Goal: Task Accomplishment & Management: Complete application form

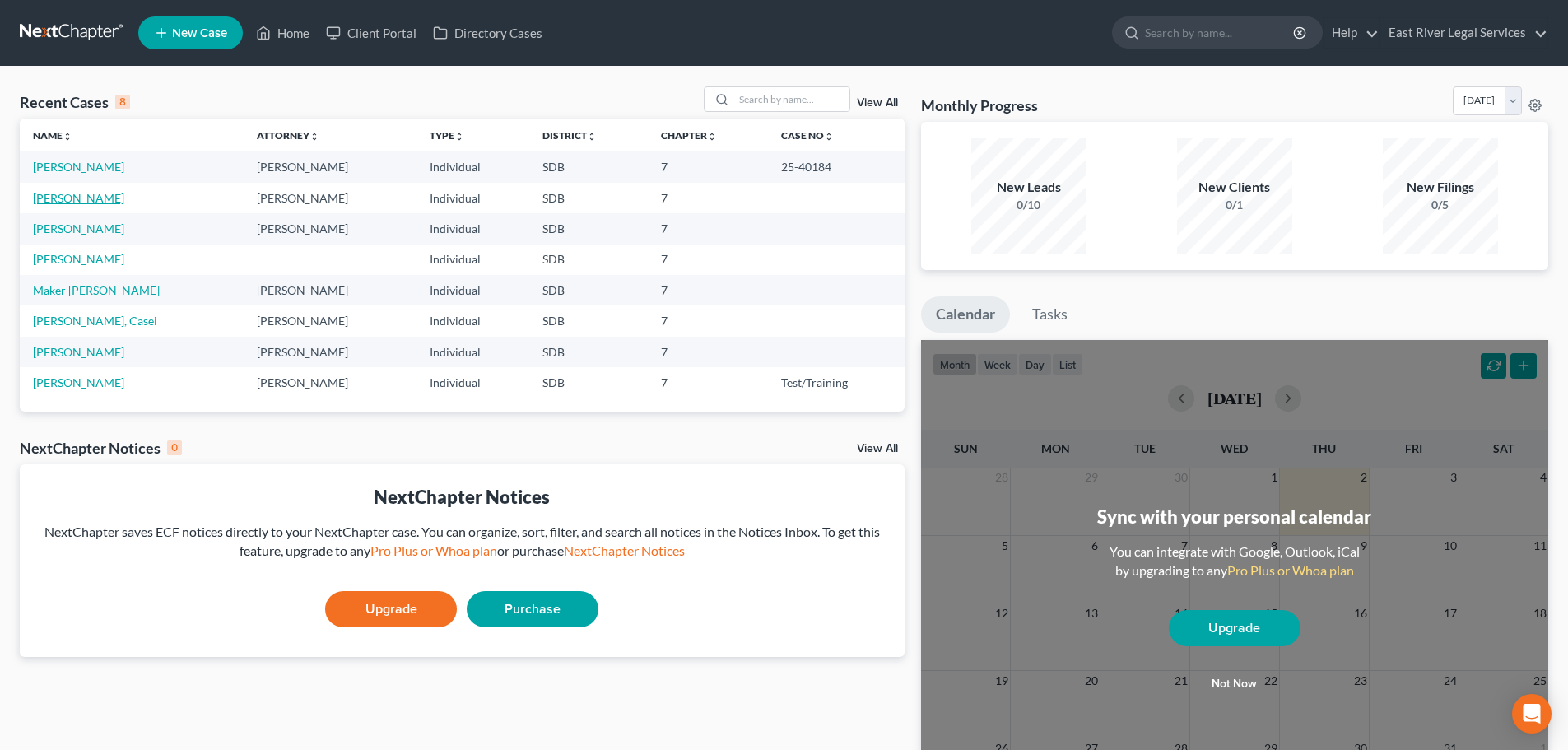
click at [73, 200] on link "[PERSON_NAME]" at bounding box center [78, 198] width 91 height 14
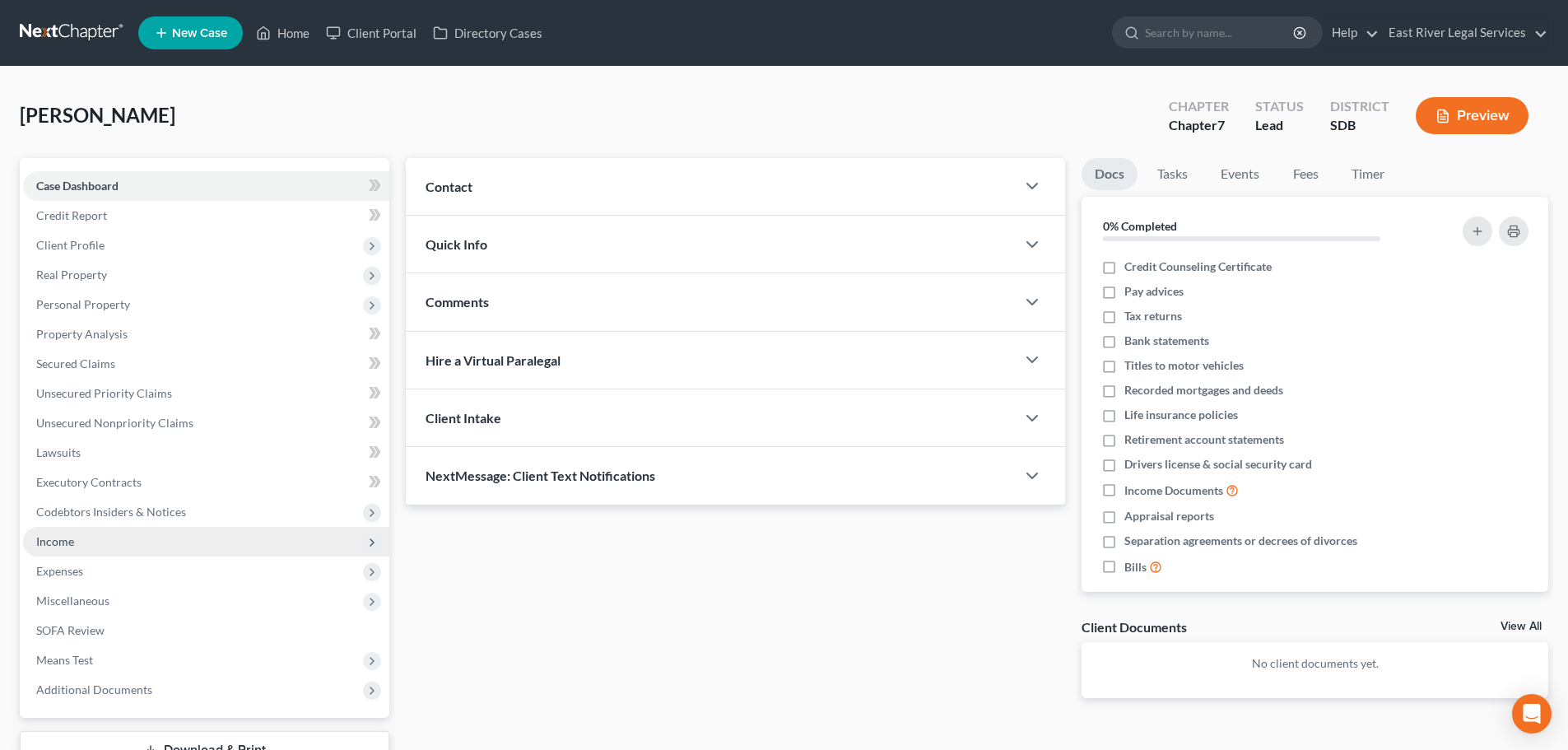
click at [59, 541] on span "Income" at bounding box center [55, 541] width 37 height 14
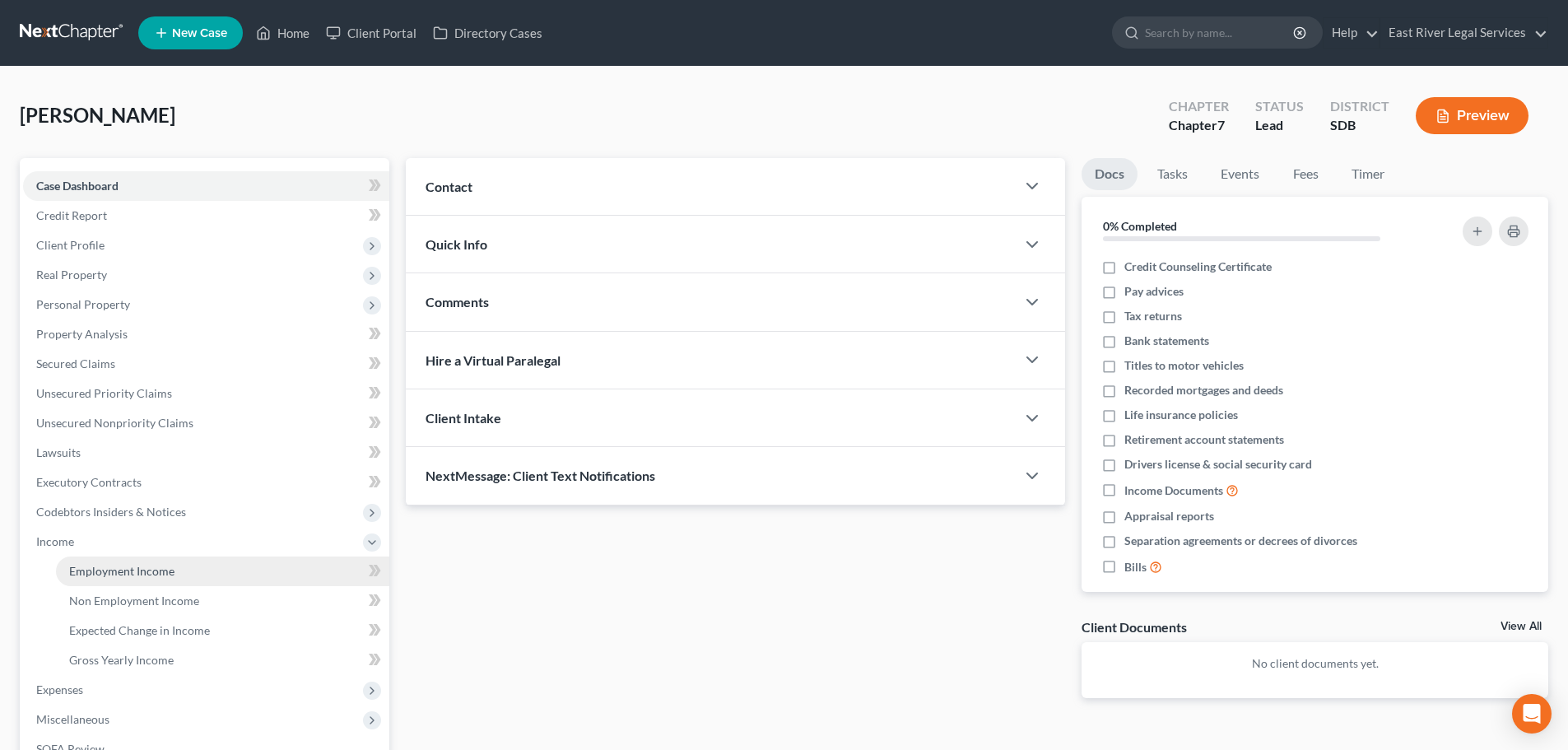
click at [100, 566] on span "Employment Income" at bounding box center [122, 570] width 106 height 14
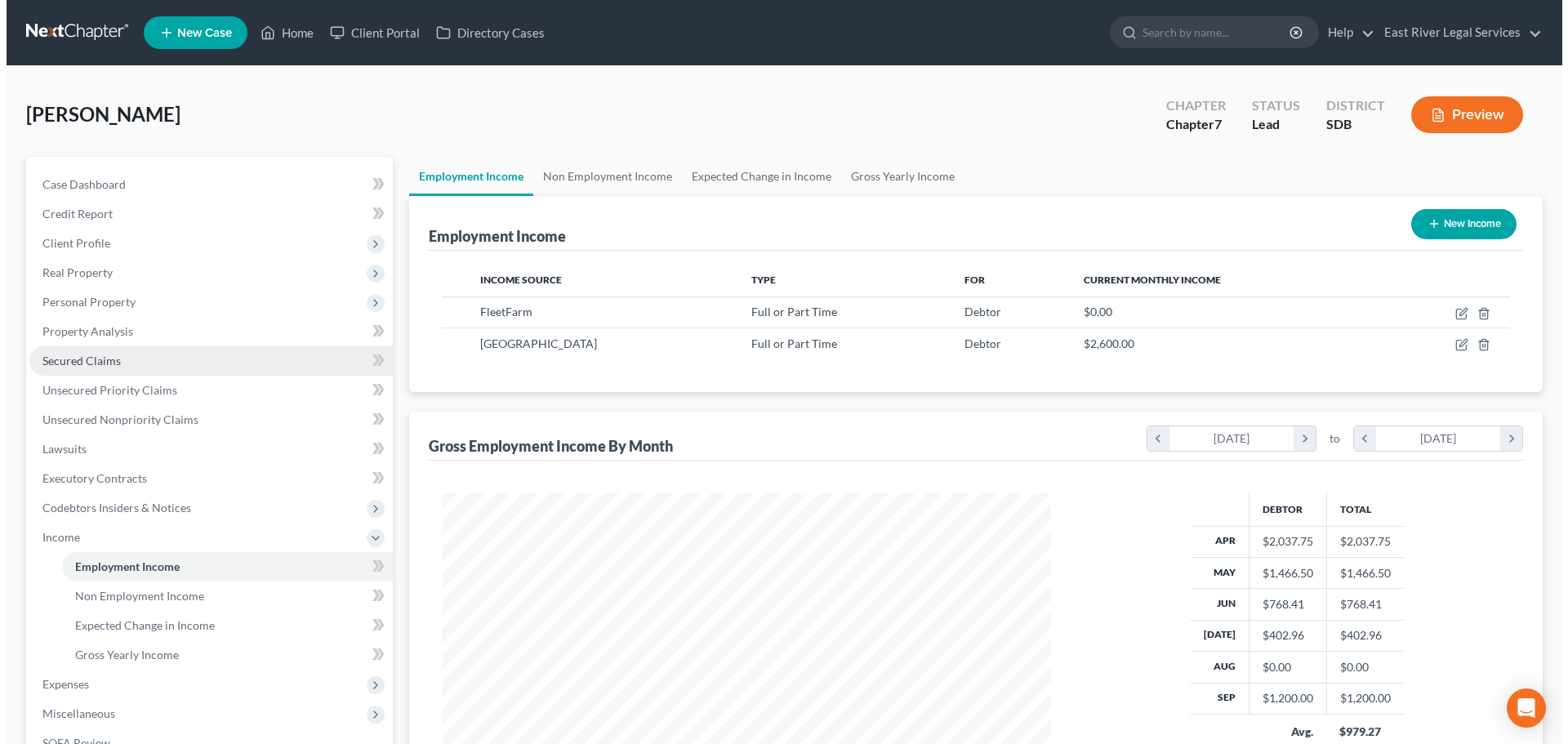
scroll to position [305, 642]
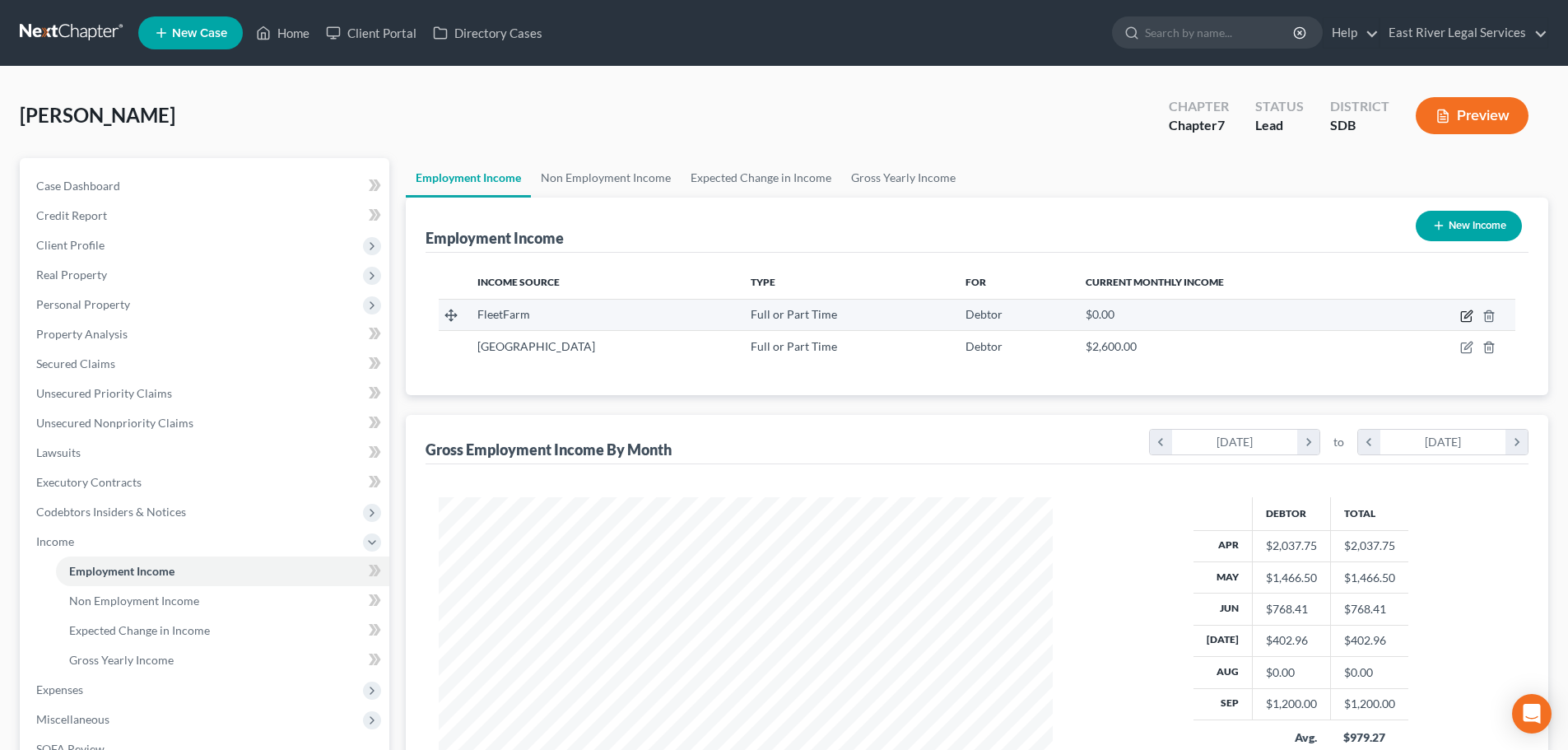
click at [1468, 315] on icon "button" at bounding box center [1466, 316] width 13 height 13
select select "0"
select select "52"
select select "2"
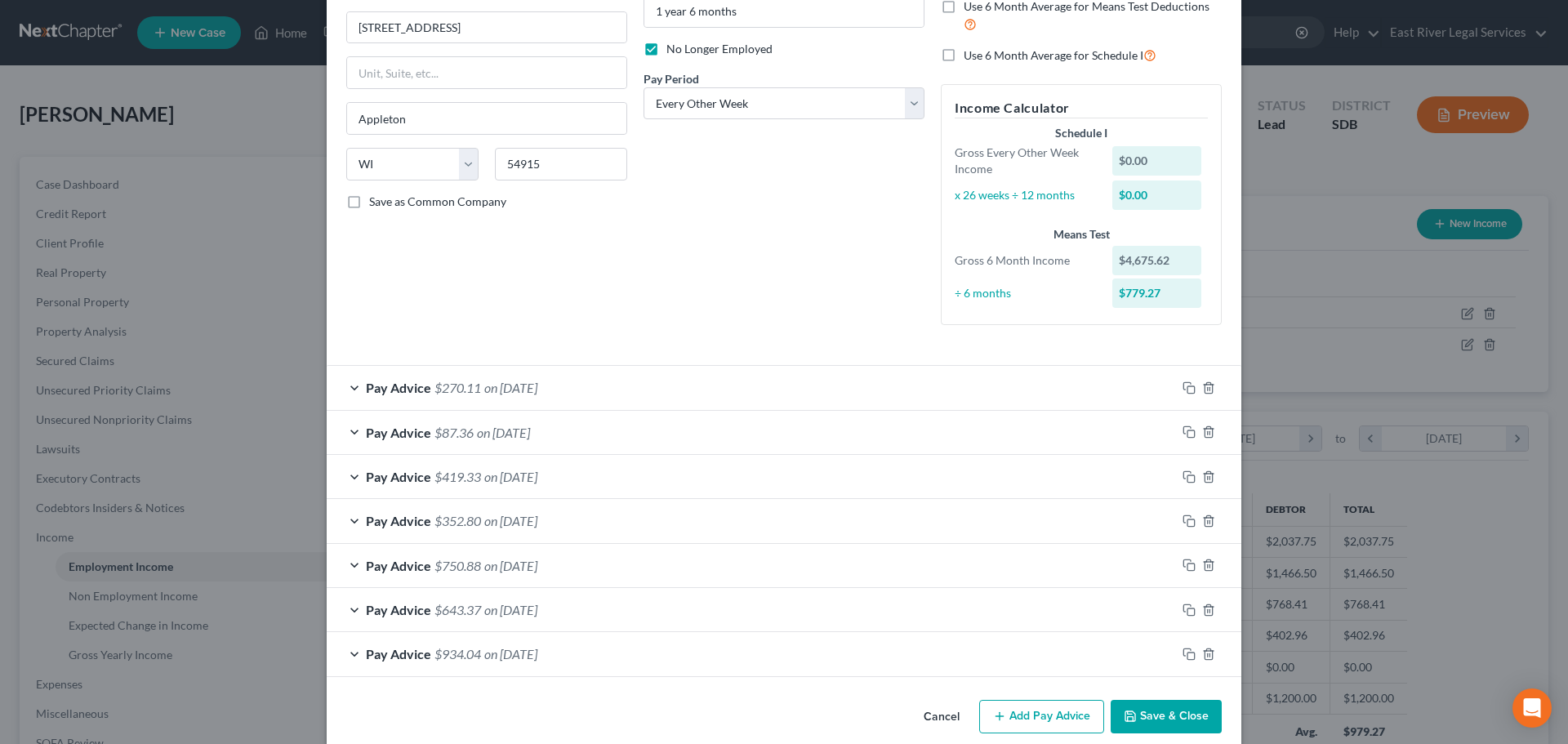
scroll to position [211, 0]
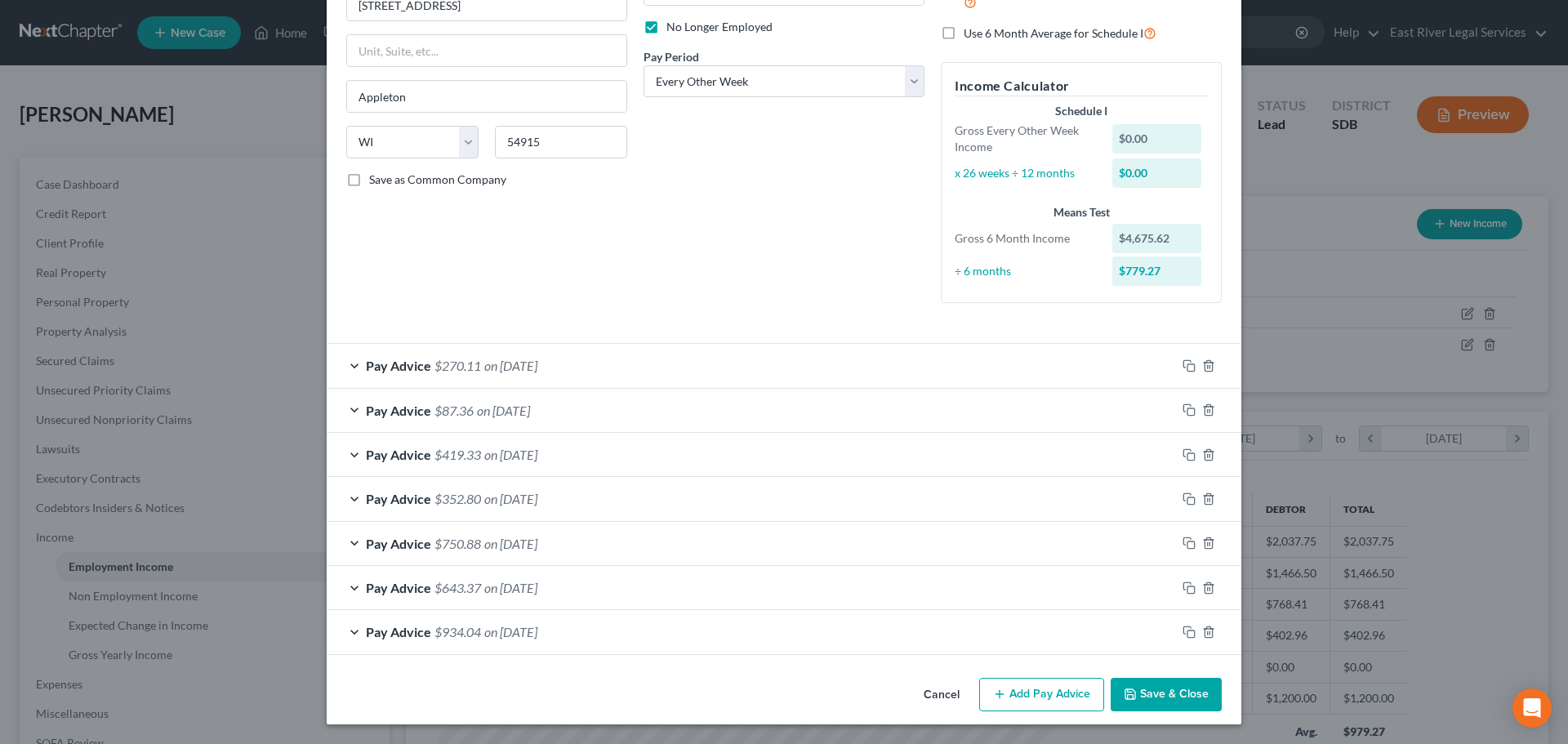
click at [1029, 694] on button "Add Pay Advice" at bounding box center [1041, 695] width 125 height 35
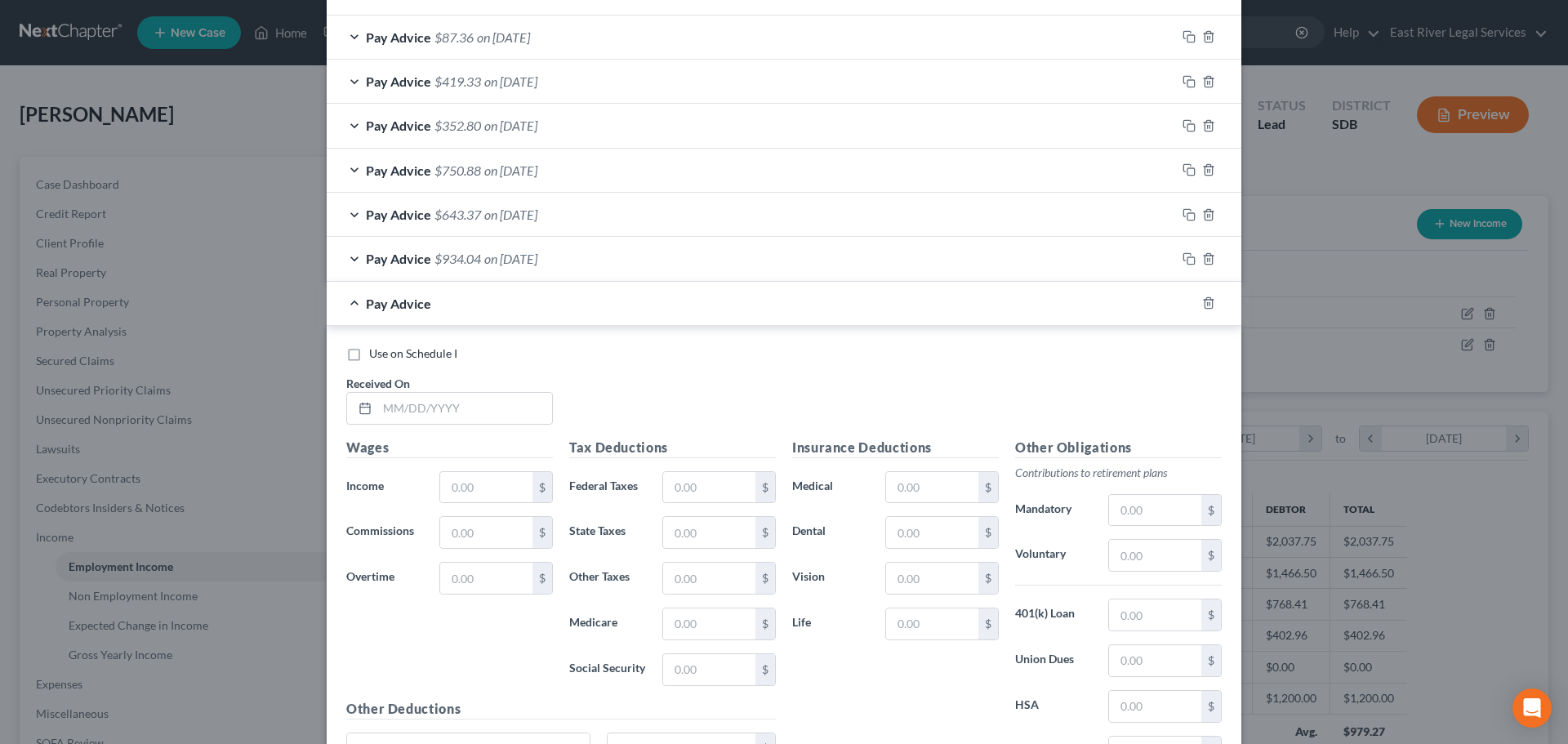
scroll to position [620, 0]
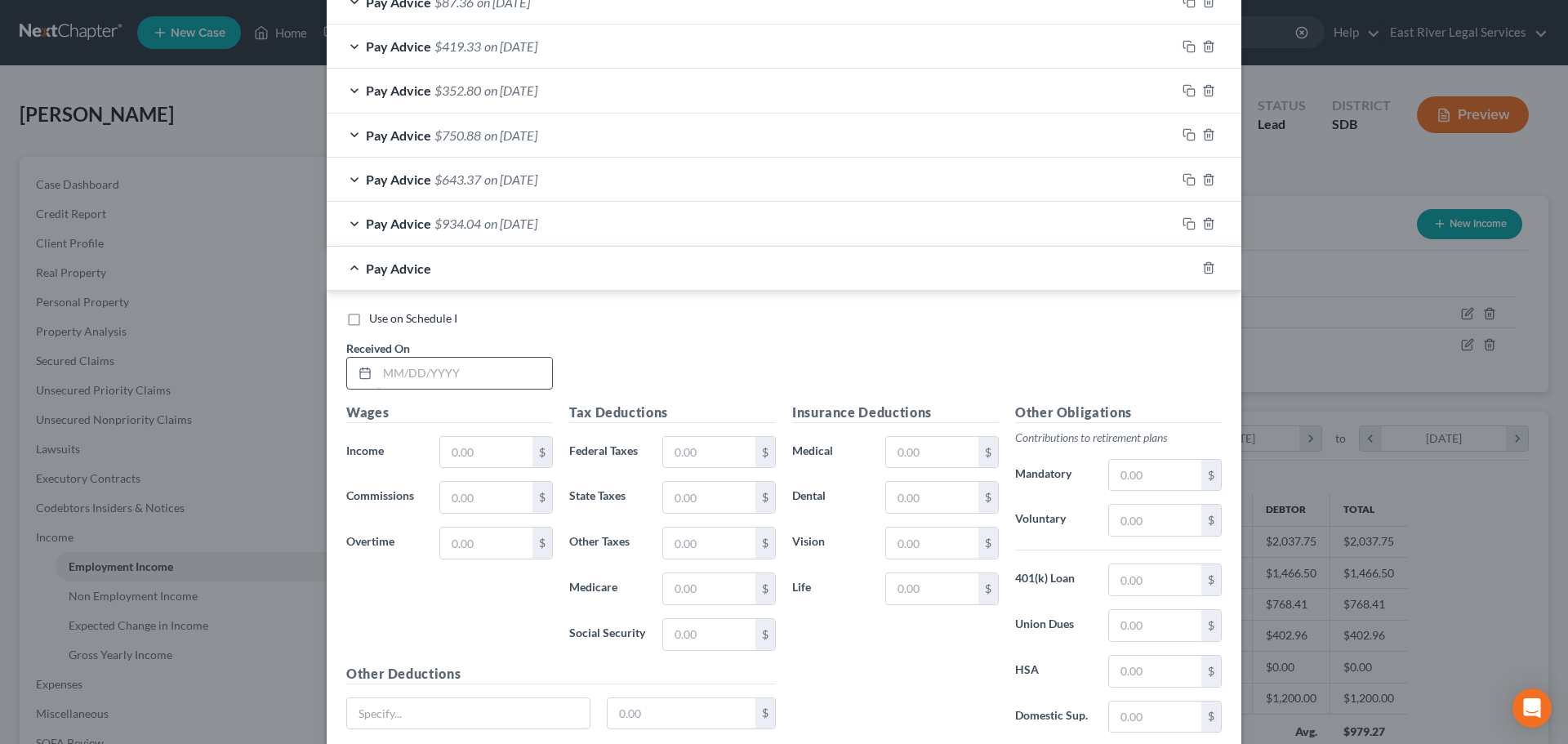
click at [399, 372] on input "text" at bounding box center [464, 373] width 175 height 31
type input "[DATE]"
click at [458, 448] on input "text" at bounding box center [486, 452] width 92 height 31
type input "7"
click at [506, 449] on input "1,156." at bounding box center [486, 452] width 92 height 31
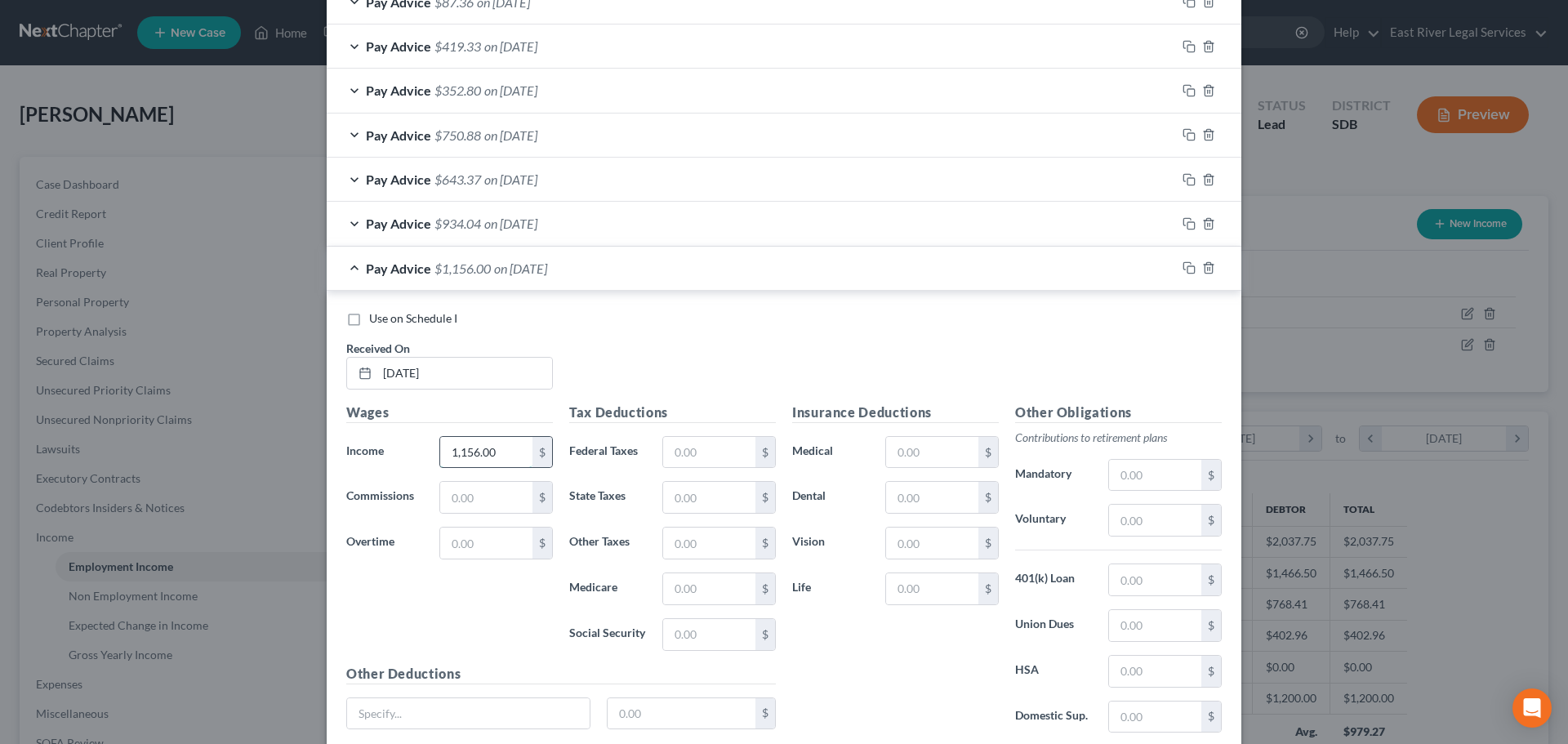
type input "1,156.00"
click at [715, 449] on input "text" at bounding box center [708, 452] width 92 height 31
type input "47.22"
click at [679, 587] on input "text" at bounding box center [708, 589] width 92 height 31
type input "15.69"
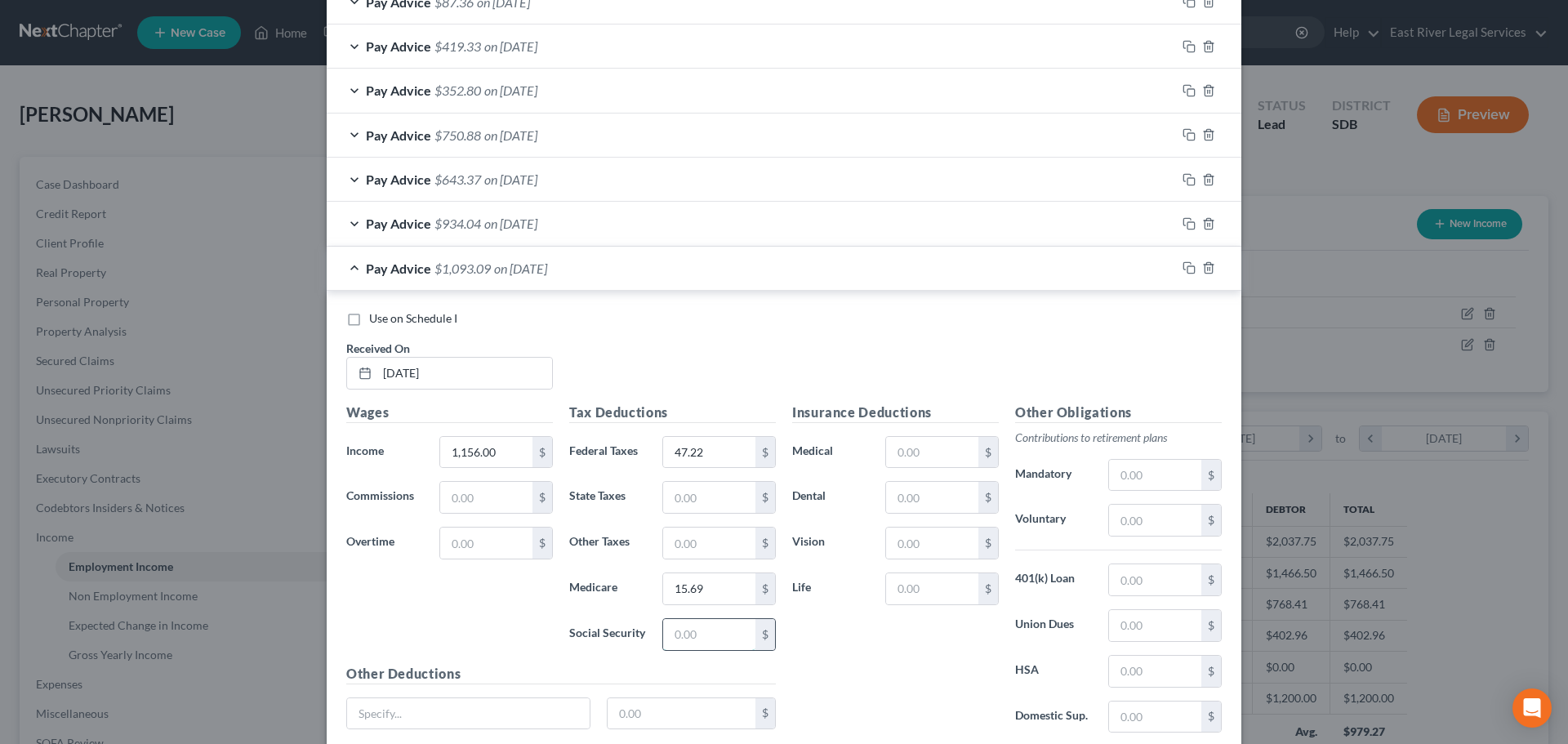
click at [692, 634] on input "text" at bounding box center [708, 634] width 92 height 31
type input "67.10"
click at [1141, 530] on input "text" at bounding box center [1154, 520] width 92 height 31
type input "35.39"
click at [923, 448] on input "text" at bounding box center [931, 452] width 92 height 31
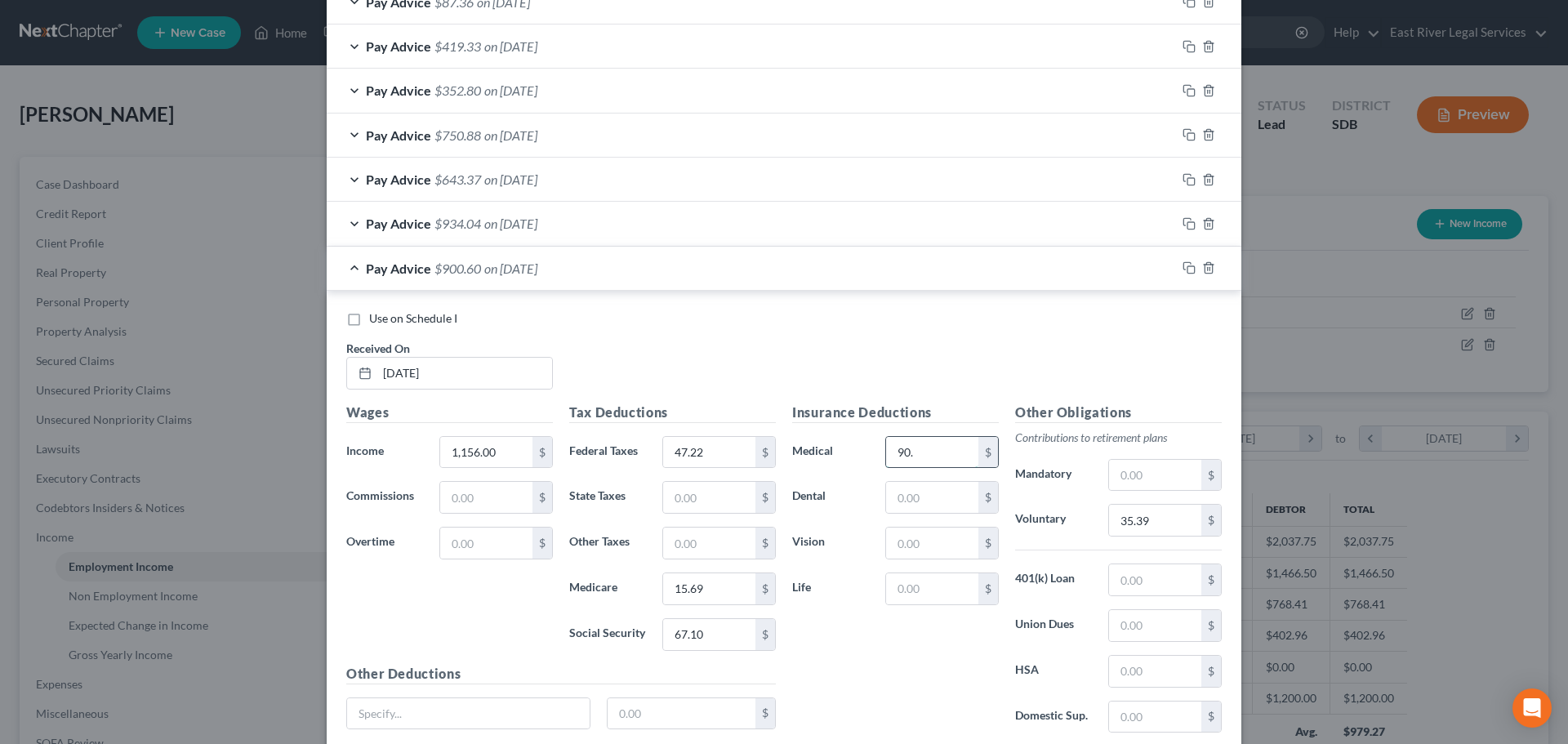
click at [923, 448] on input "90." at bounding box center [931, 452] width 92 height 31
type input "90.00"
click at [901, 502] on input "text" at bounding box center [931, 497] width 92 height 31
type input "6.63"
type input "0.76"
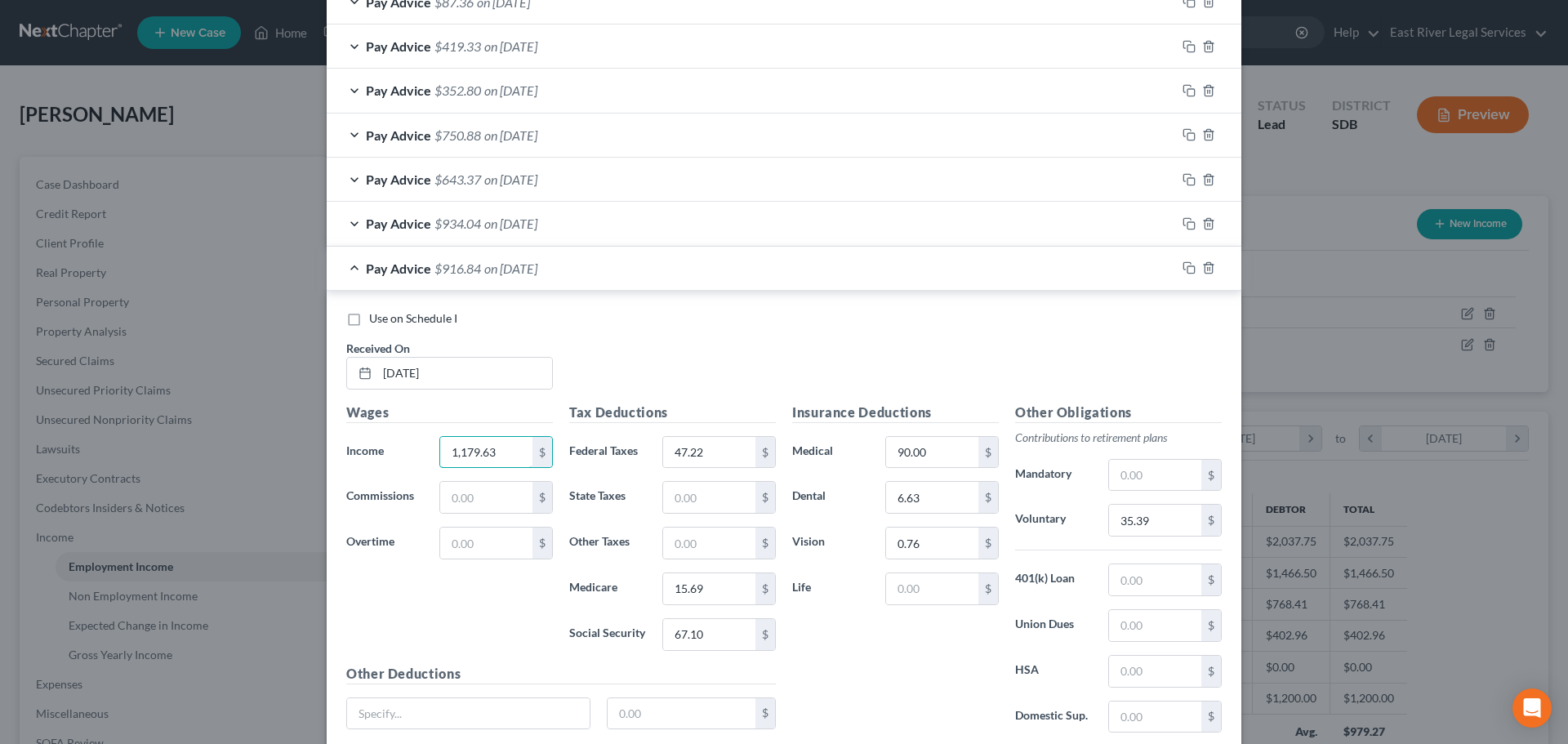
type input "1,179.63"
click at [684, 344] on div "Use on Schedule I Received On * [DATE]" at bounding box center [784, 356] width 892 height 92
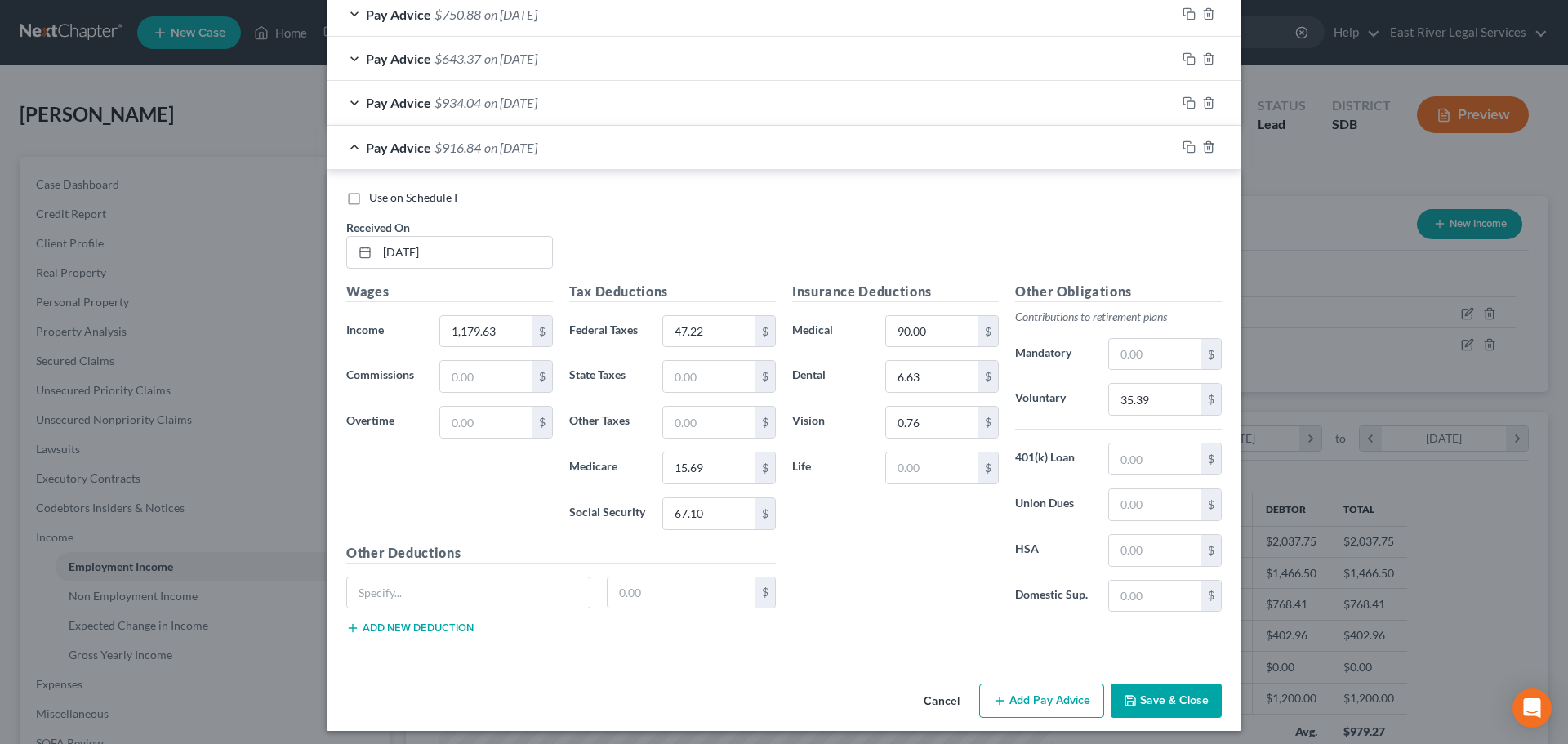
scroll to position [747, 0]
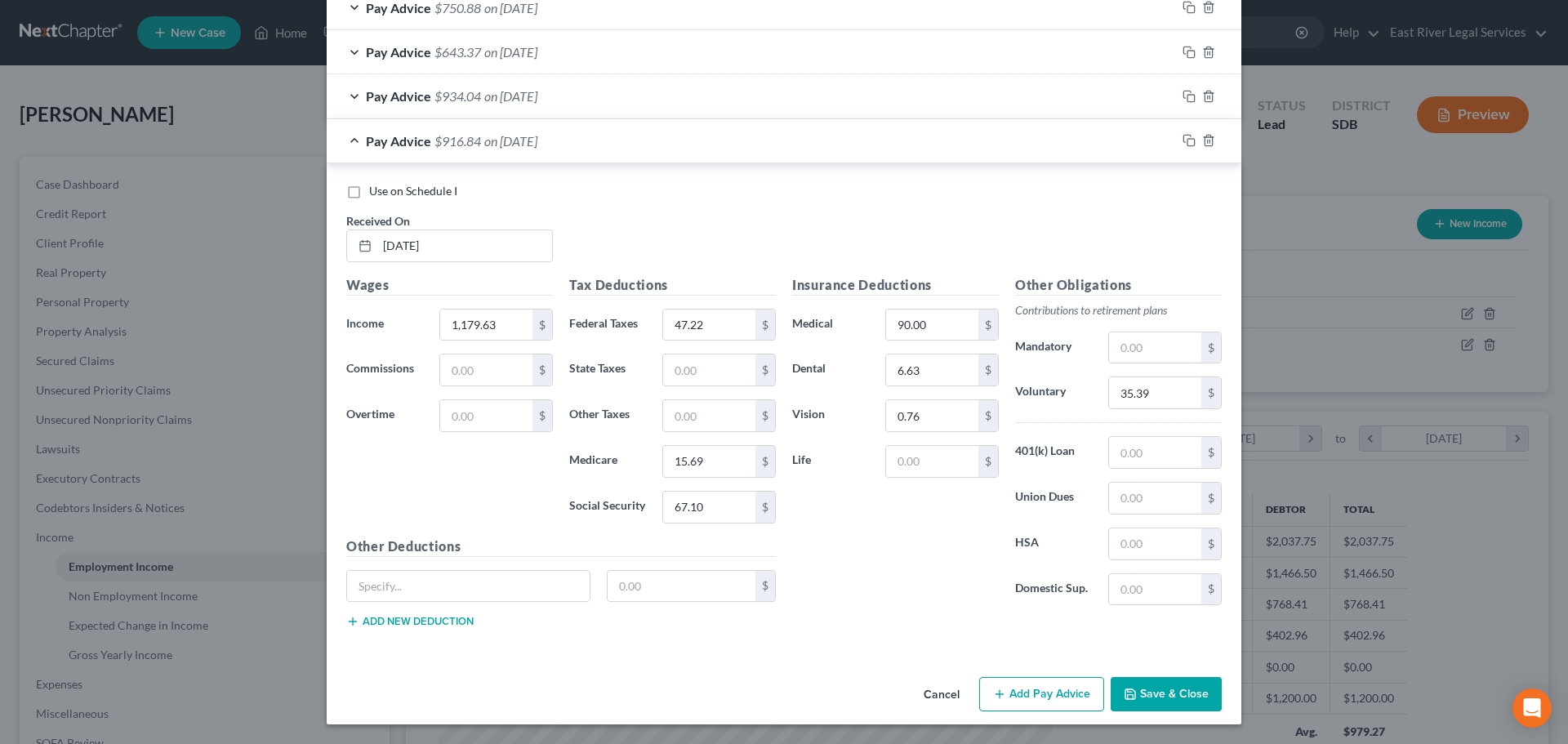
click at [1035, 695] on button "Add Pay Advice" at bounding box center [1041, 694] width 125 height 35
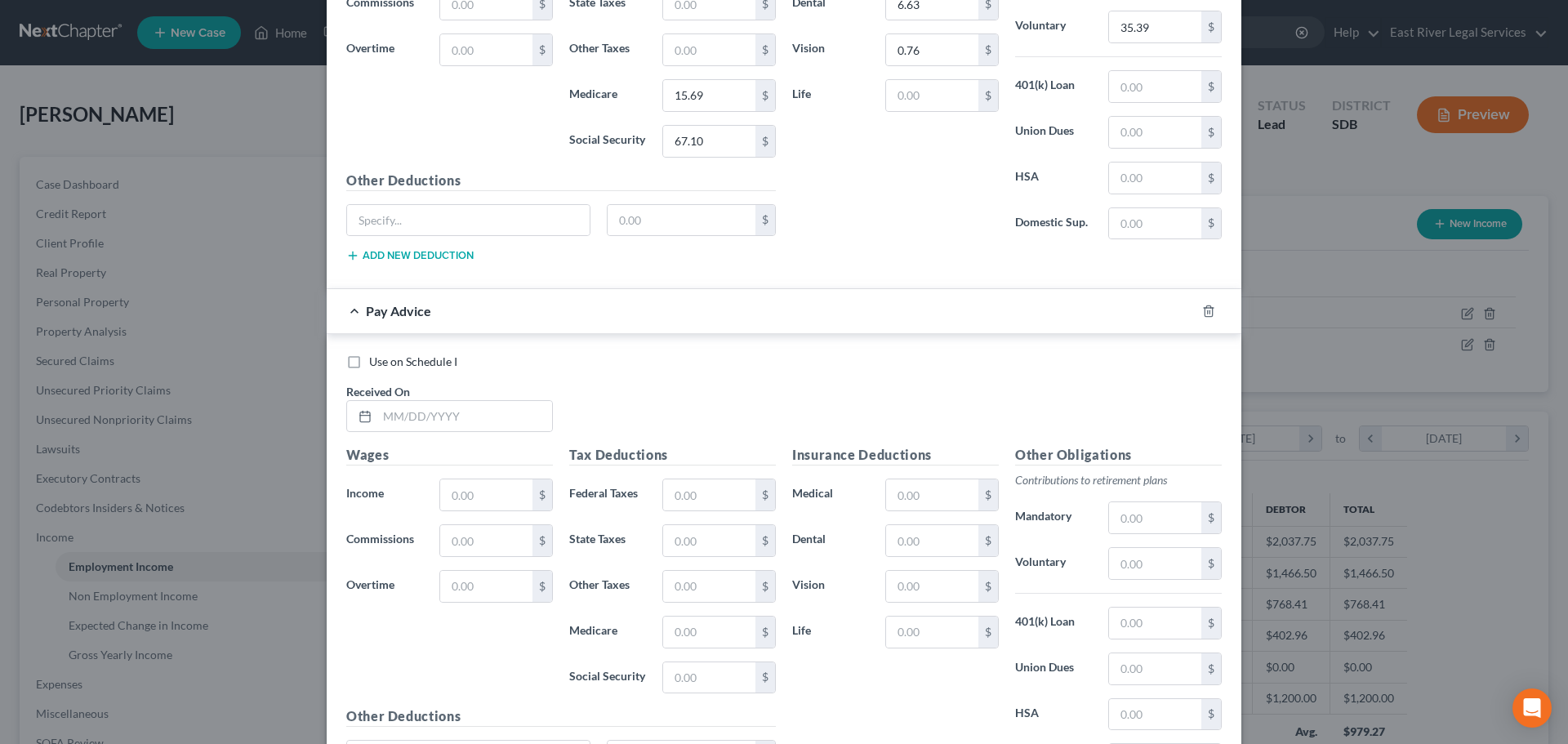
scroll to position [1155, 0]
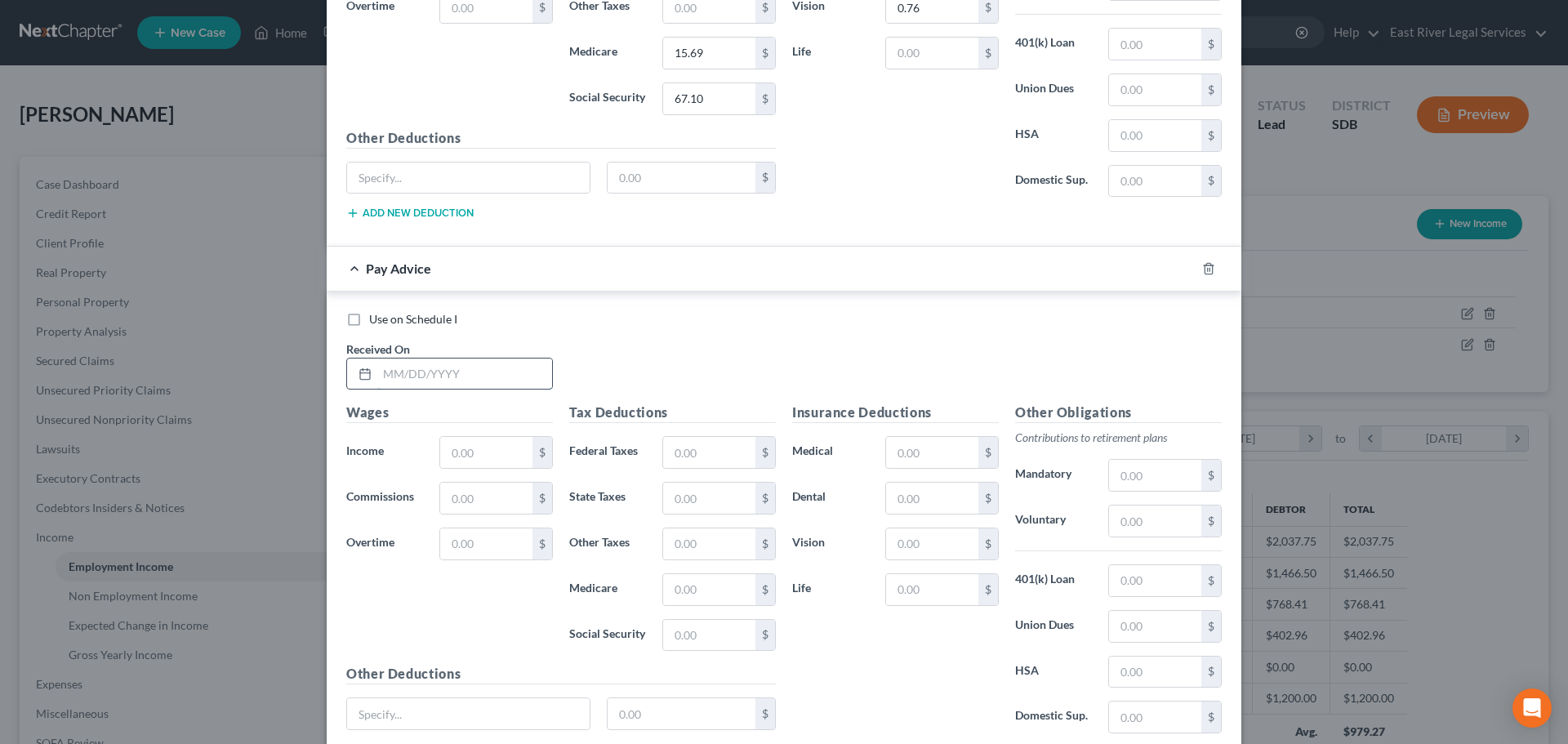
click at [457, 362] on input "text" at bounding box center [464, 374] width 175 height 31
type input "[DATE]"
click at [459, 443] on input "text" at bounding box center [486, 452] width 92 height 31
type input "895.75"
click at [1126, 526] on input "text" at bounding box center [1154, 521] width 92 height 31
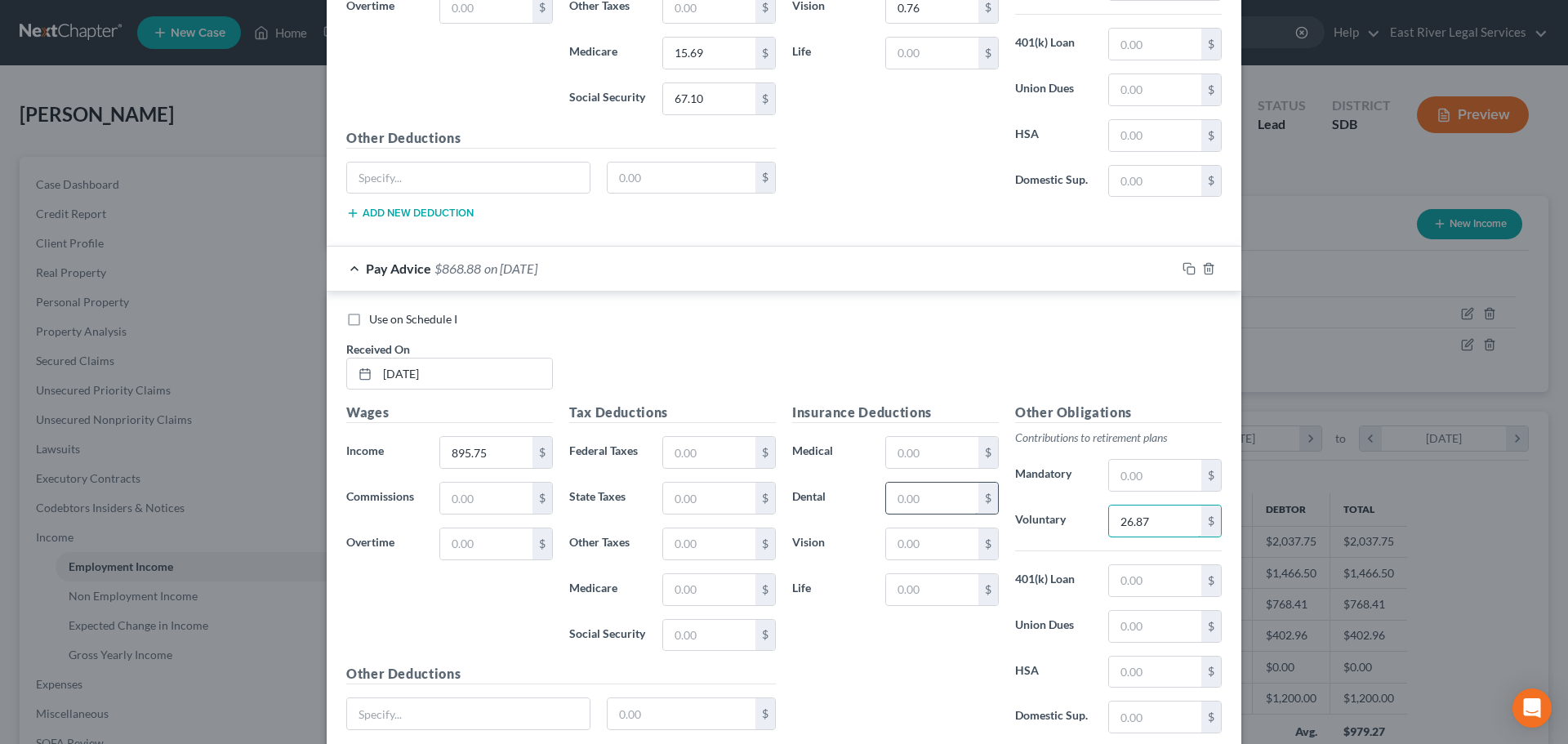
type input "26.87"
click at [886, 502] on input "text" at bounding box center [931, 497] width 92 height 31
type input "6.63"
click at [909, 555] on input "text" at bounding box center [931, 544] width 92 height 31
type input "0.76"
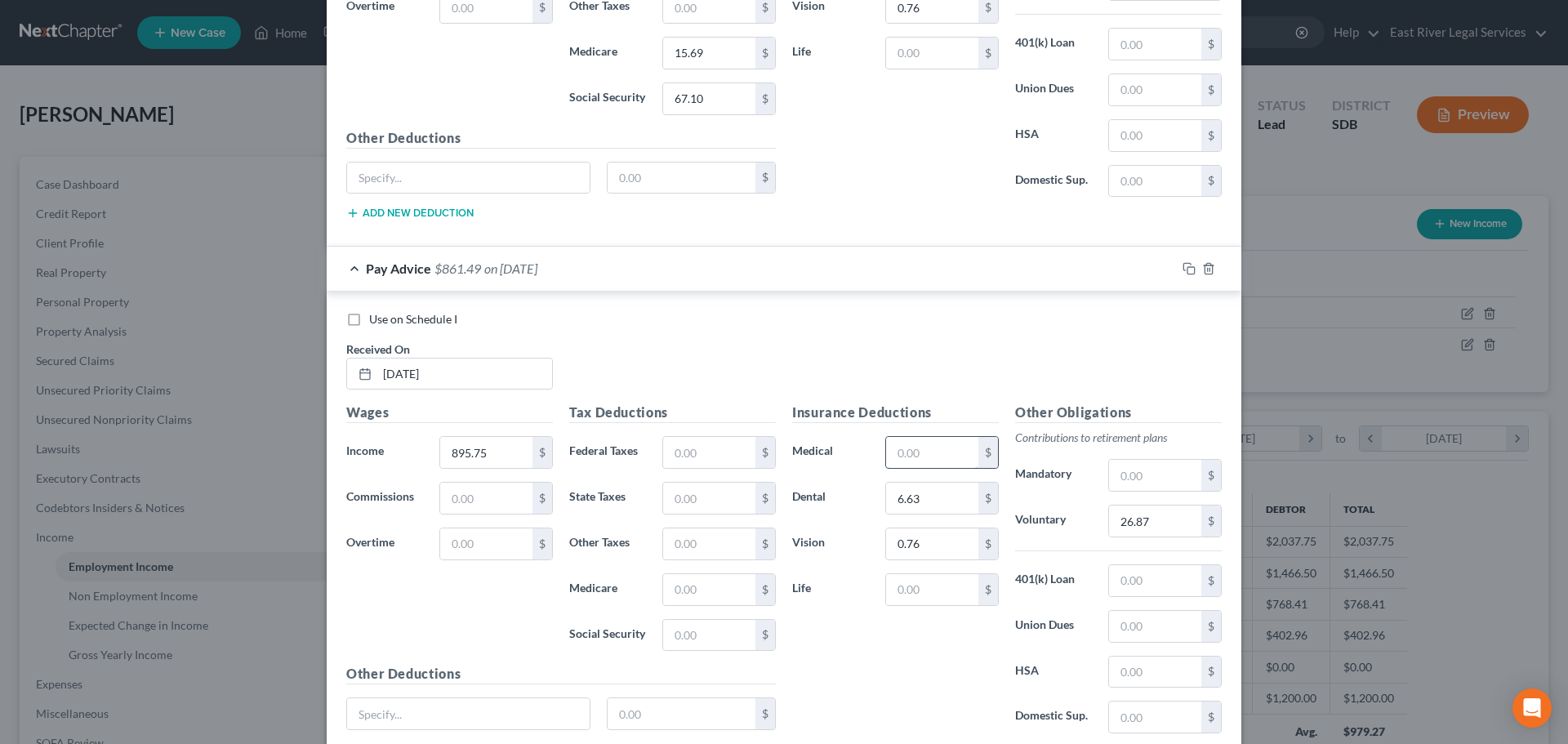
click at [904, 456] on input "text" at bounding box center [931, 452] width 92 height 31
type input "90.00"
click at [686, 448] on input "text" at bounding box center [708, 452] width 92 height 31
type input "19.46"
click at [713, 586] on input "text" at bounding box center [708, 589] width 92 height 31
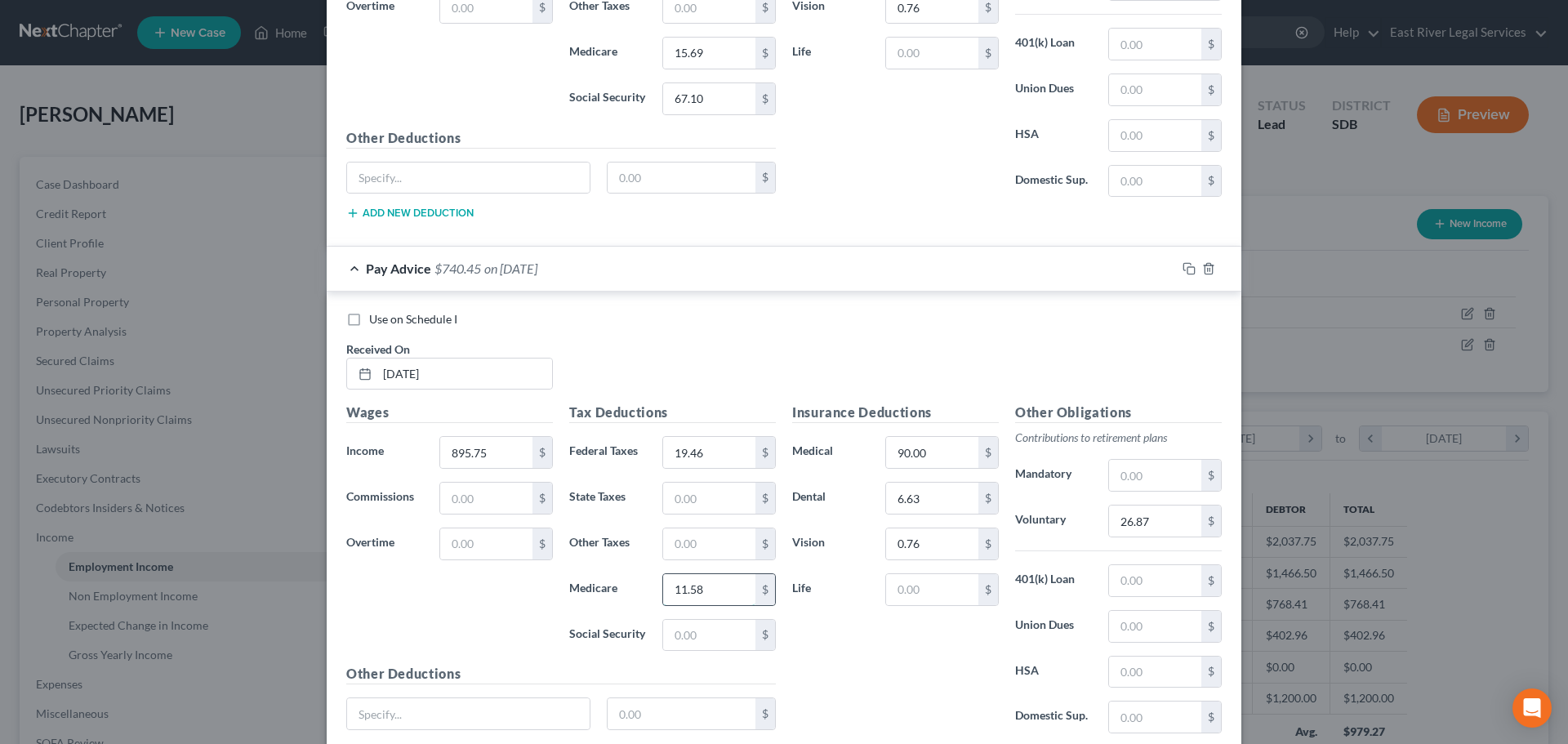
type input "11.58"
click at [695, 644] on input "text" at bounding box center [708, 635] width 92 height 31
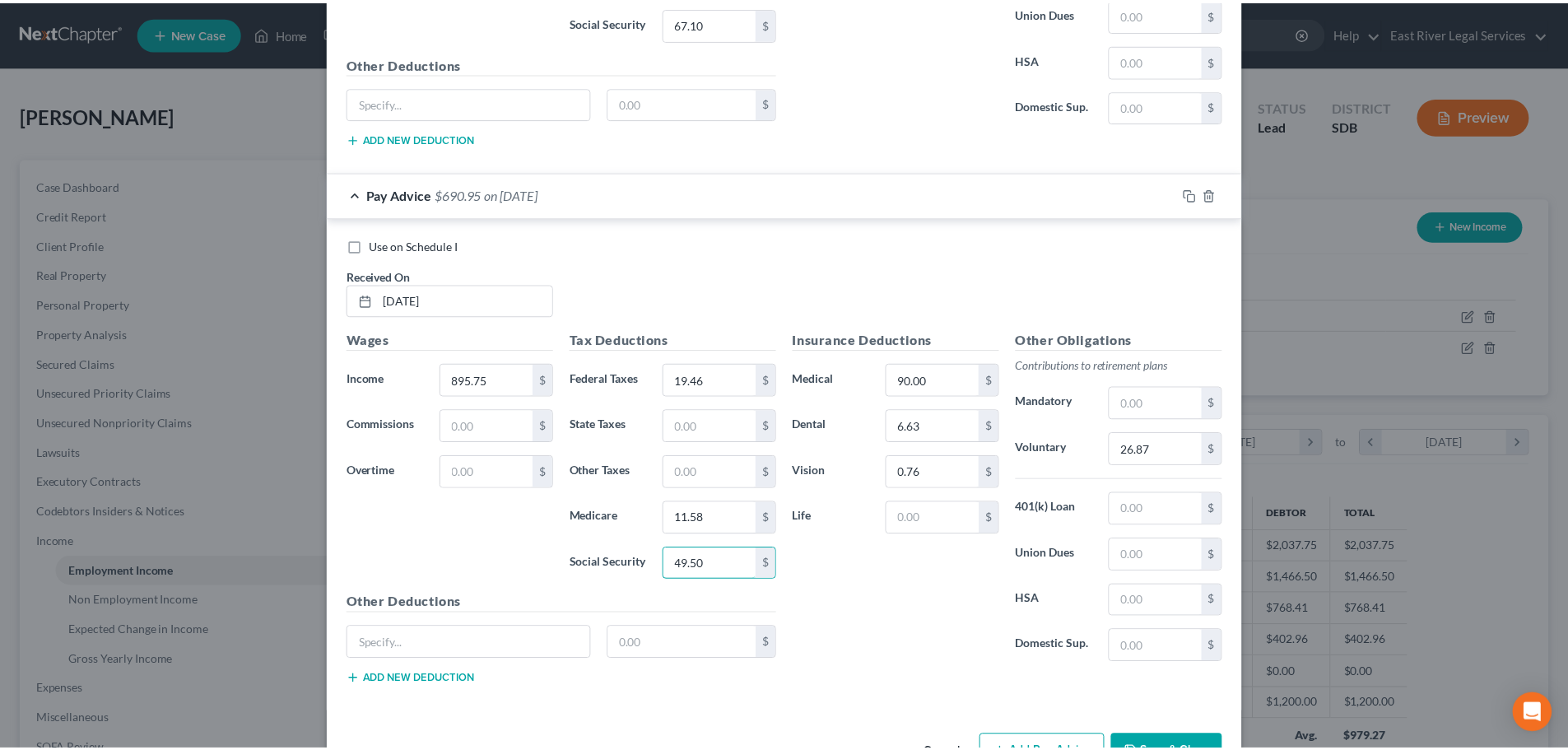
scroll to position [1294, 0]
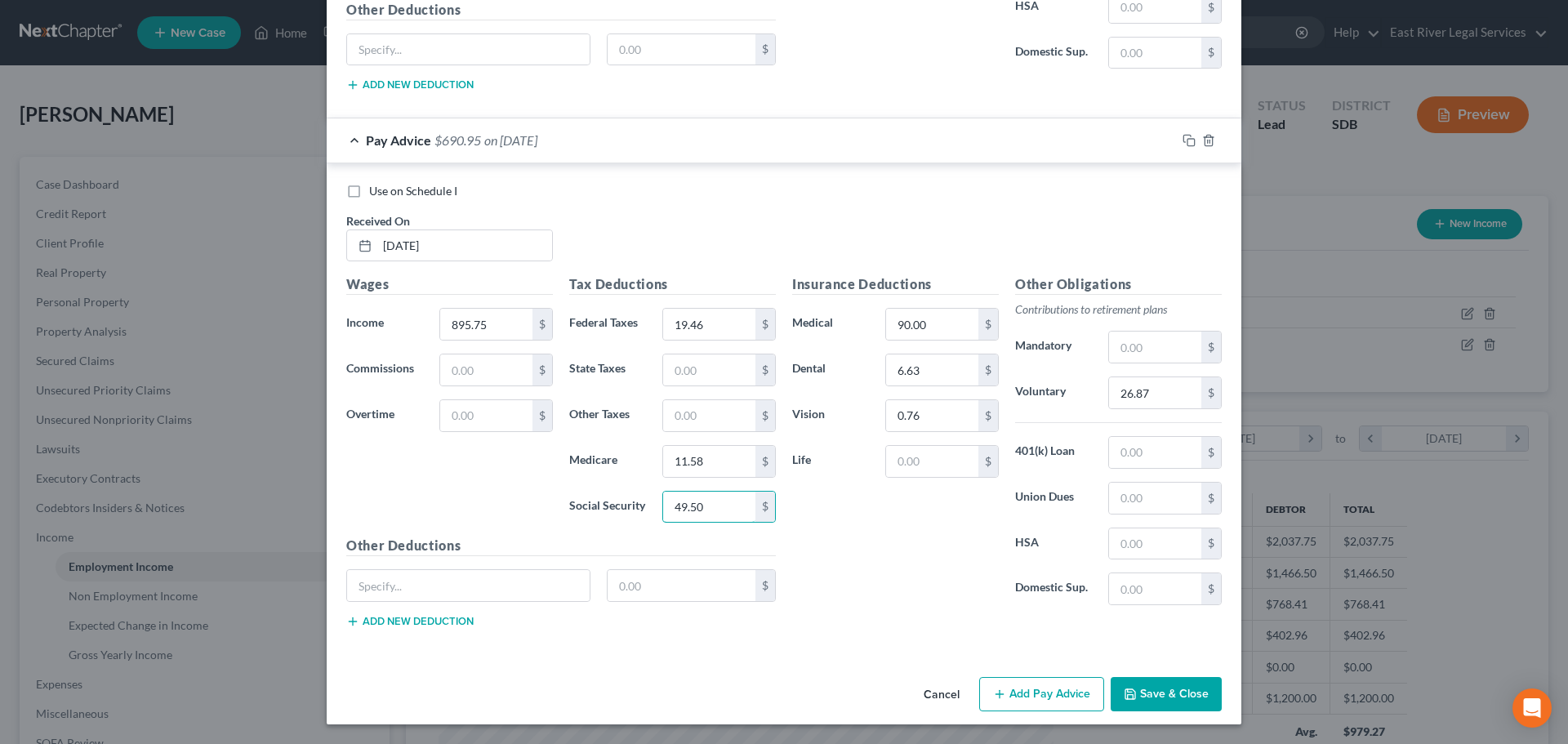
type input "49.50"
click at [1169, 704] on button "Save & Close" at bounding box center [1166, 694] width 111 height 35
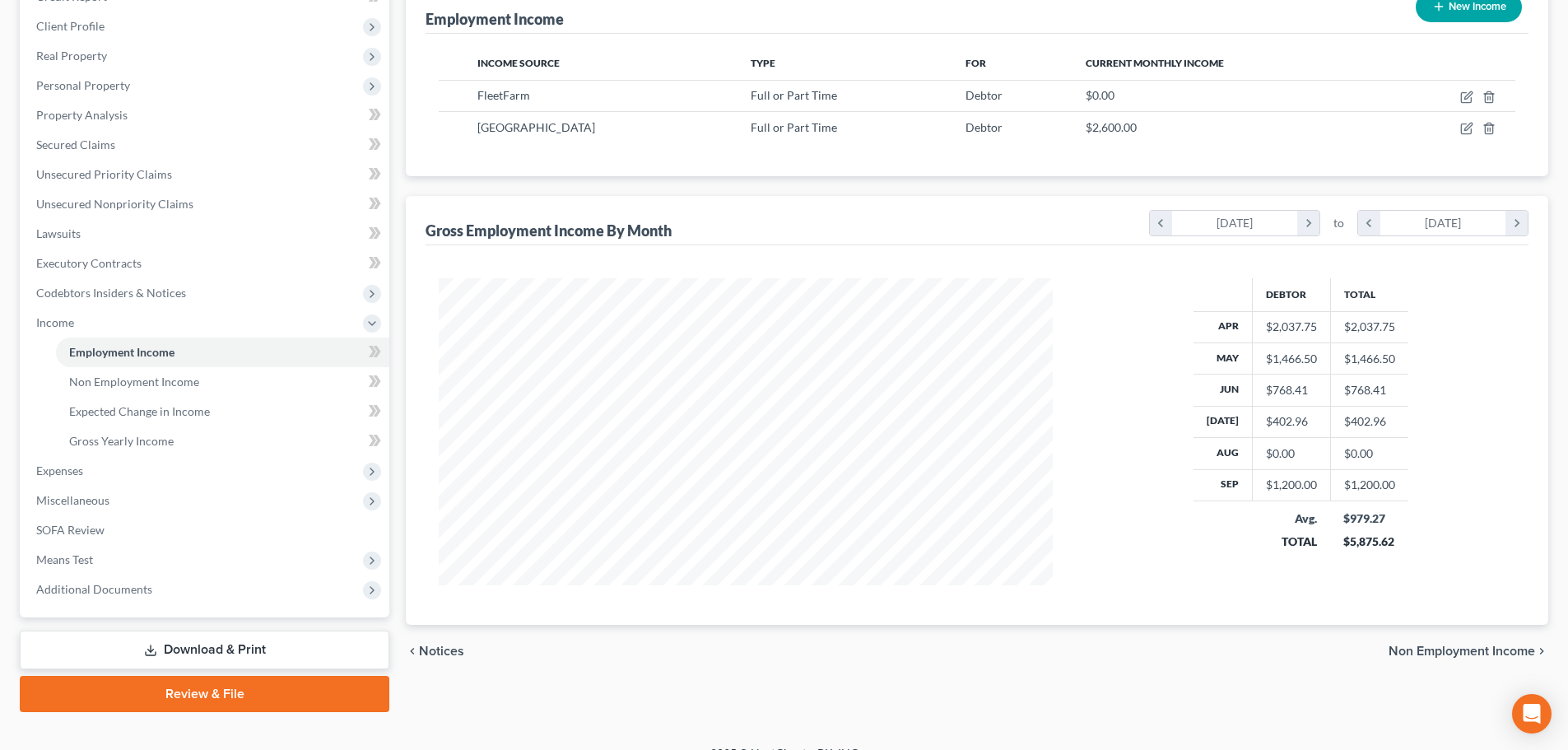
scroll to position [243, 0]
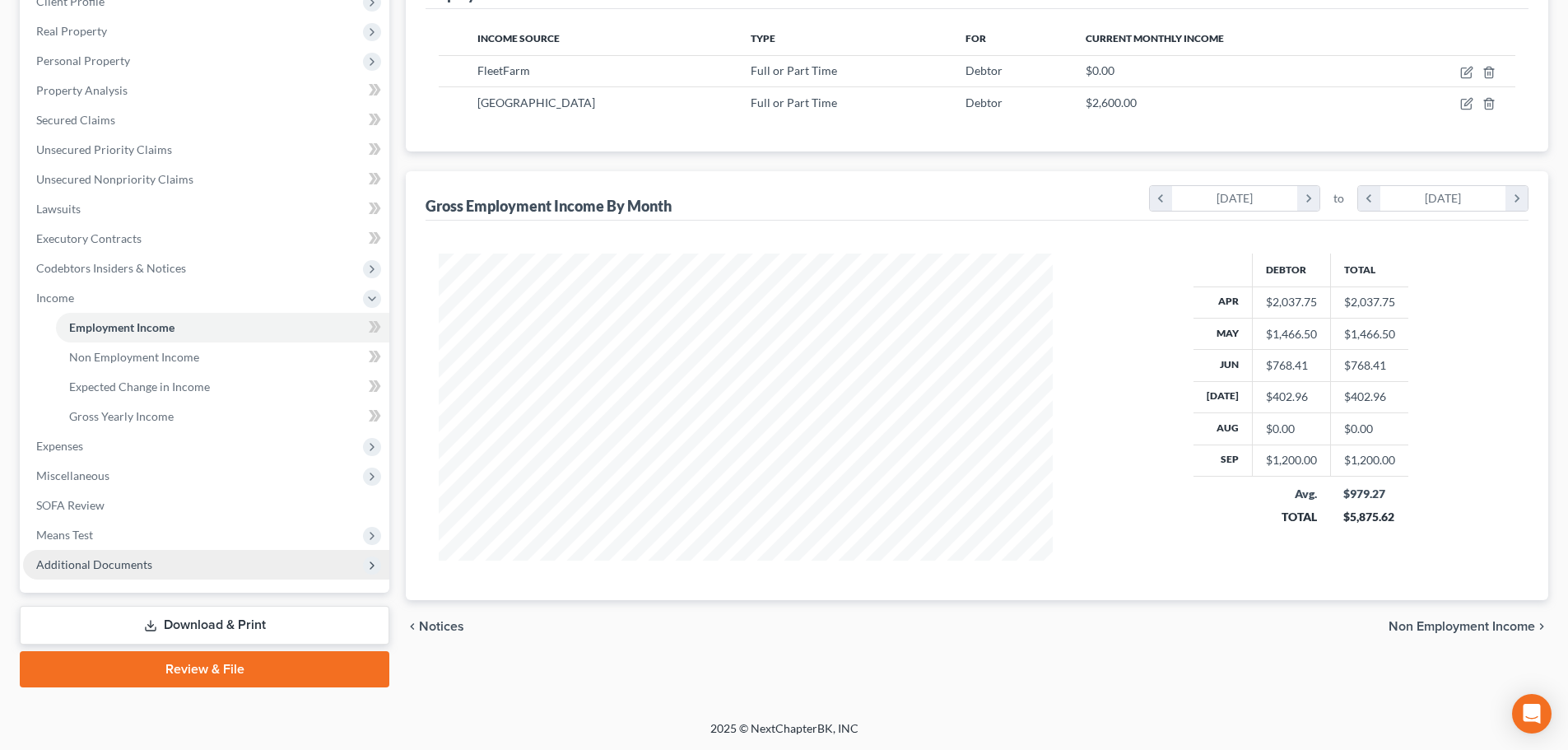
click at [95, 565] on span "Additional Documents" at bounding box center [94, 564] width 116 height 14
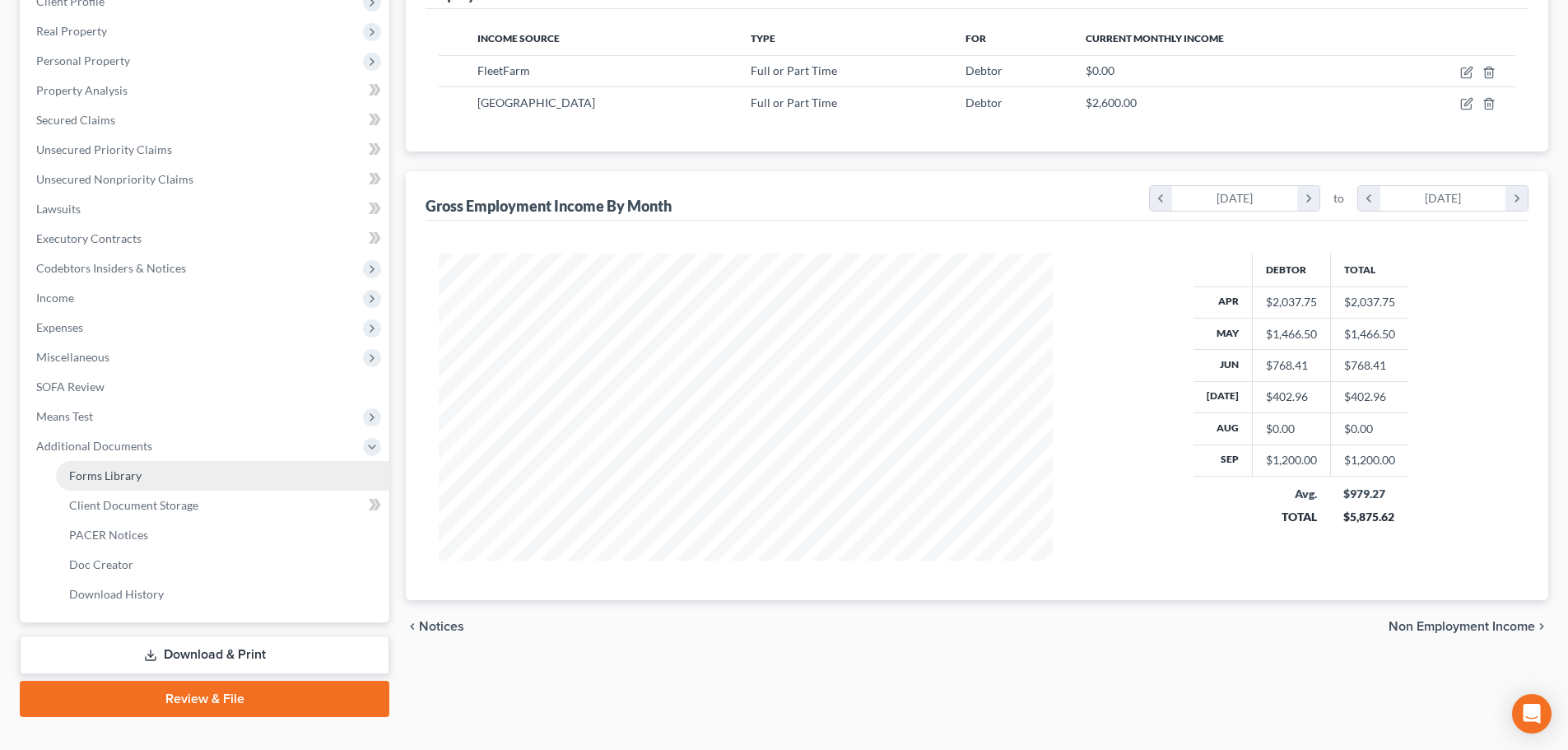
click at [121, 479] on span "Forms Library" at bounding box center [105, 475] width 72 height 14
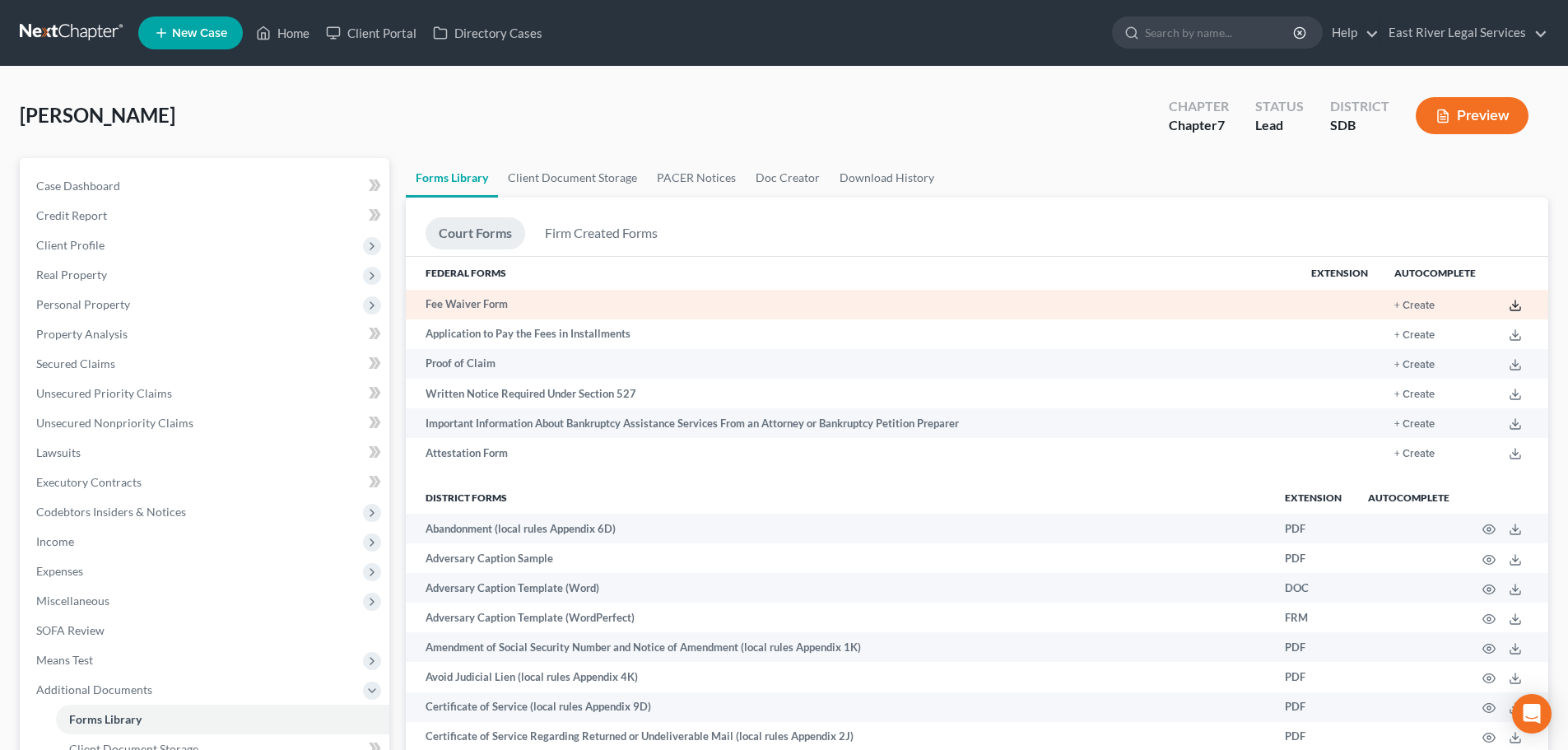
click at [1516, 307] on icon at bounding box center [1515, 305] width 13 height 13
click at [1425, 308] on button "+ Create" at bounding box center [1414, 306] width 40 height 11
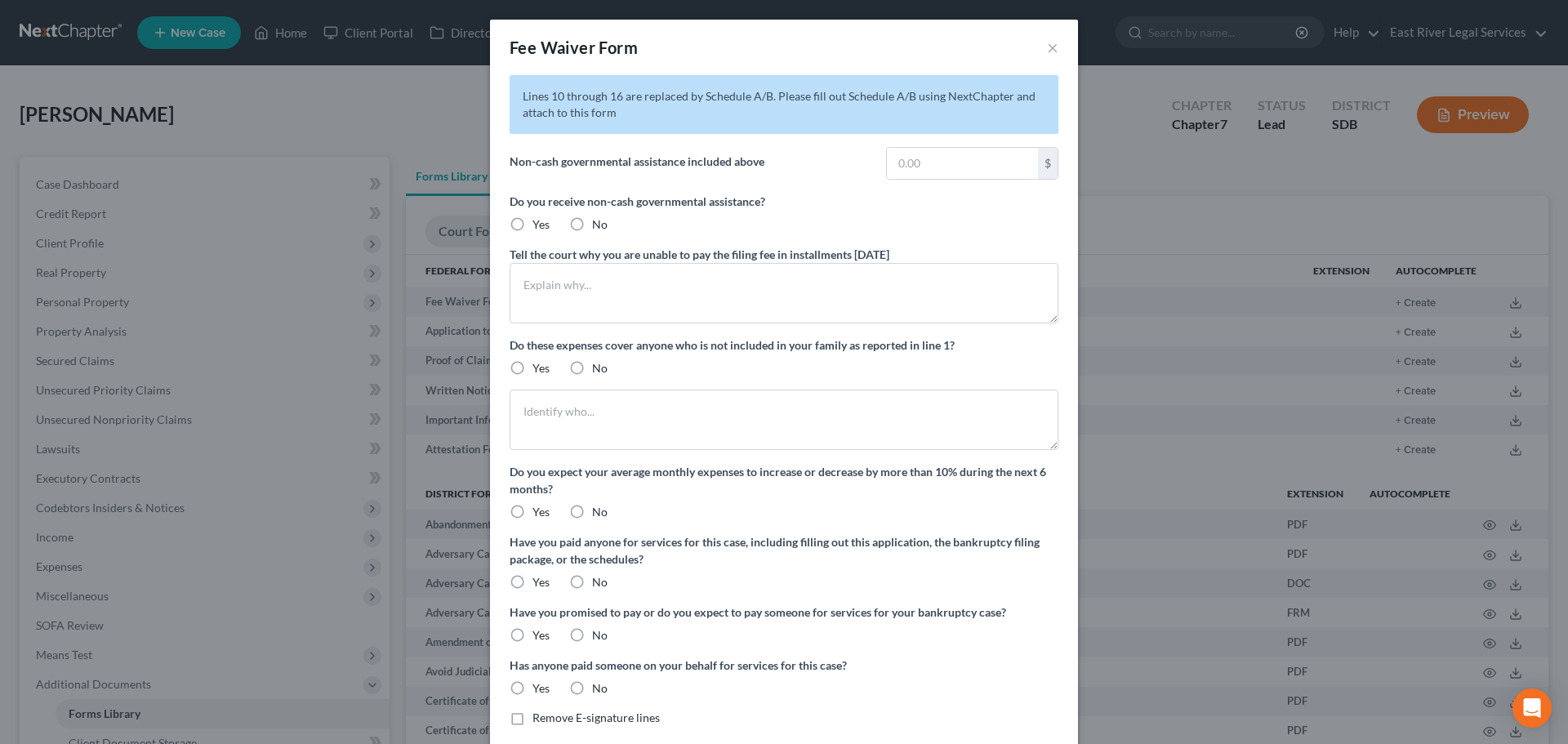
click at [592, 369] on label "No" at bounding box center [600, 367] width 15 height 16
click at [599, 369] on input "No" at bounding box center [604, 365] width 11 height 11
radio input "true"
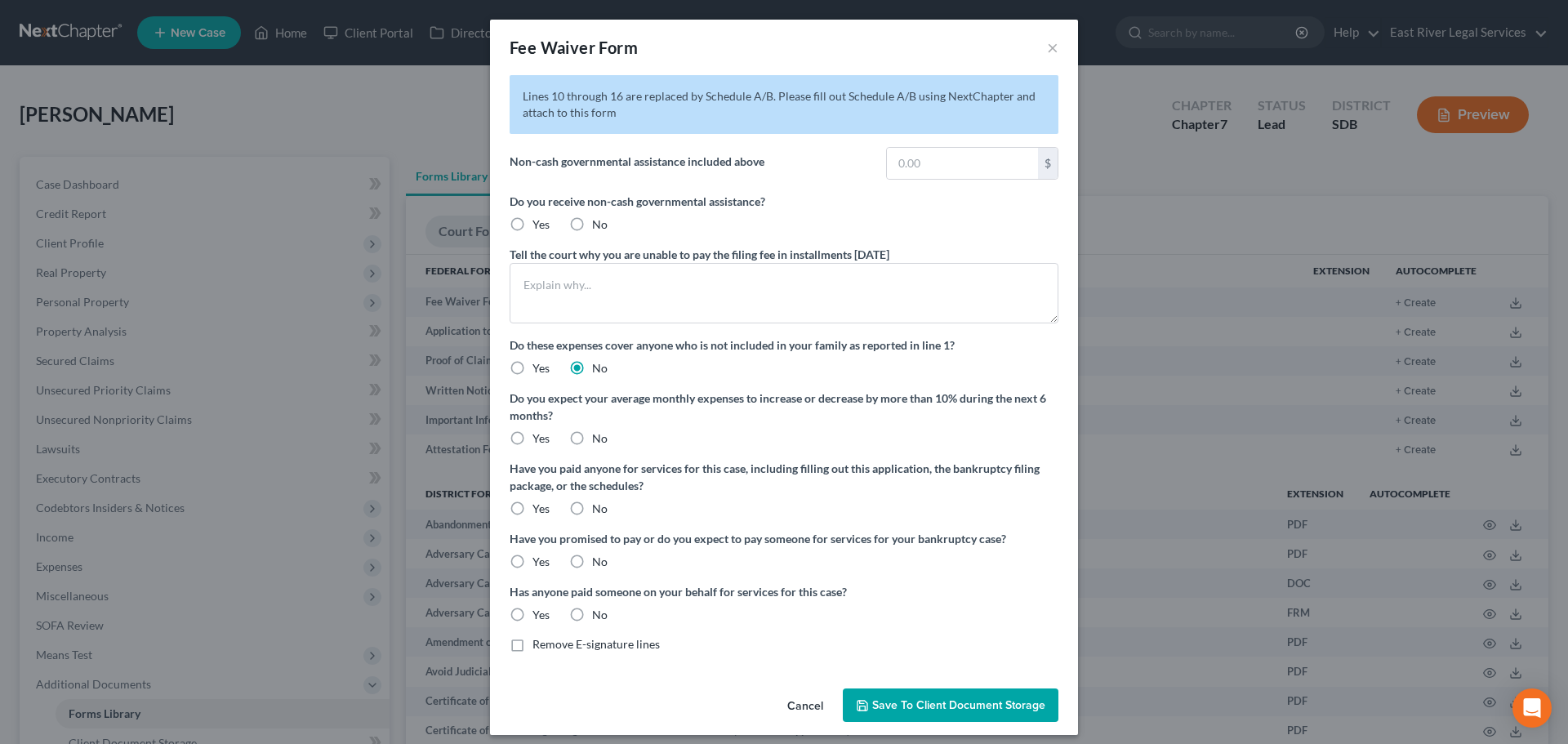
click at [592, 434] on label "No" at bounding box center [600, 438] width 15 height 16
click at [599, 434] on input "No" at bounding box center [604, 436] width 11 height 11
radio input "true"
click at [592, 508] on label "No" at bounding box center [600, 508] width 15 height 16
click at [599, 508] on input "No" at bounding box center [604, 506] width 11 height 11
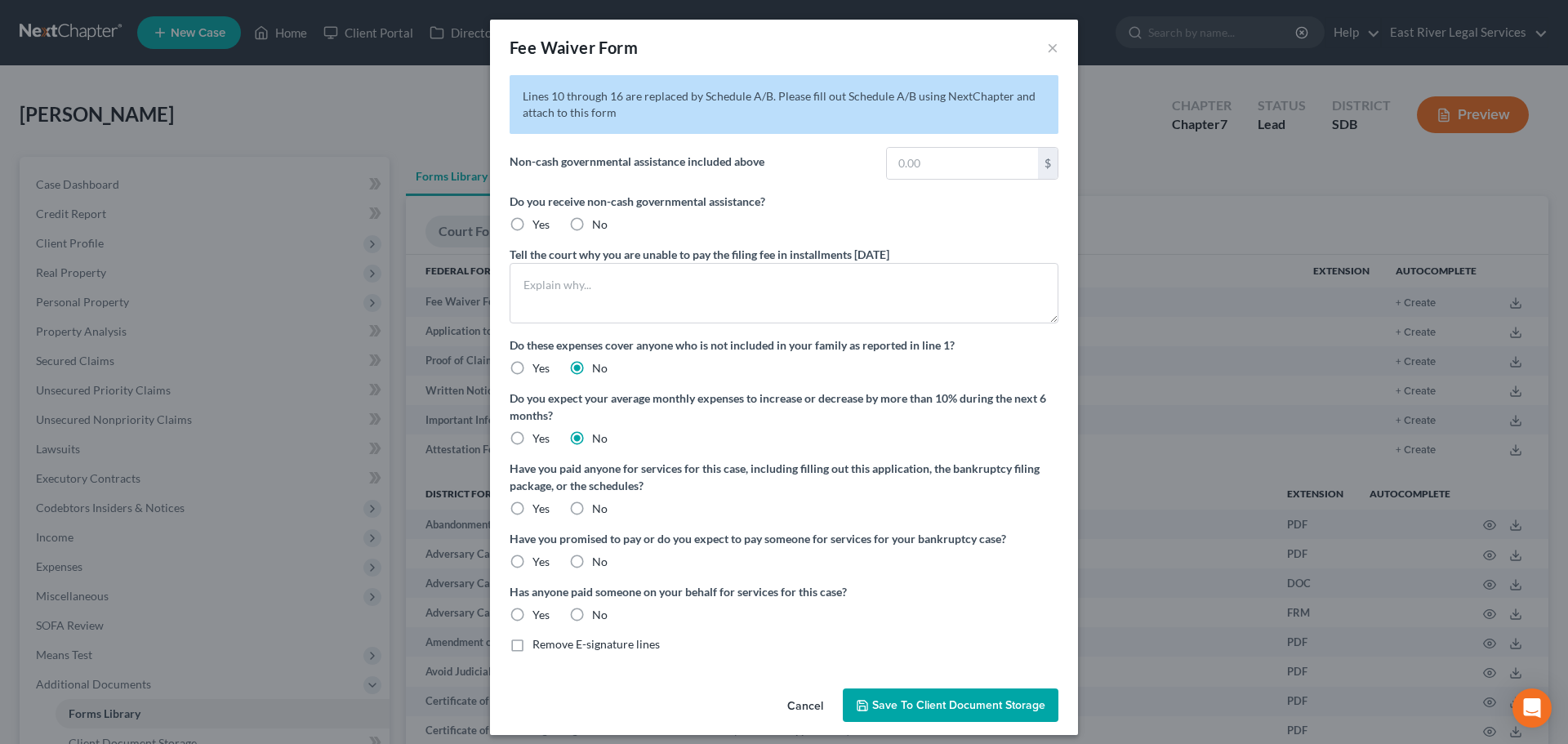
radio input "true"
click at [592, 568] on label "No" at bounding box center [600, 562] width 15 height 16
click at [599, 564] on input "No" at bounding box center [604, 559] width 11 height 11
radio input "true"
click at [592, 615] on label "No" at bounding box center [600, 614] width 15 height 16
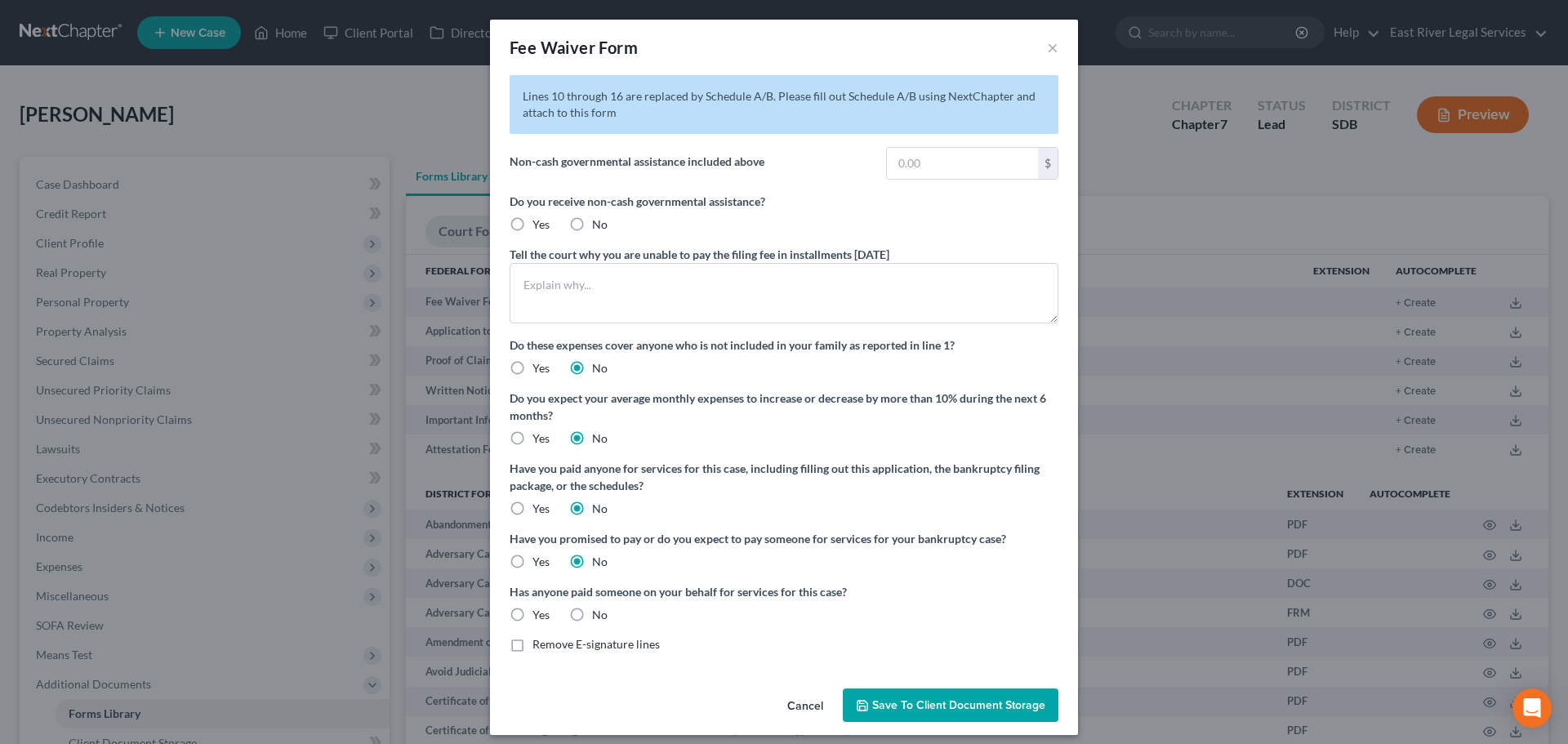
click at [599, 615] on input "No" at bounding box center [604, 611] width 11 height 11
radio input "true"
click at [622, 285] on textarea at bounding box center [784, 293] width 549 height 61
type textarea "I receive $200.00 a month in food stamps"
click at [903, 165] on input "text" at bounding box center [962, 163] width 151 height 31
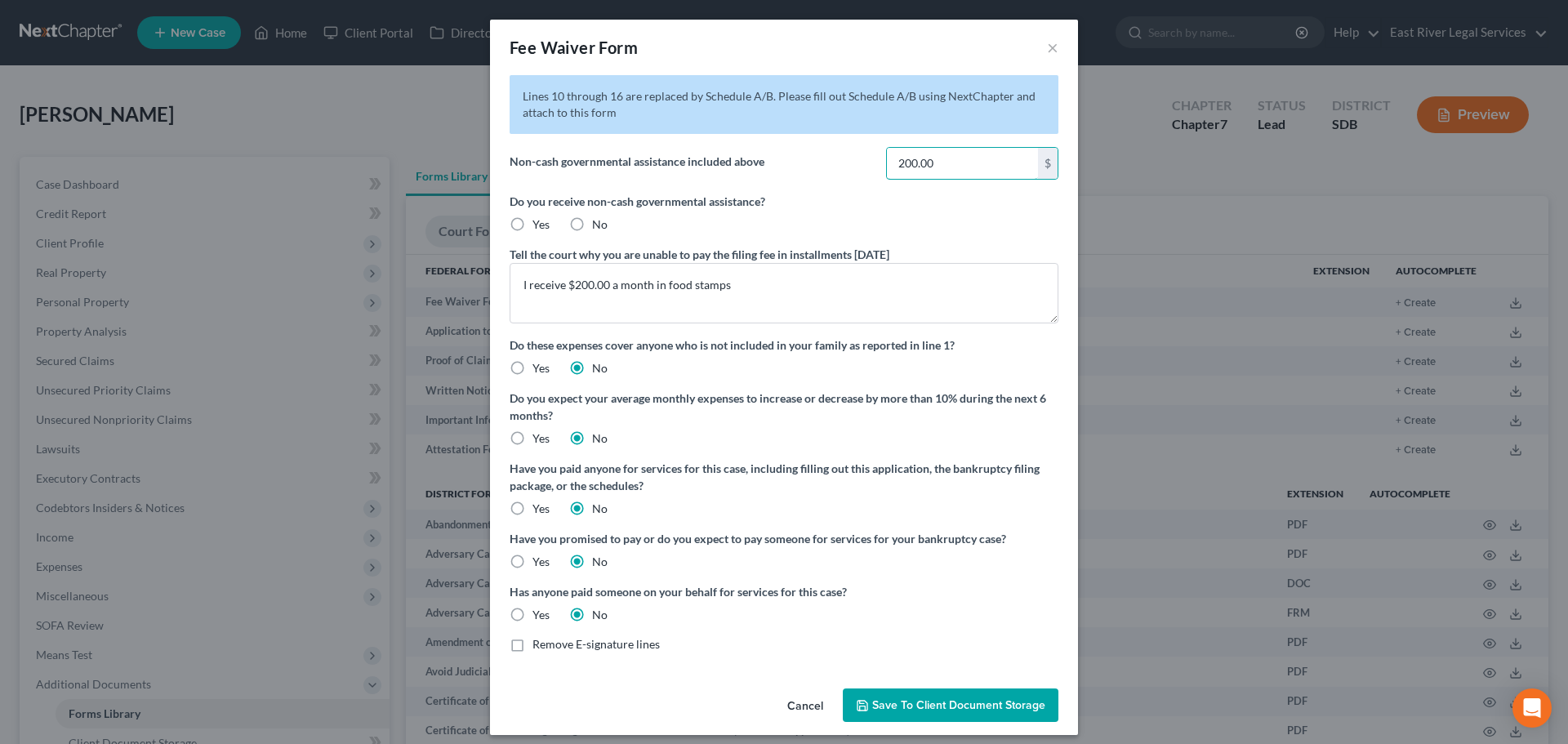
type input "200.00"
click at [711, 689] on div "Cancel Save to Client Document Storage OK" at bounding box center [784, 709] width 588 height 54
click at [958, 705] on span "Save to Client Document Storage" at bounding box center [958, 705] width 173 height 14
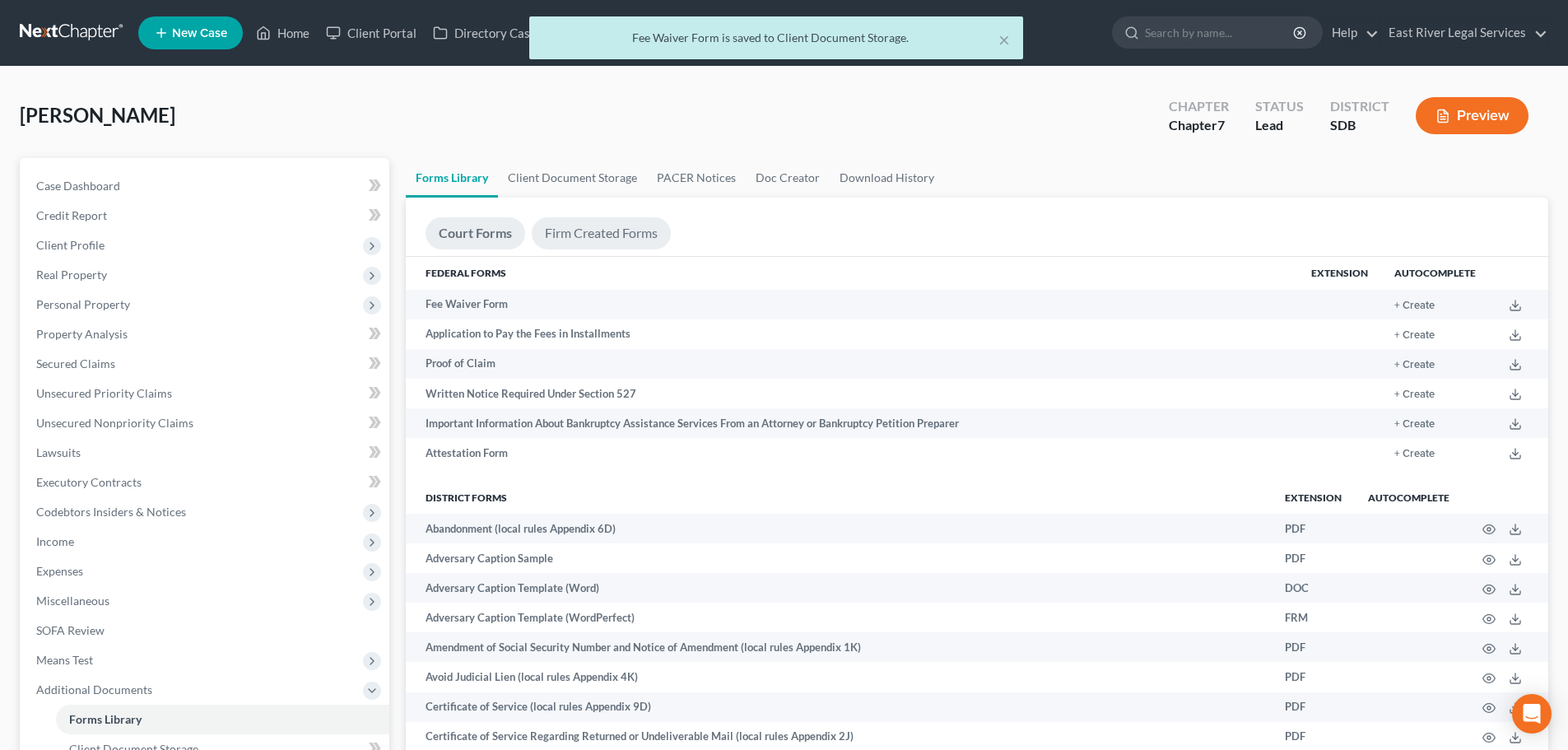
click at [594, 233] on link "Firm Created Forms" at bounding box center [601, 233] width 139 height 32
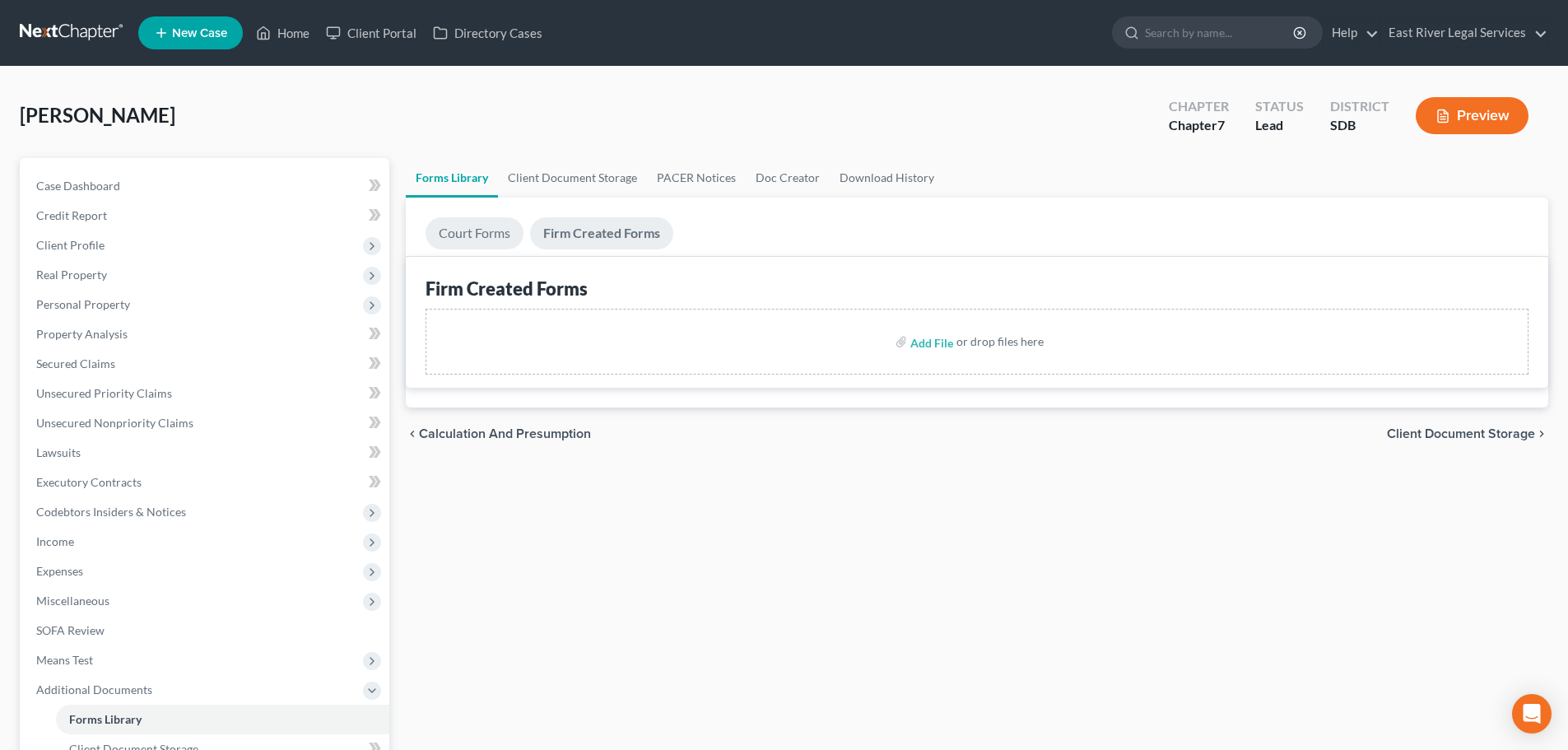
click at [463, 234] on link "Court Forms" at bounding box center [474, 233] width 98 height 32
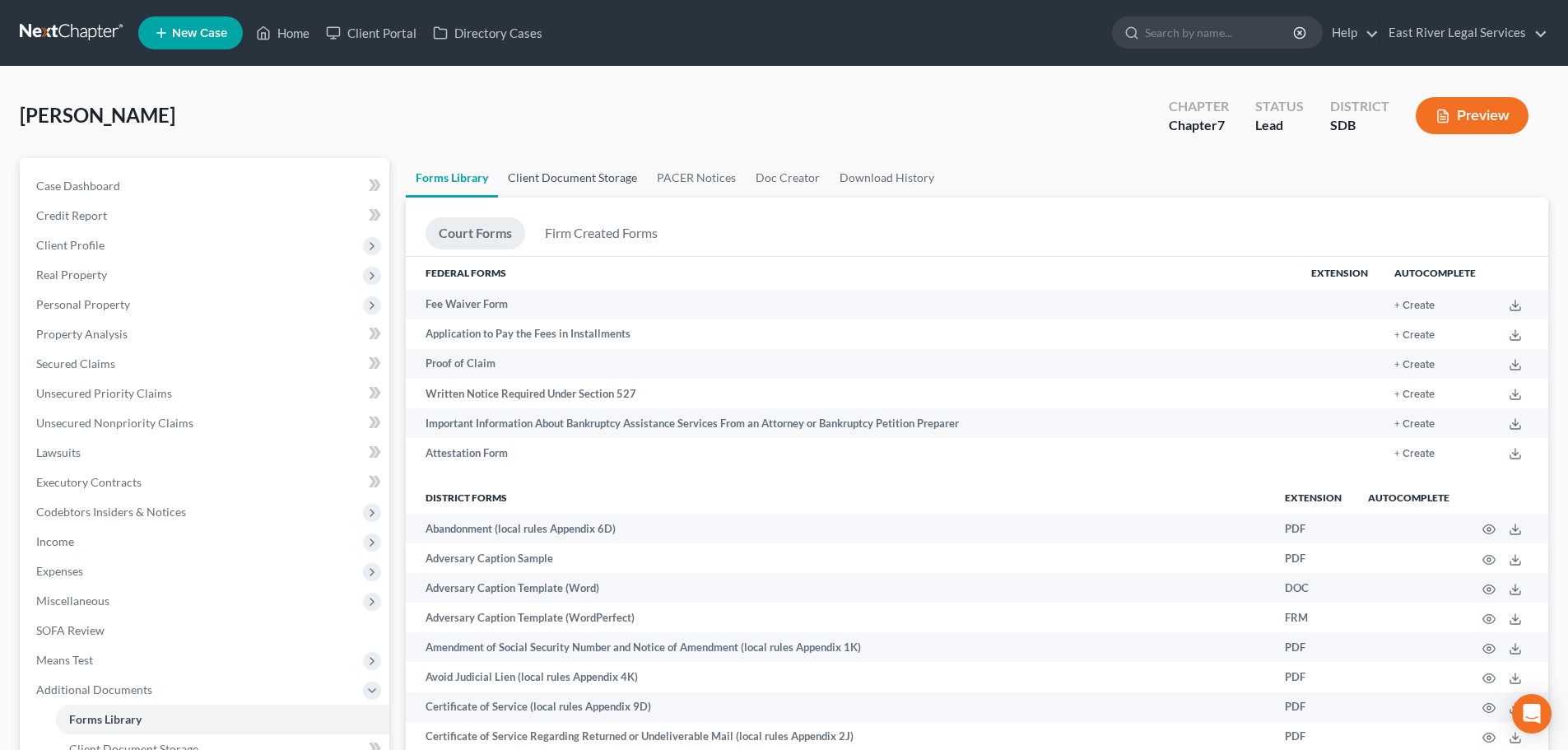
click at [543, 186] on link "Client Document Storage" at bounding box center [572, 178] width 149 height 39
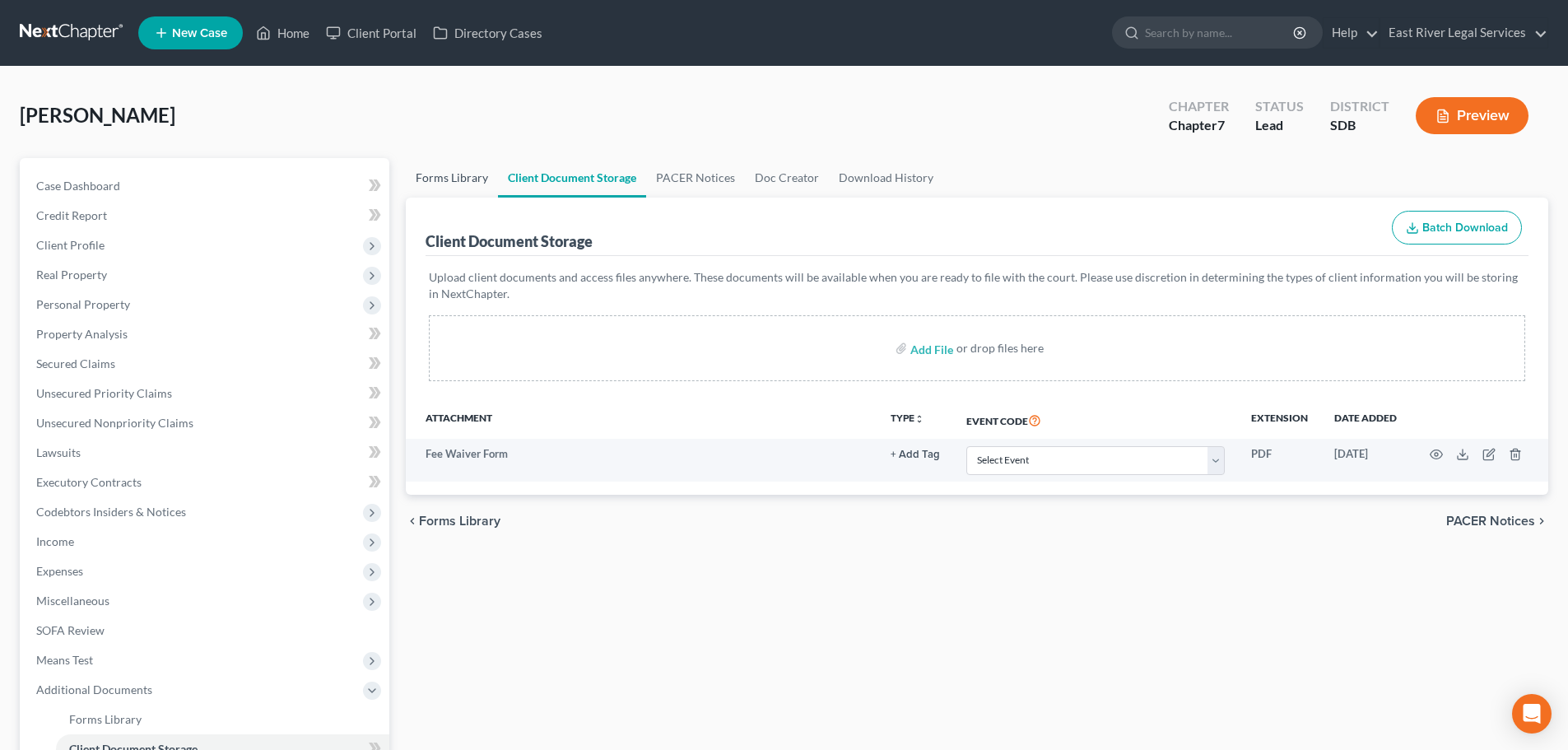
click at [468, 177] on link "Forms Library" at bounding box center [452, 178] width 92 height 39
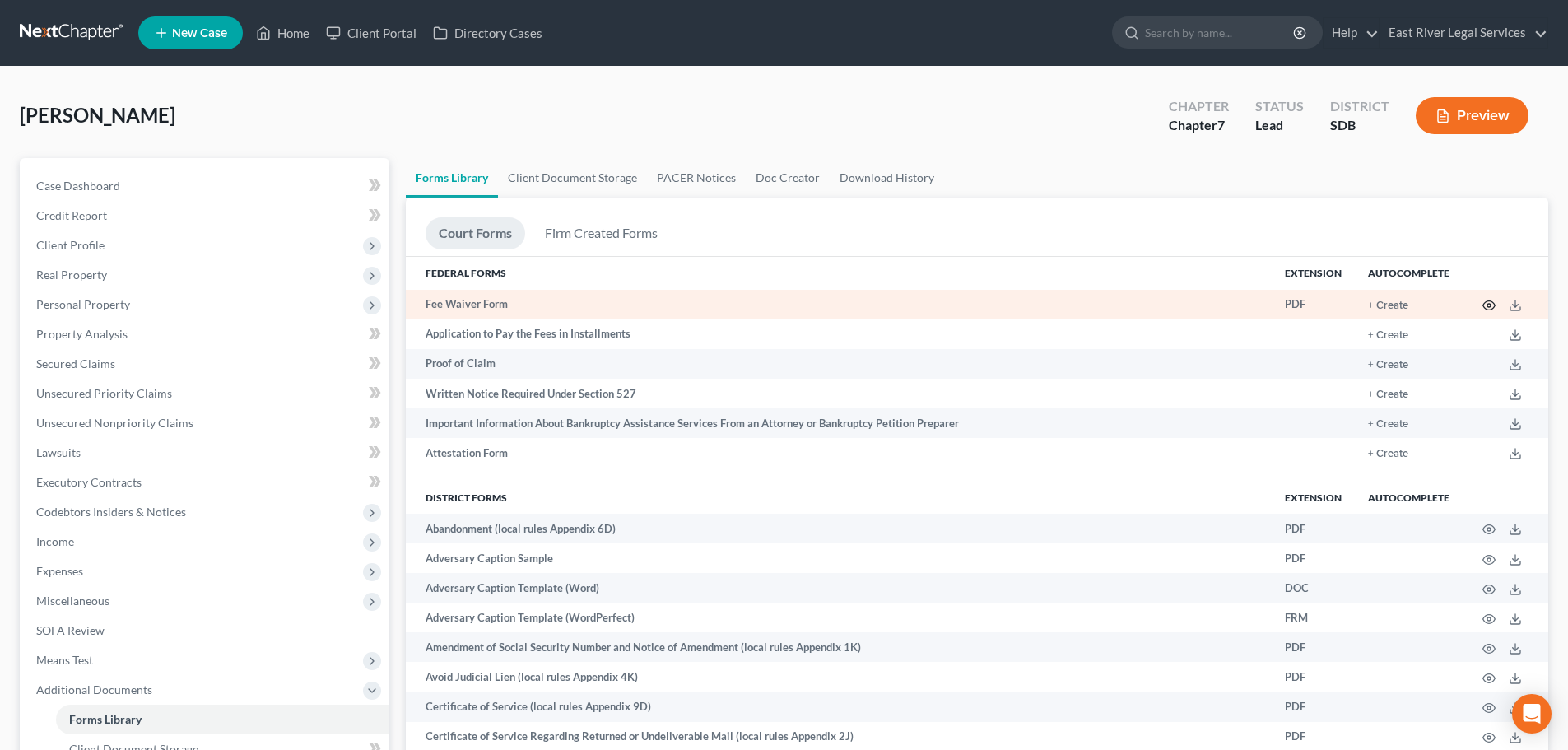
click at [1491, 307] on icon "button" at bounding box center [1489, 305] width 13 height 13
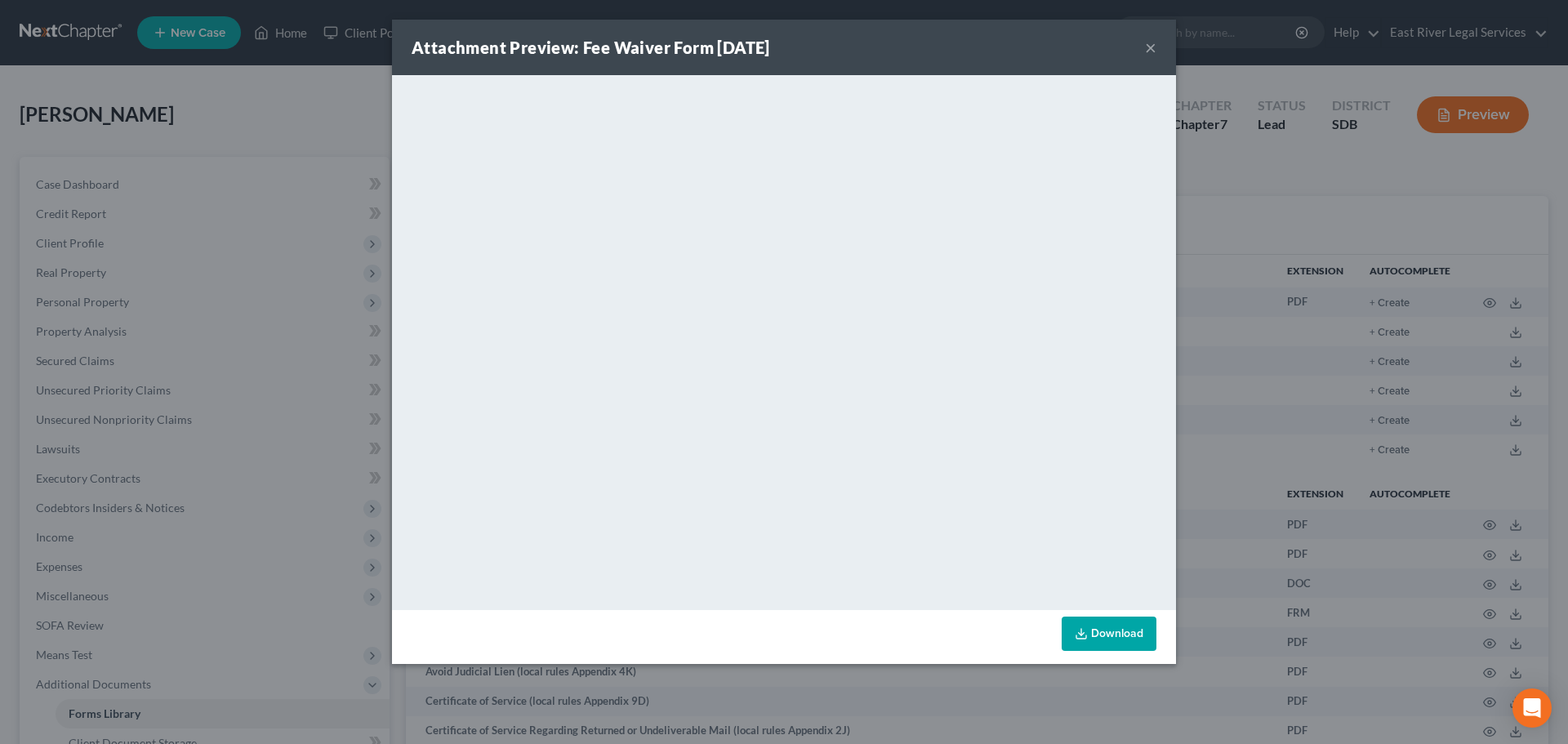
click at [1153, 48] on button "×" at bounding box center [1151, 46] width 12 height 19
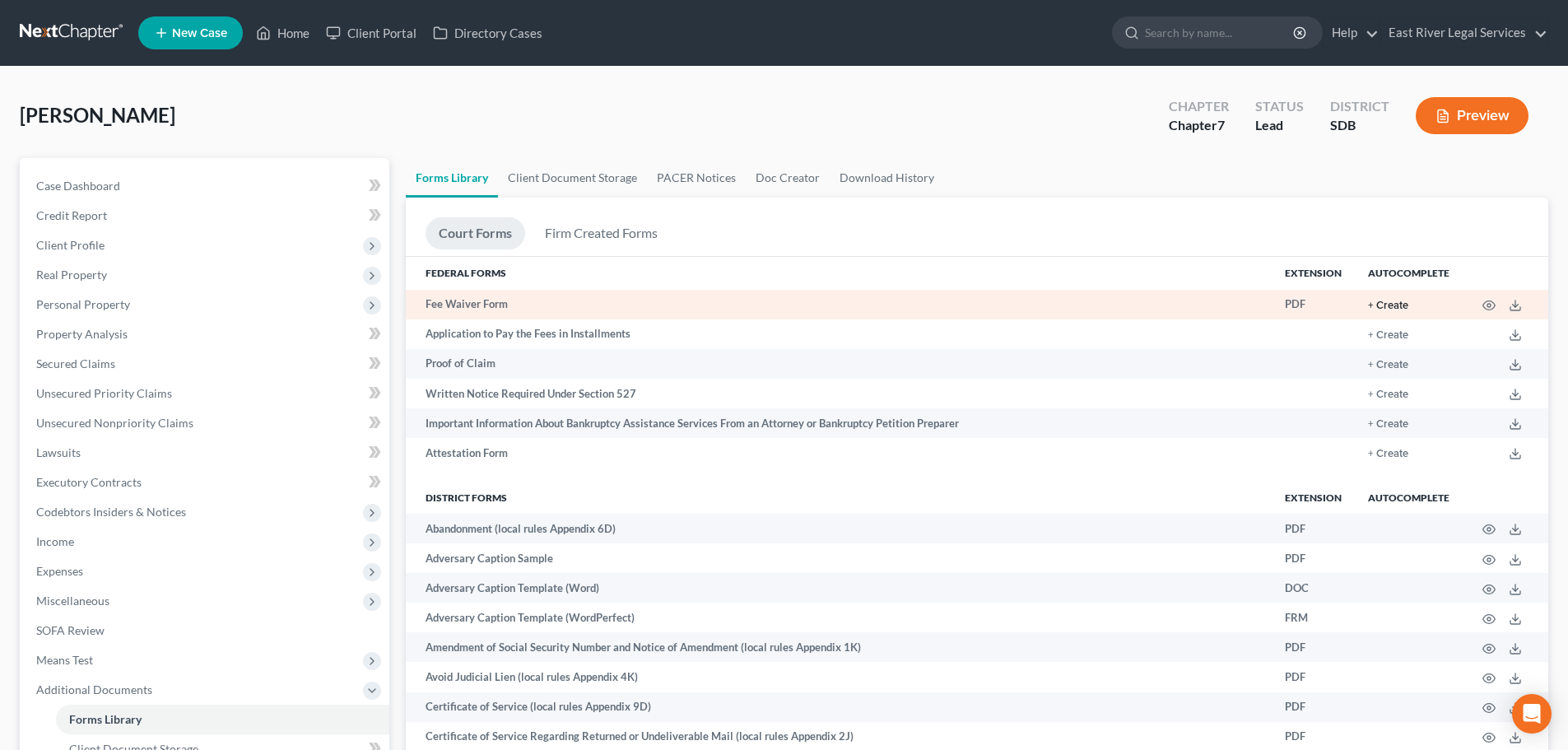
click at [1386, 307] on button "+ Create" at bounding box center [1388, 306] width 40 height 11
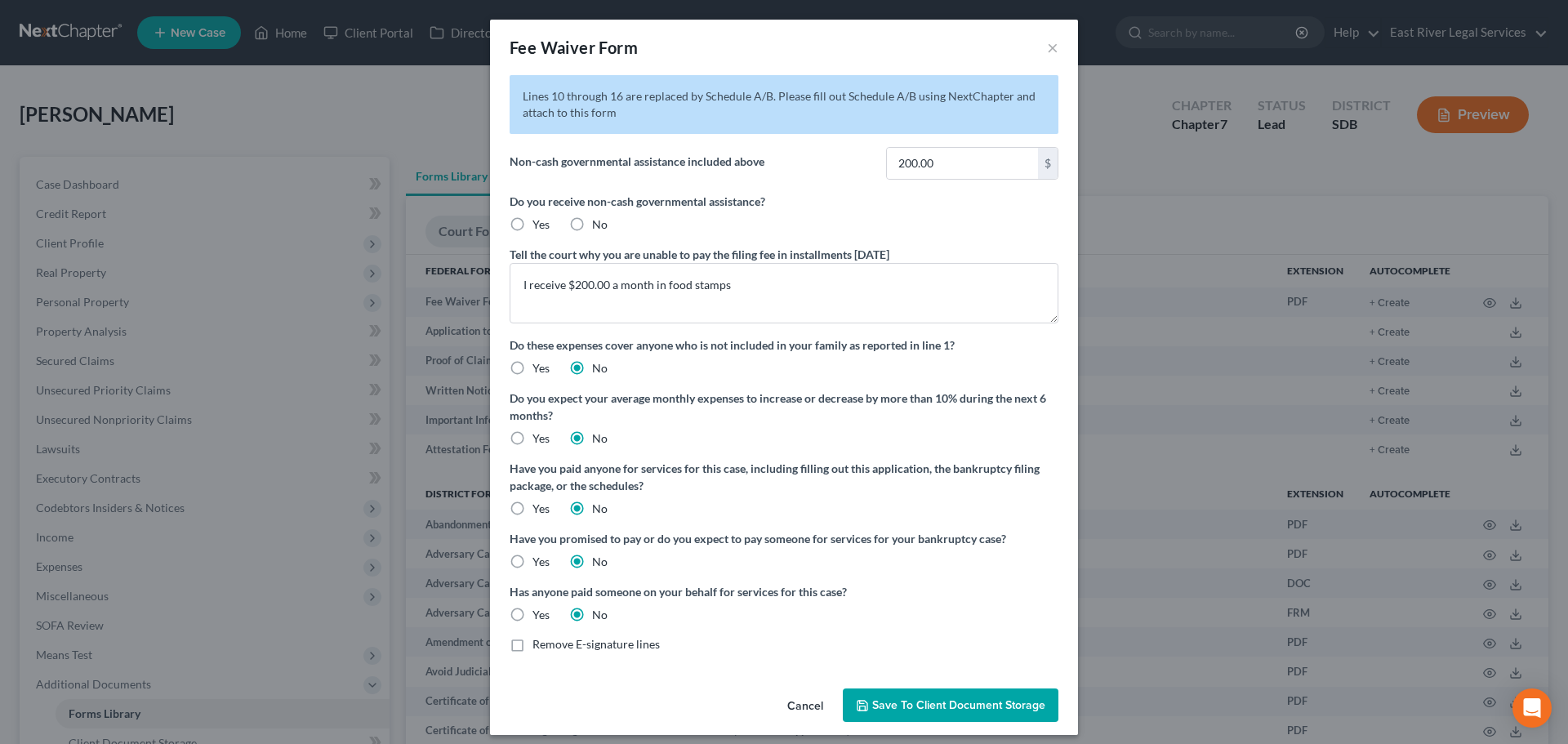
click at [532, 224] on label "Yes" at bounding box center [540, 224] width 17 height 16
click at [539, 224] on input "Yes" at bounding box center [544, 221] width 11 height 11
radio input "true"
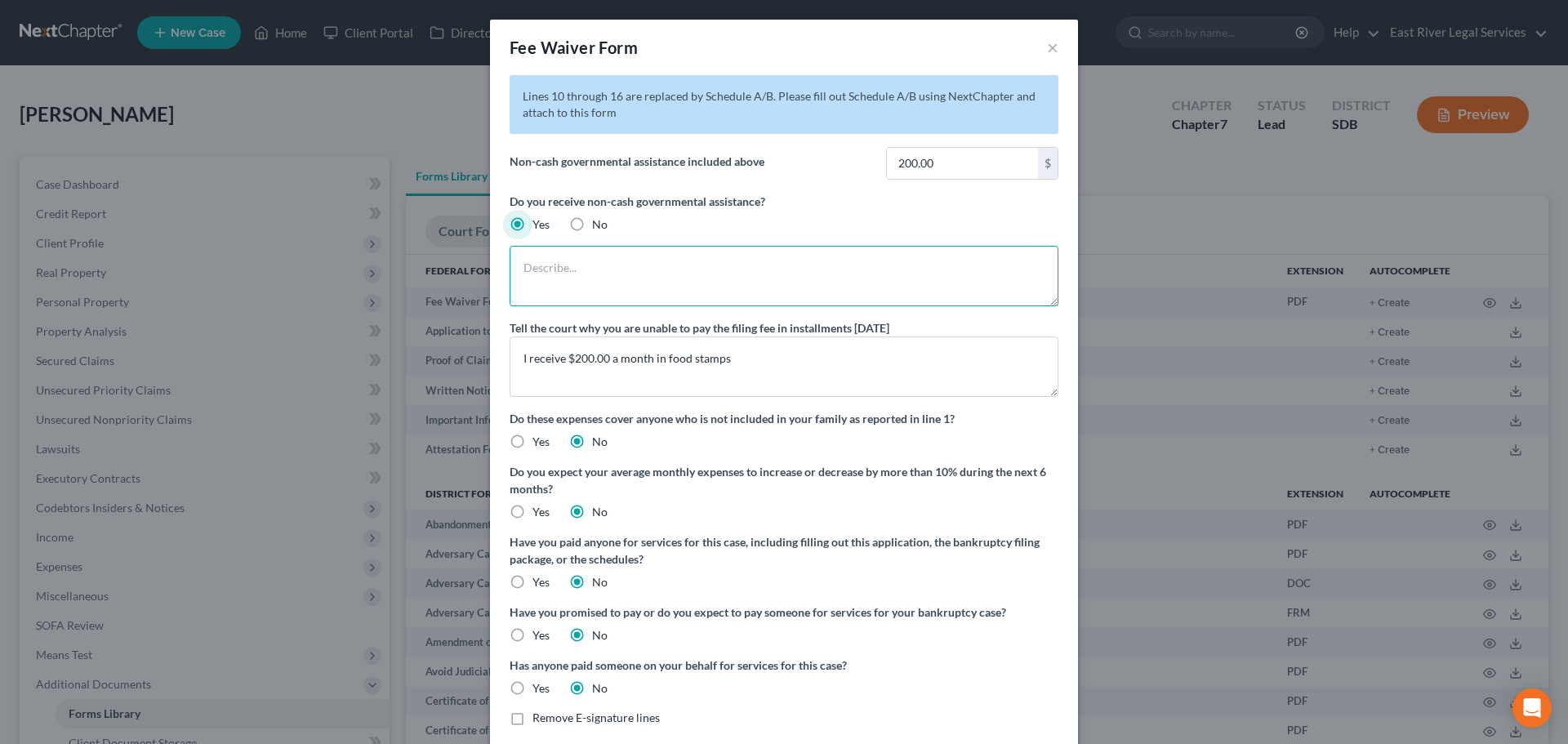
click at [558, 269] on textarea at bounding box center [784, 276] width 549 height 61
type textarea "I receive $200.00 a month in food stamps"
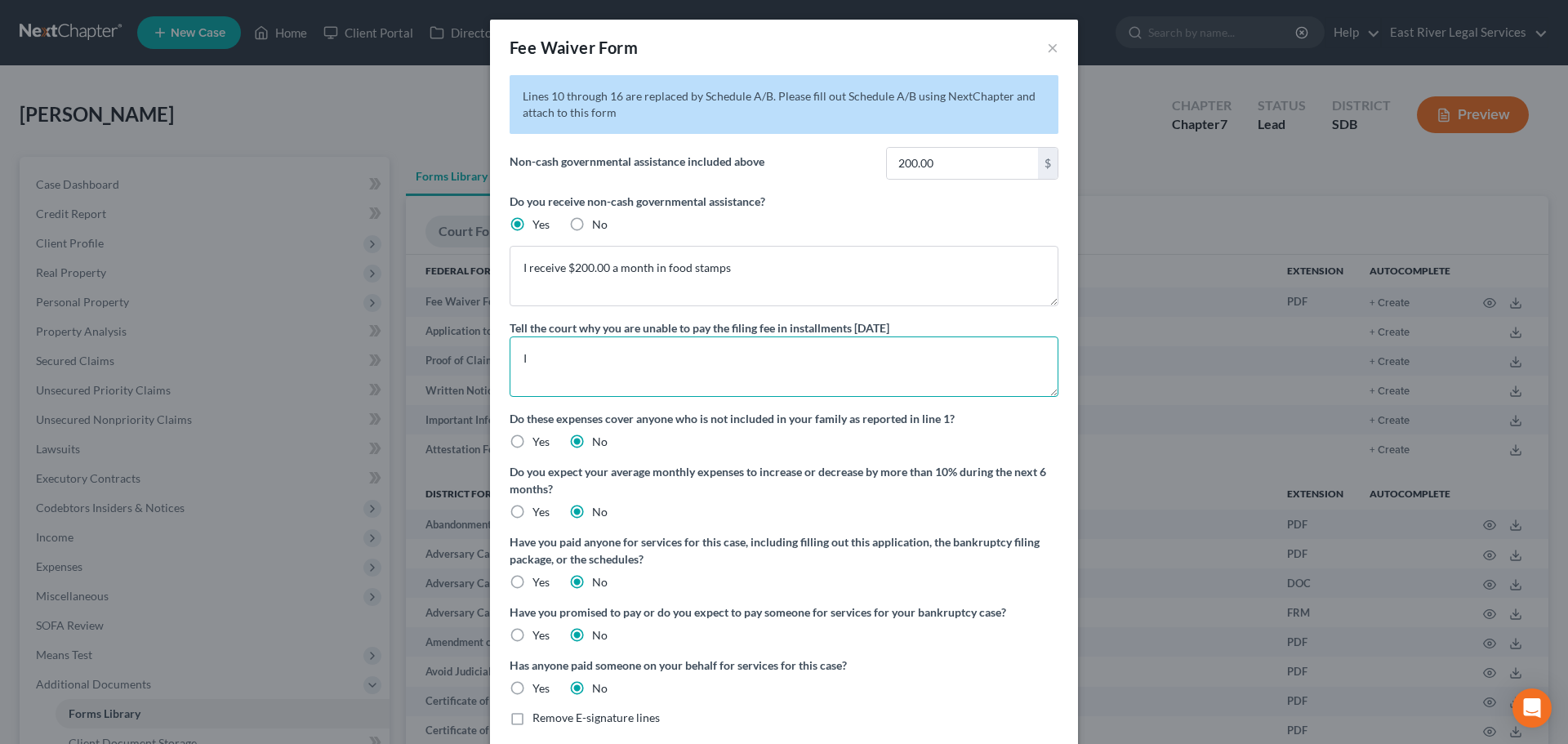
type textarea "I"
click at [532, 510] on label "Yes" at bounding box center [540, 512] width 17 height 16
click at [539, 510] on input "Yes" at bounding box center [544, 509] width 11 height 11
radio input "true"
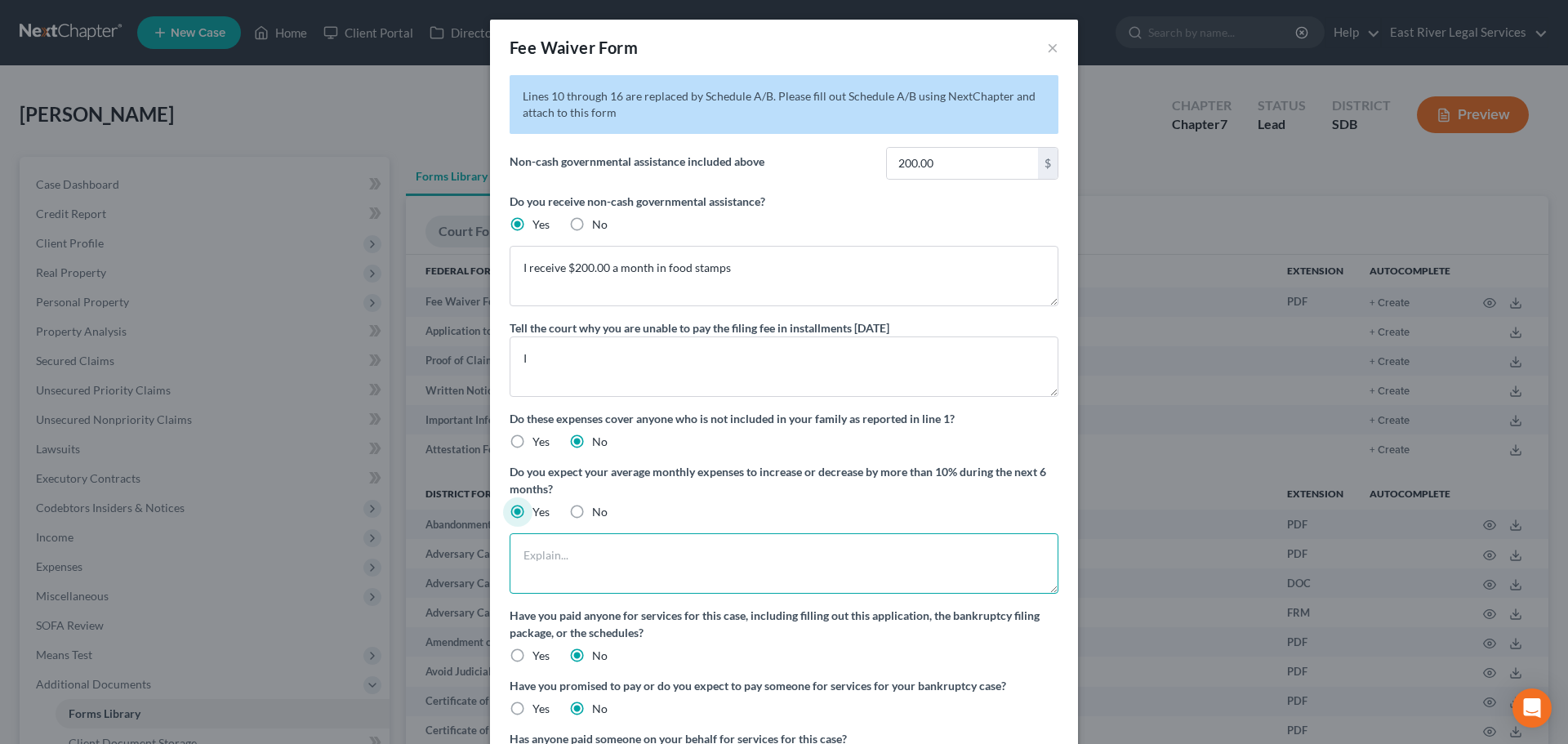
click at [557, 562] on textarea at bounding box center [784, 563] width 549 height 61
type textarea "I started a job at [GEOGRAPHIC_DATA] on [DATE]. I am currently working 40hours …"
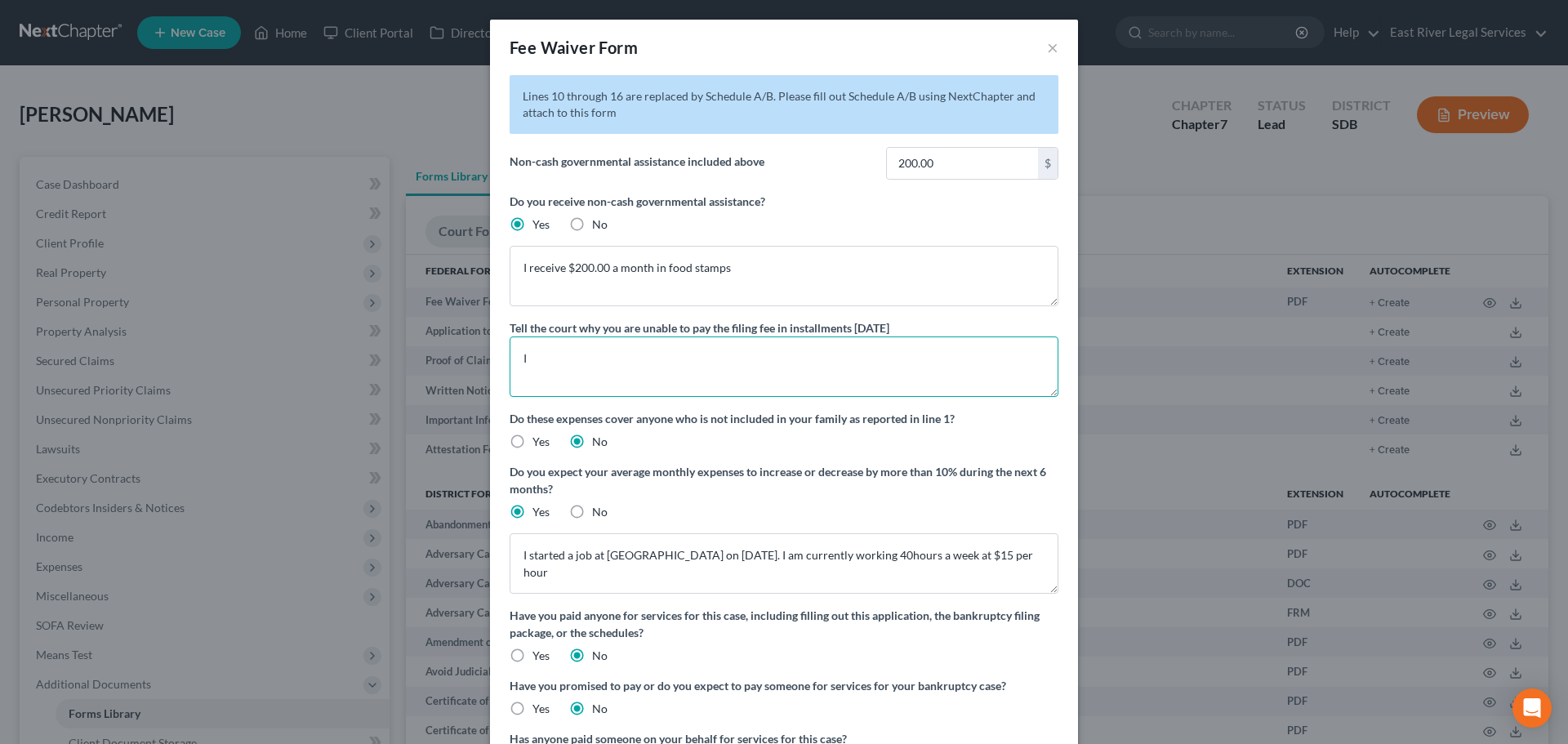
click at [632, 369] on textarea "I" at bounding box center [784, 367] width 549 height 61
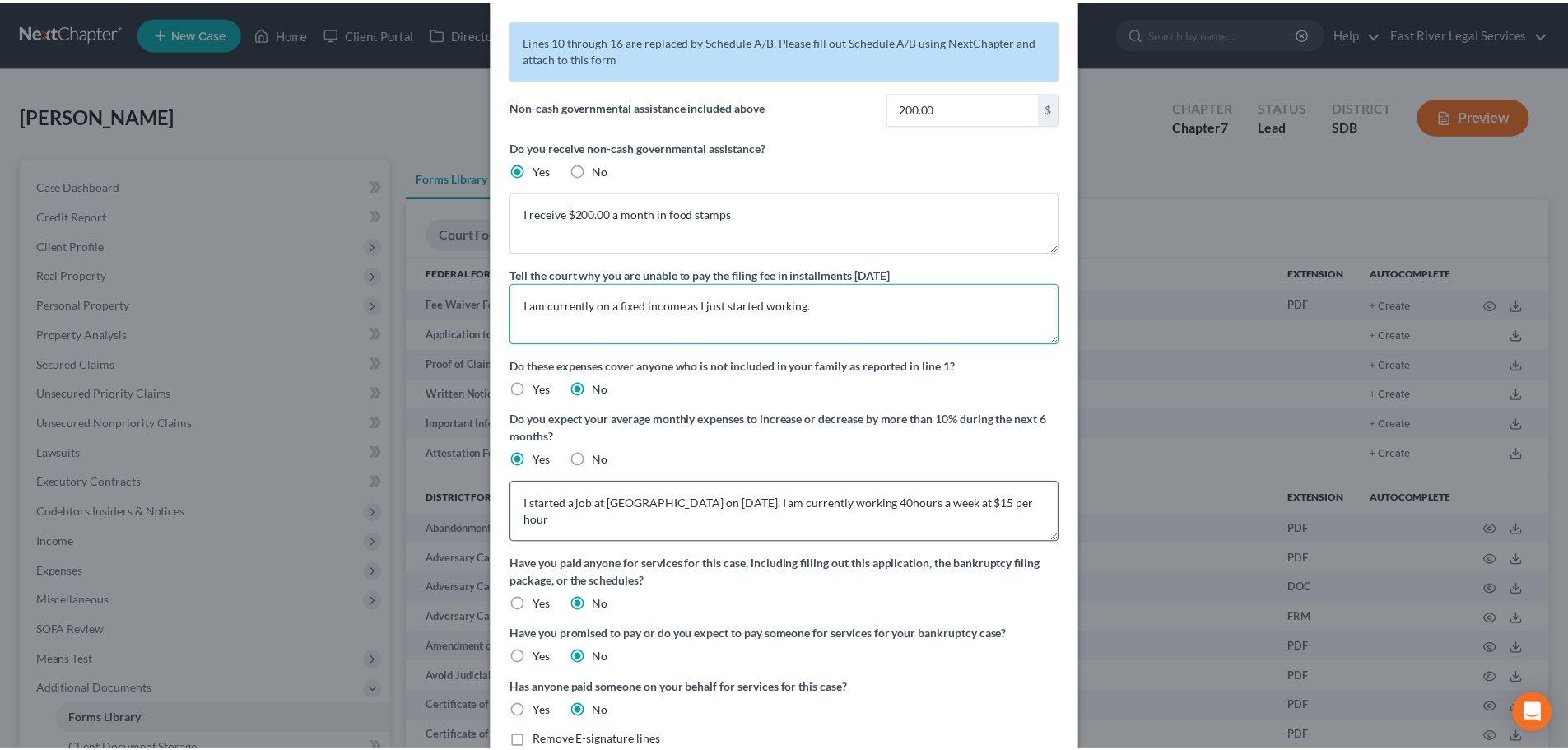
scroll to position [159, 0]
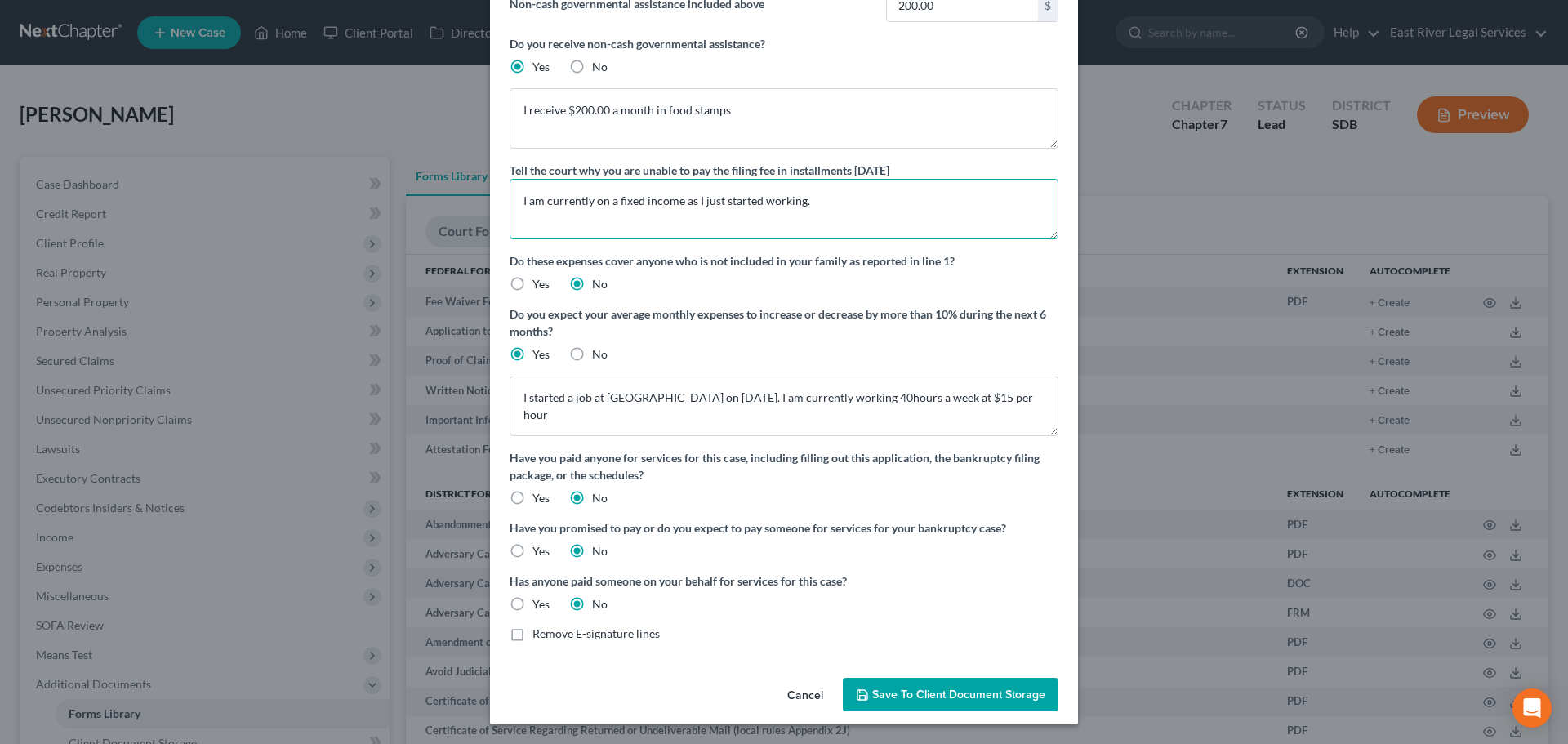
type textarea "I am currently on a fixed income as I just started working."
click at [532, 635] on label "Remove E-signature lines" at bounding box center [595, 633] width 128 height 16
click at [539, 635] on input "Remove E-signature lines" at bounding box center [544, 631] width 11 height 11
checkbox input "true"
click at [1004, 692] on span "Save to Client Document Storage" at bounding box center [958, 694] width 173 height 14
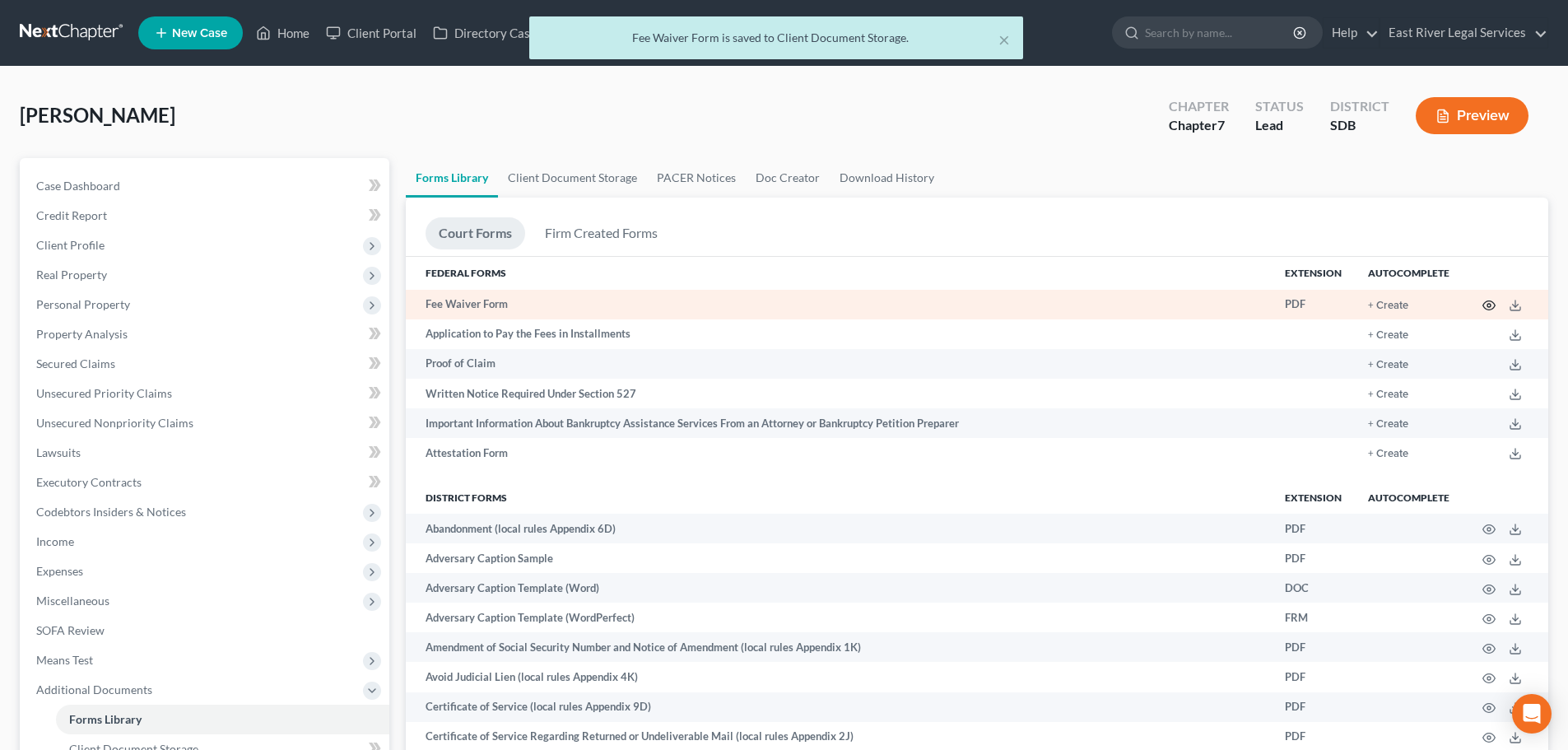
click at [1491, 305] on icon "button" at bounding box center [1489, 305] width 13 height 13
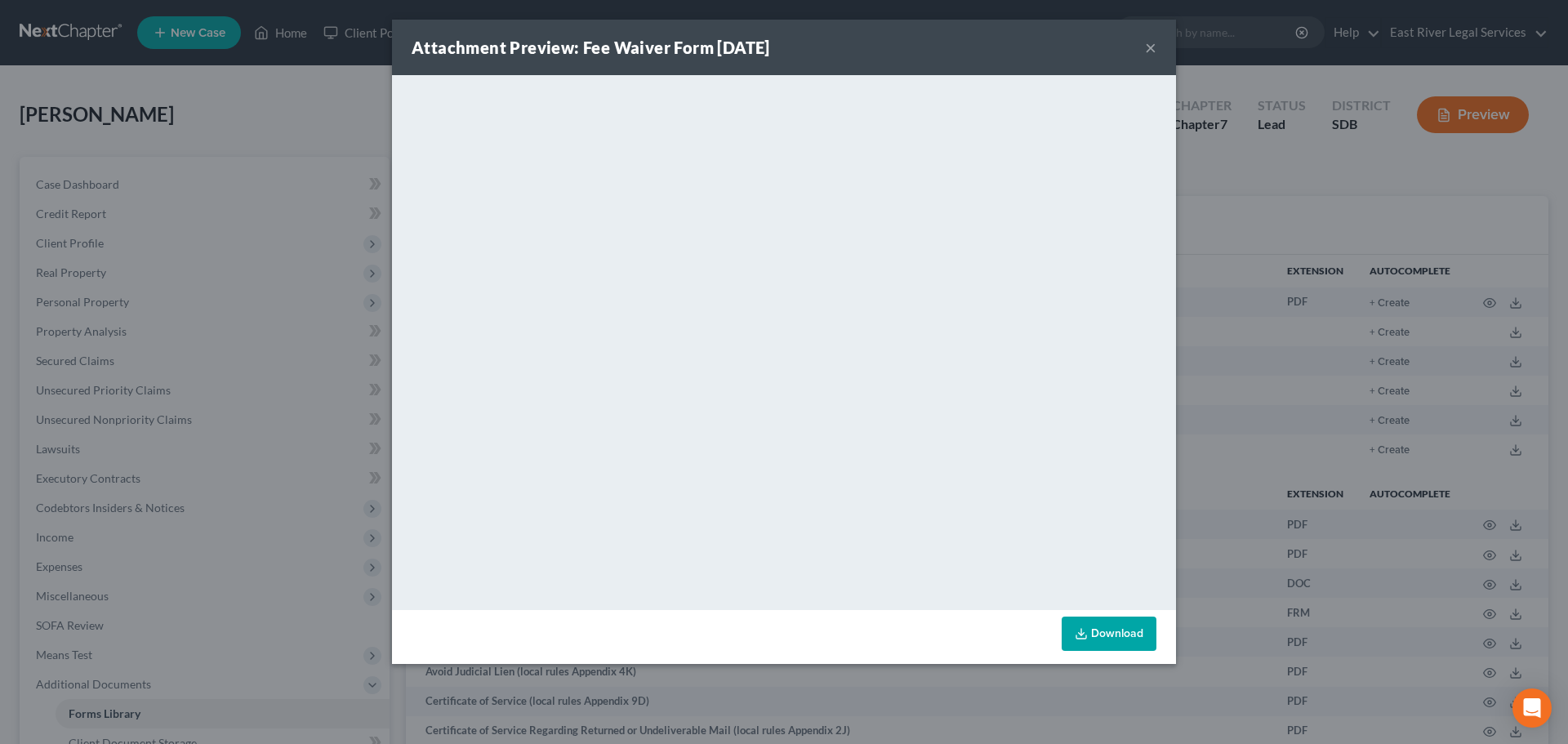
click at [1151, 46] on button "×" at bounding box center [1151, 46] width 12 height 19
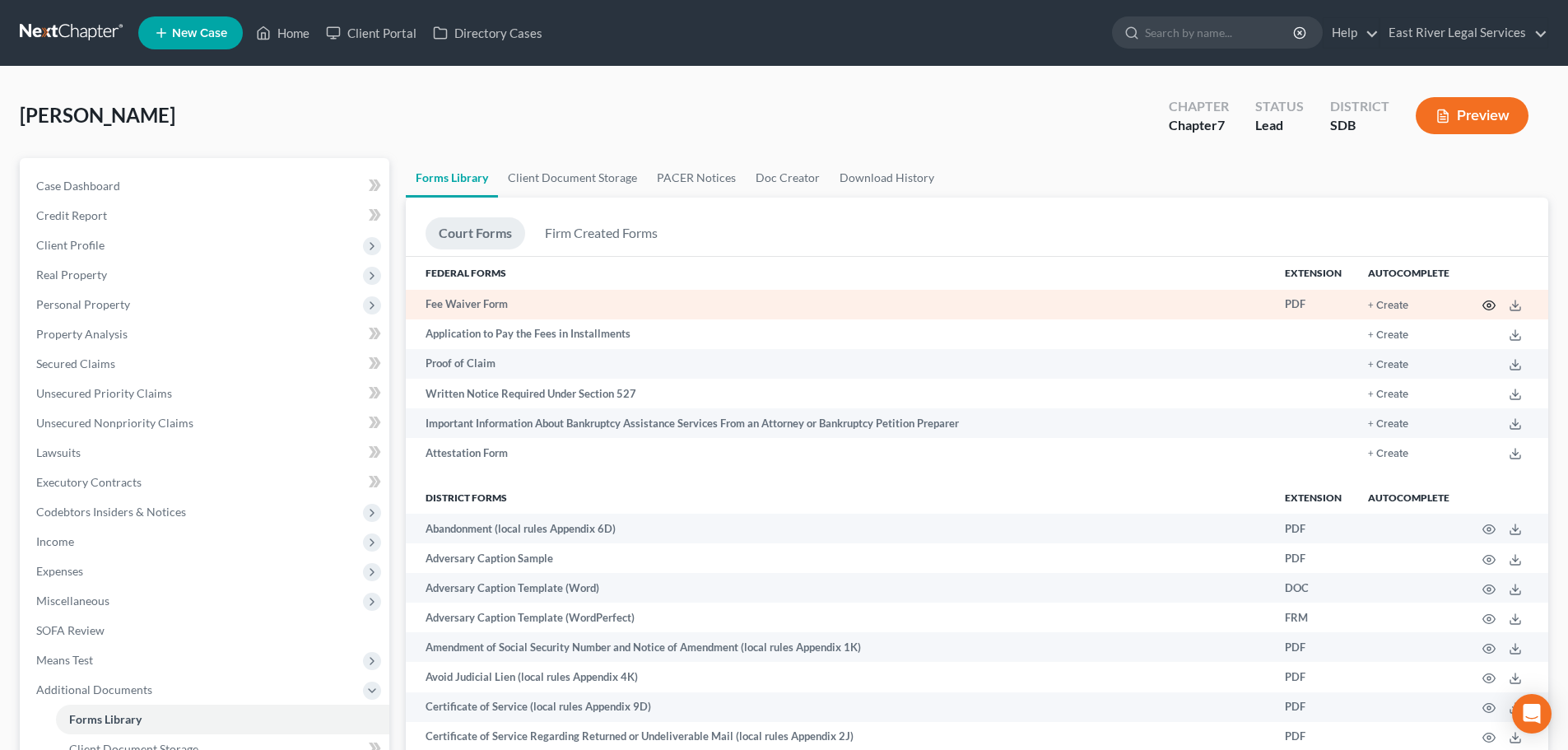
click at [1484, 305] on icon "button" at bounding box center [1489, 305] width 13 height 13
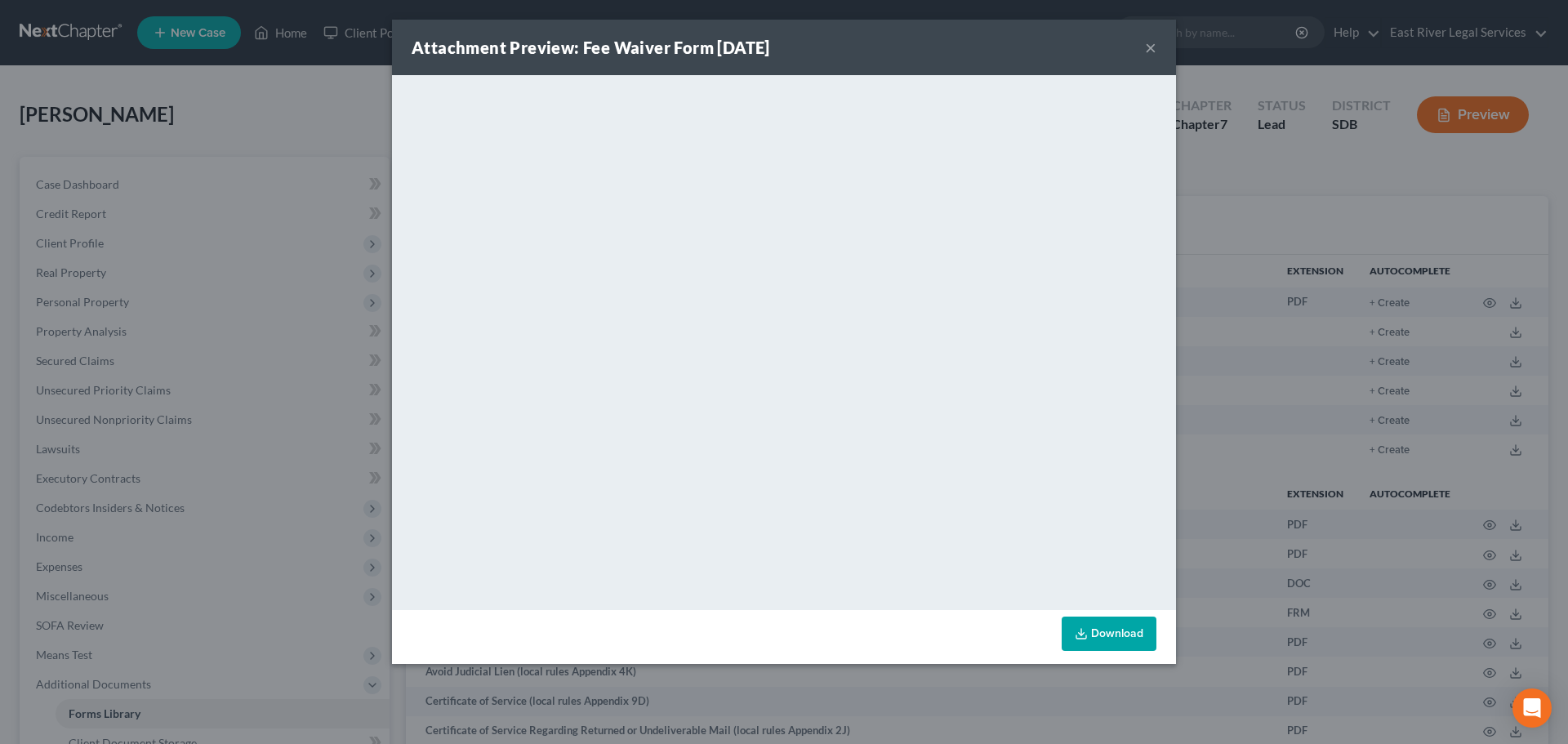
click at [1146, 50] on button "×" at bounding box center [1151, 46] width 12 height 19
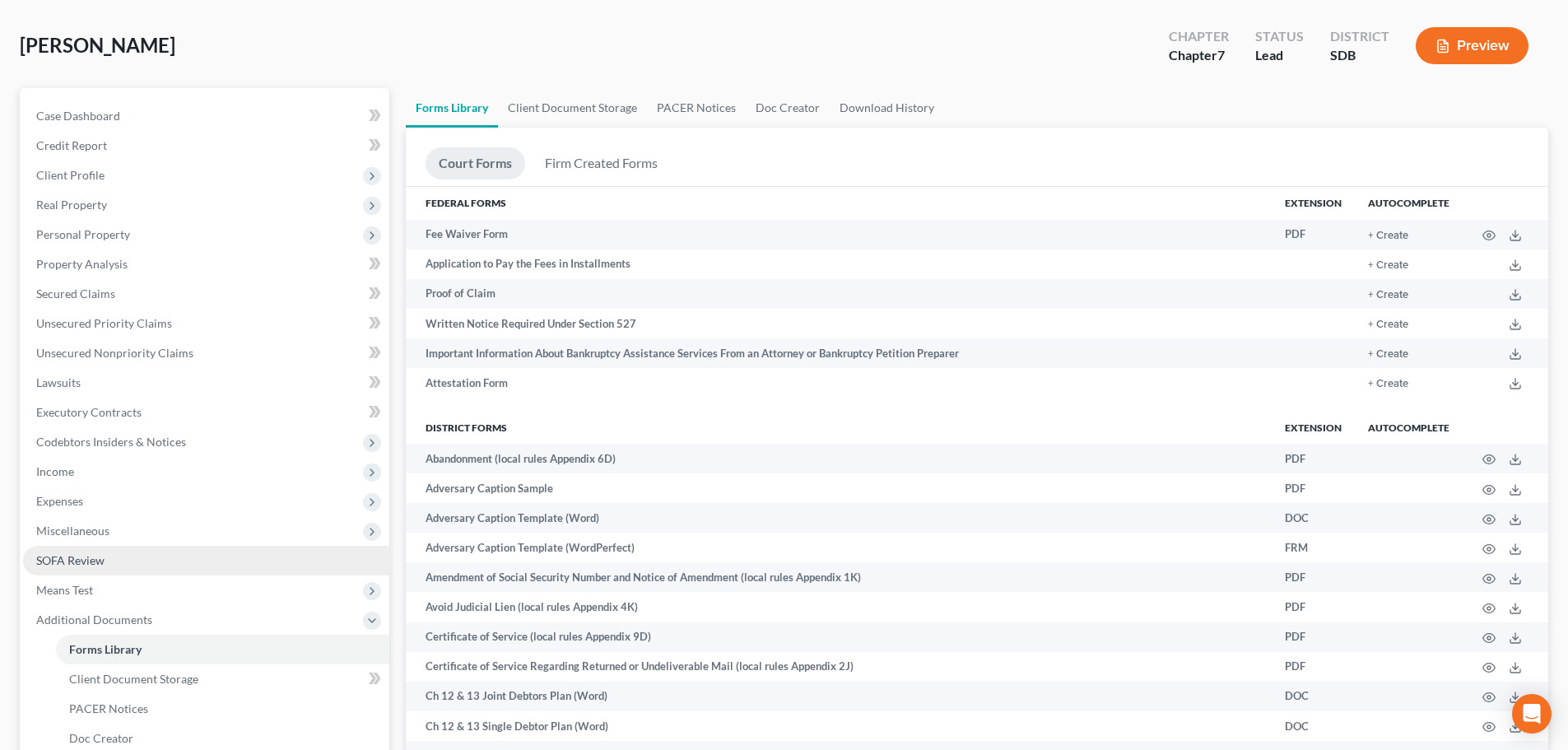
scroll to position [247, 0]
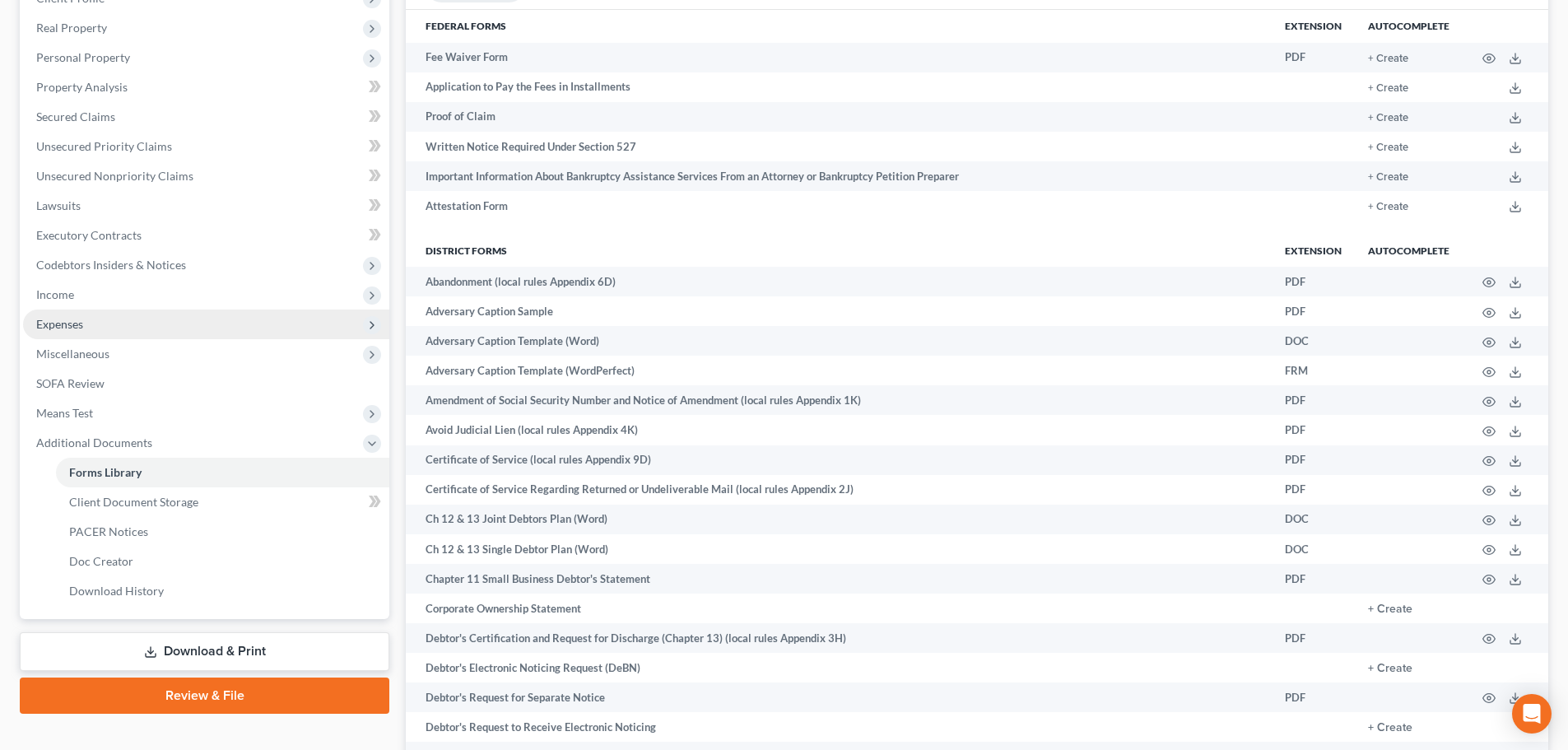
click at [42, 321] on span "Expenses" at bounding box center [60, 323] width 47 height 14
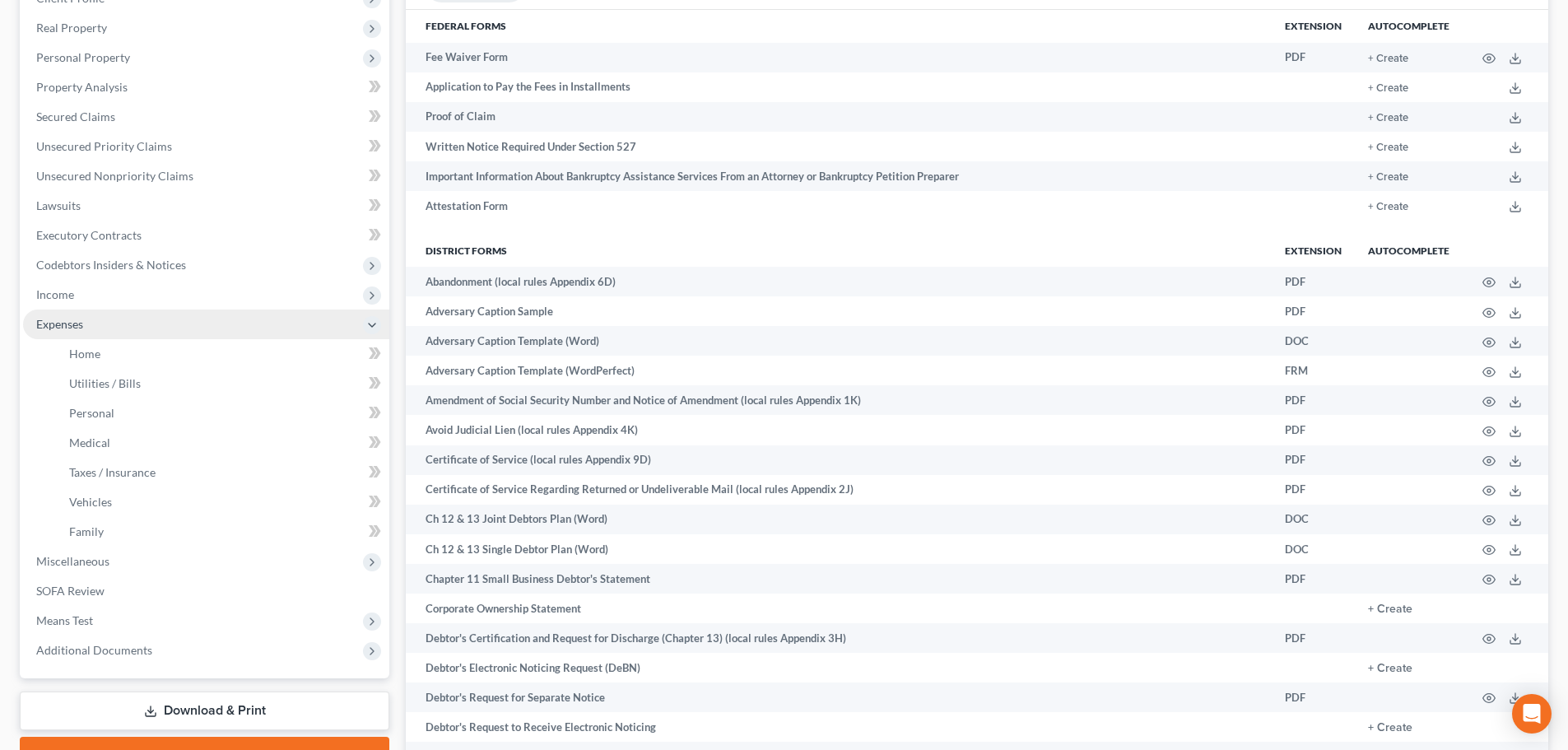
click at [64, 325] on span "Expenses" at bounding box center [60, 323] width 47 height 14
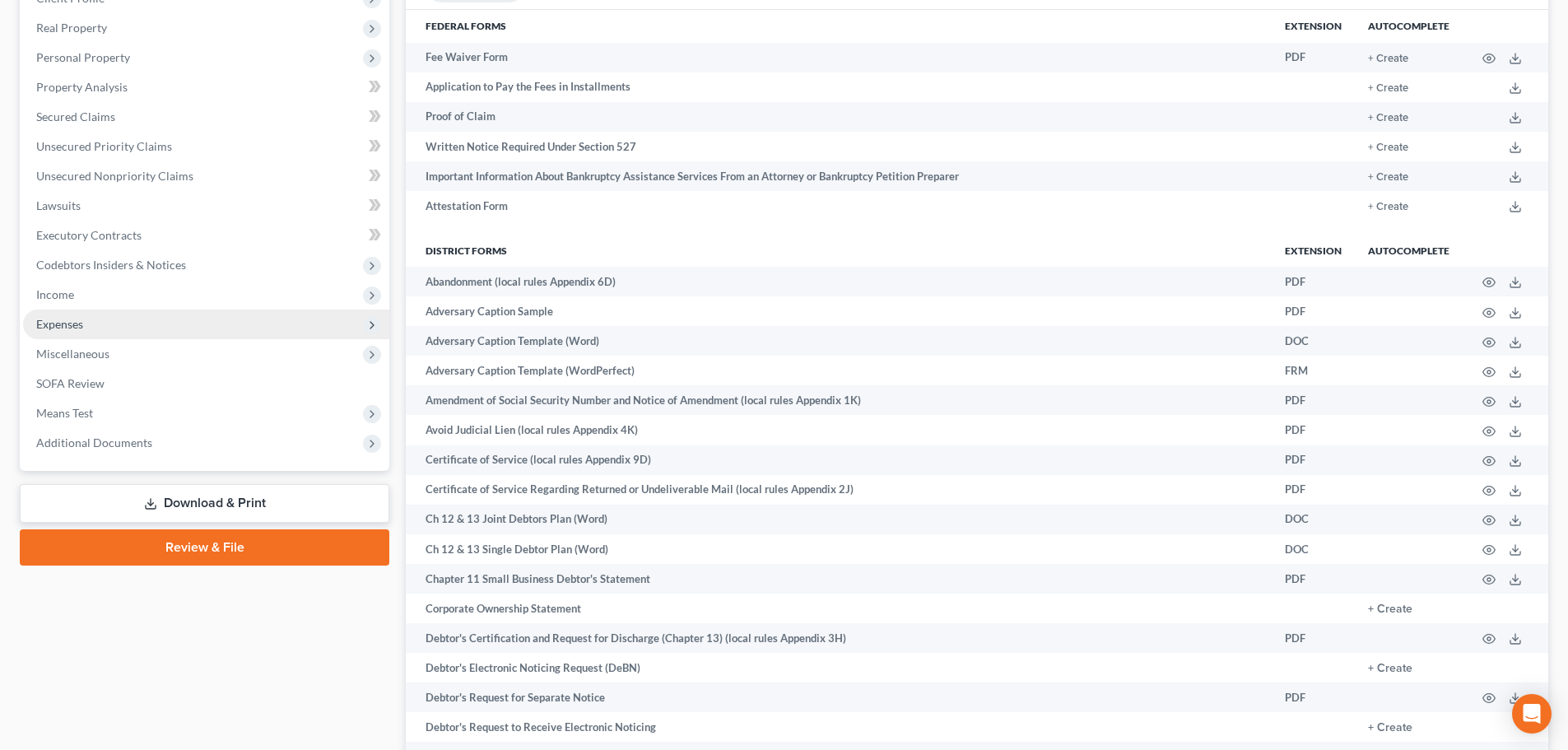
click at [75, 327] on span "Expenses" at bounding box center [60, 323] width 47 height 14
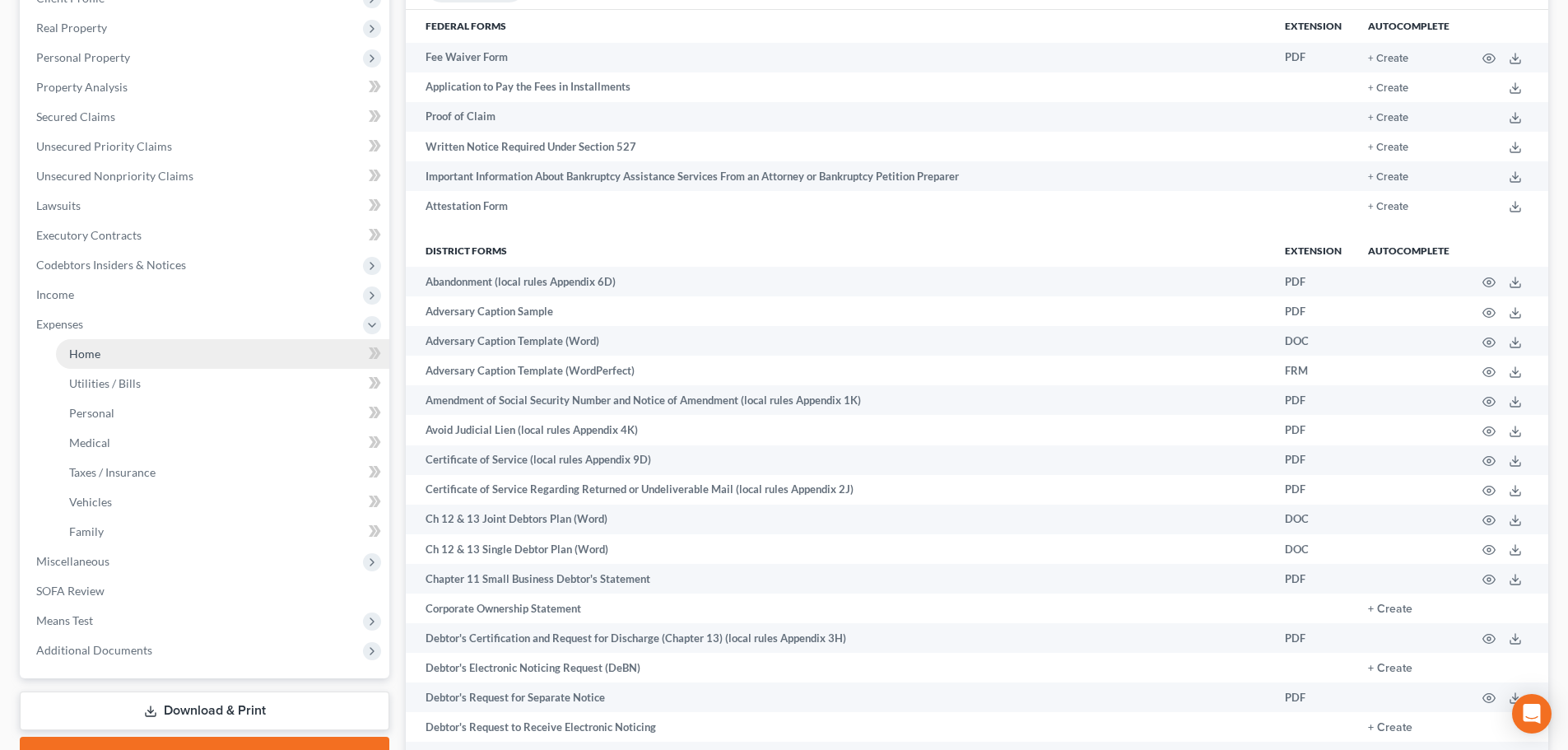
click at [88, 361] on link "Home" at bounding box center [223, 353] width 334 height 30
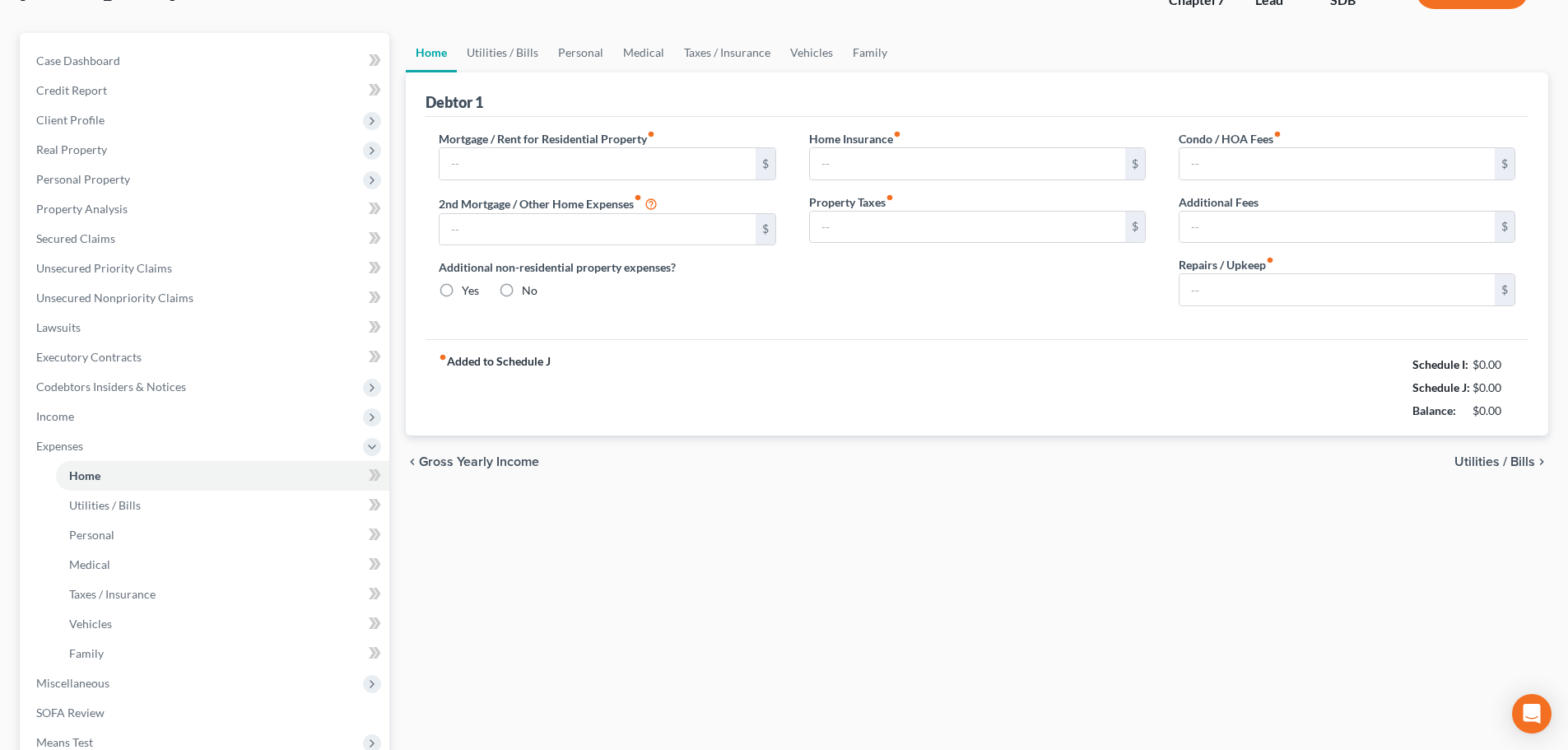
type input "625.00"
type input "0.00"
radio input "true"
type input "0.00"
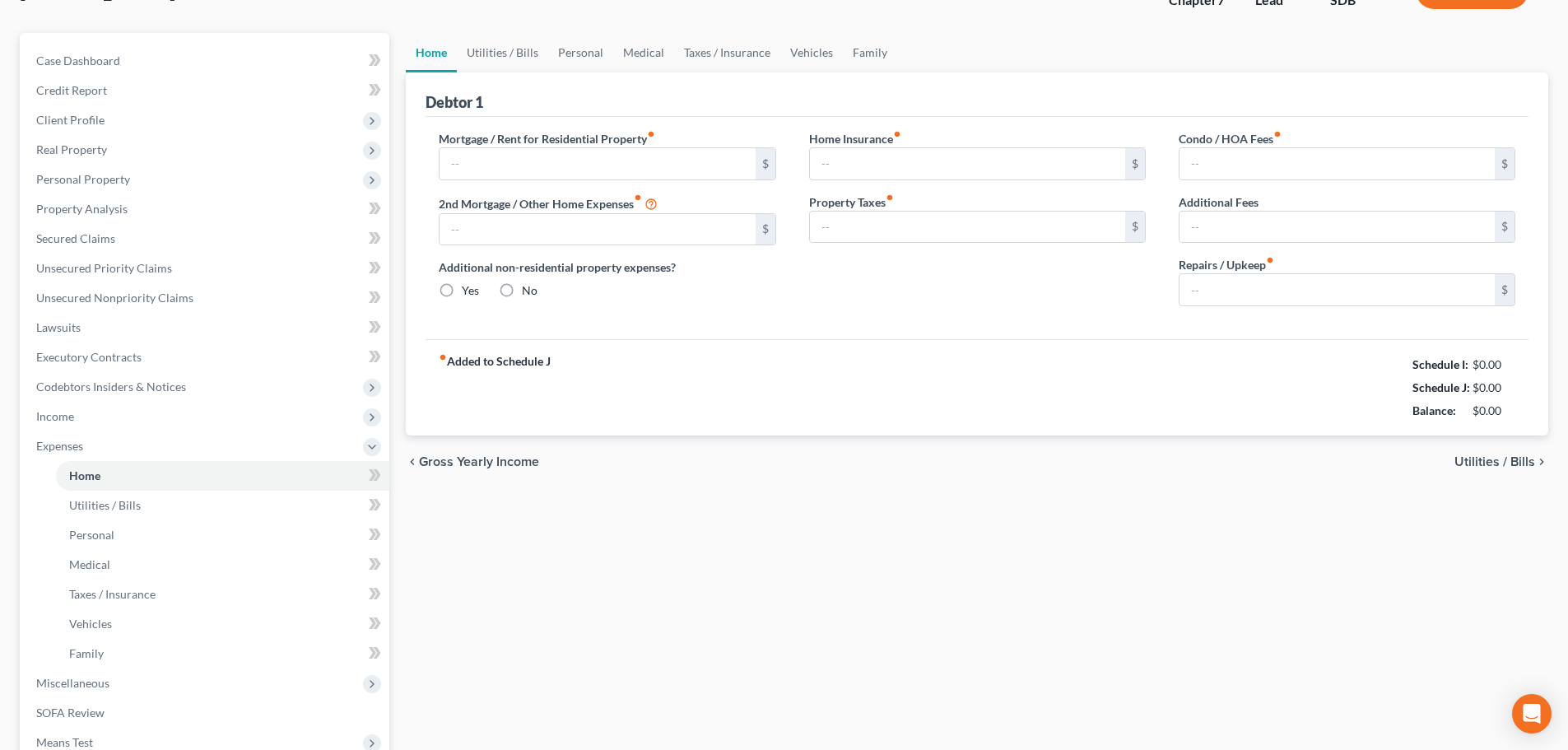
type input "0.00"
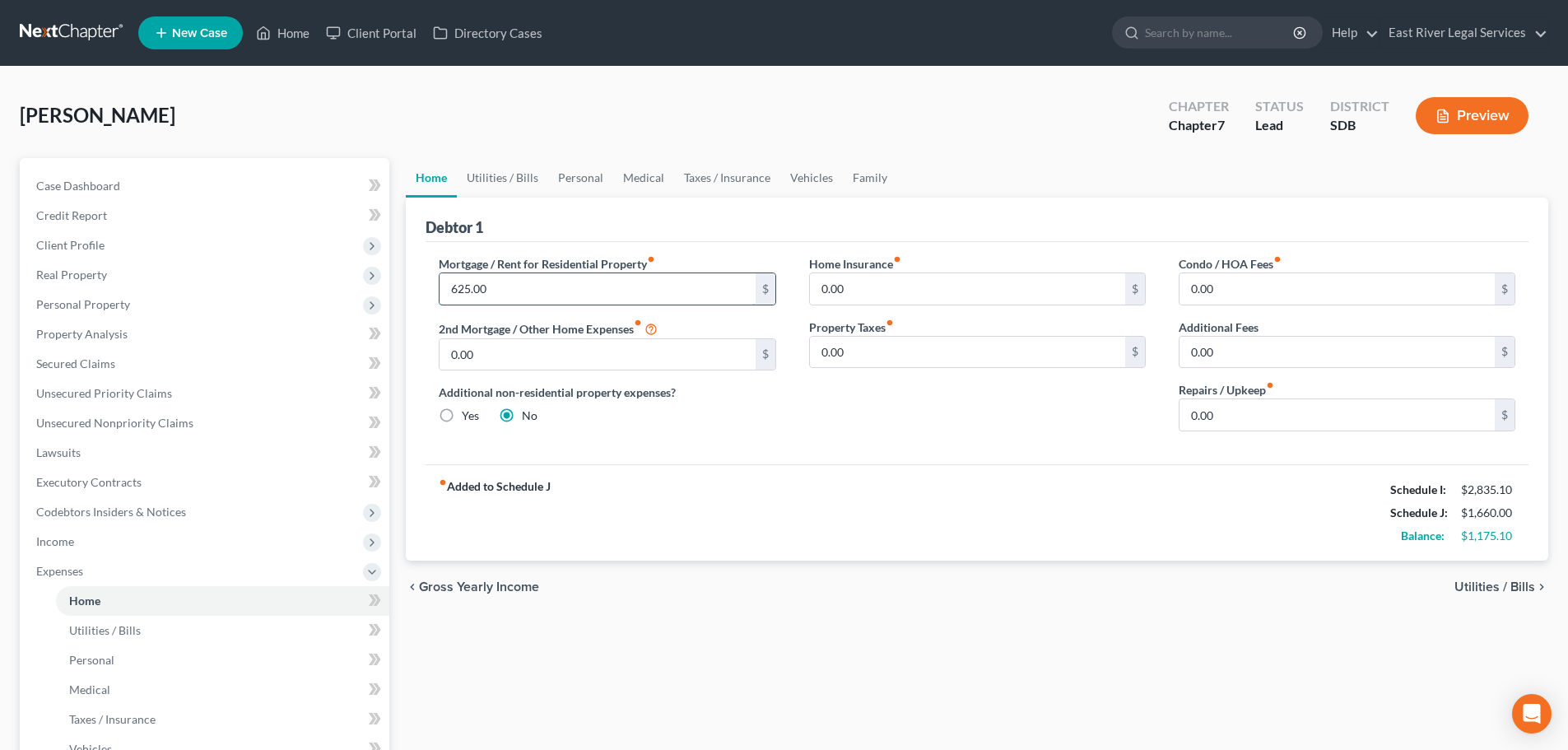
click at [467, 287] on input "625.00" at bounding box center [597, 289] width 315 height 31
click at [506, 283] on input "625.00" at bounding box center [597, 289] width 315 height 31
click at [464, 289] on input "625.00" at bounding box center [597, 289] width 315 height 31
type input "625.00"
click at [1048, 625] on div "Home Utilities / Bills Personal Medical Taxes / Insurance Vehicles Family Debto…" at bounding box center [977, 589] width 1159 height 862
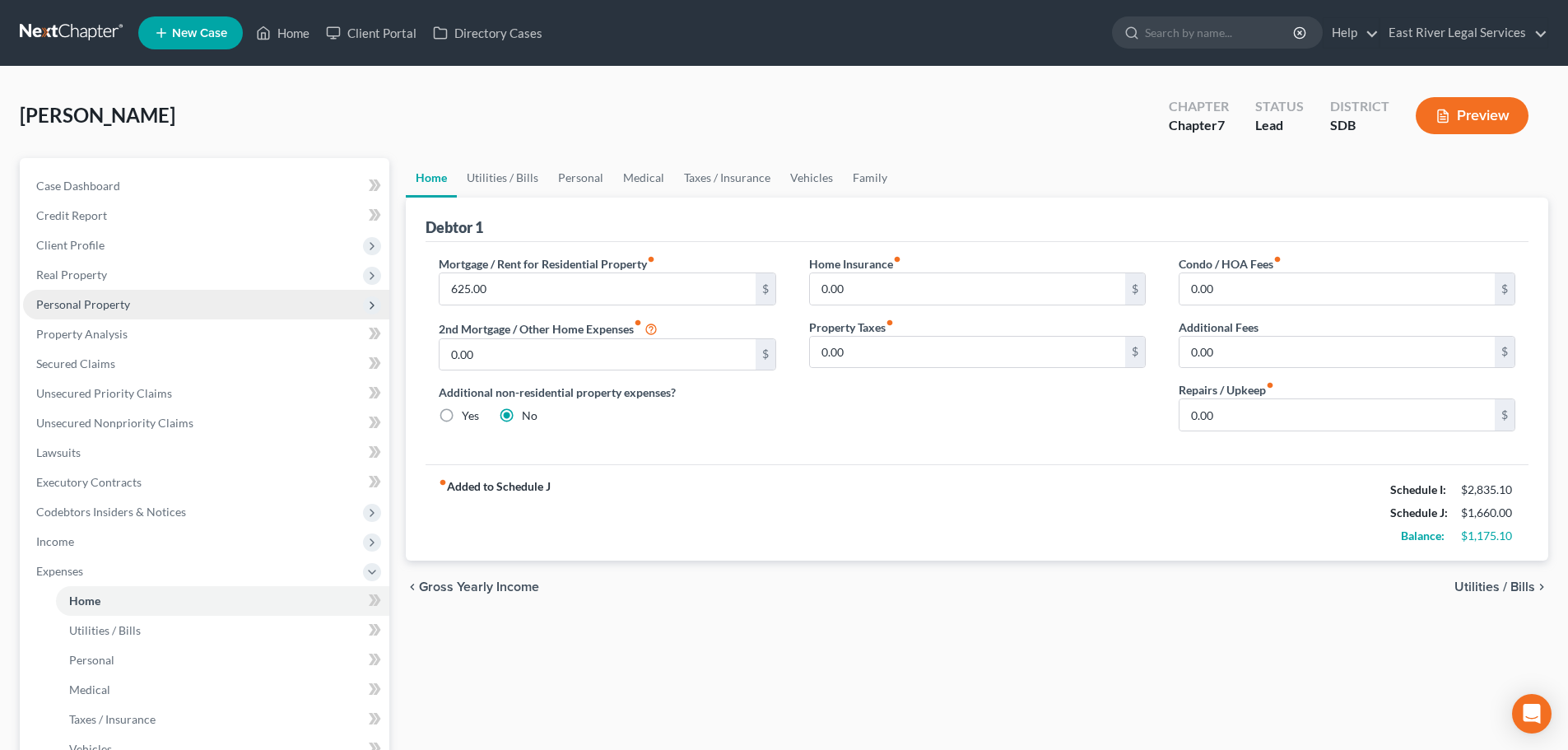
click at [80, 303] on span "Personal Property" at bounding box center [83, 304] width 94 height 14
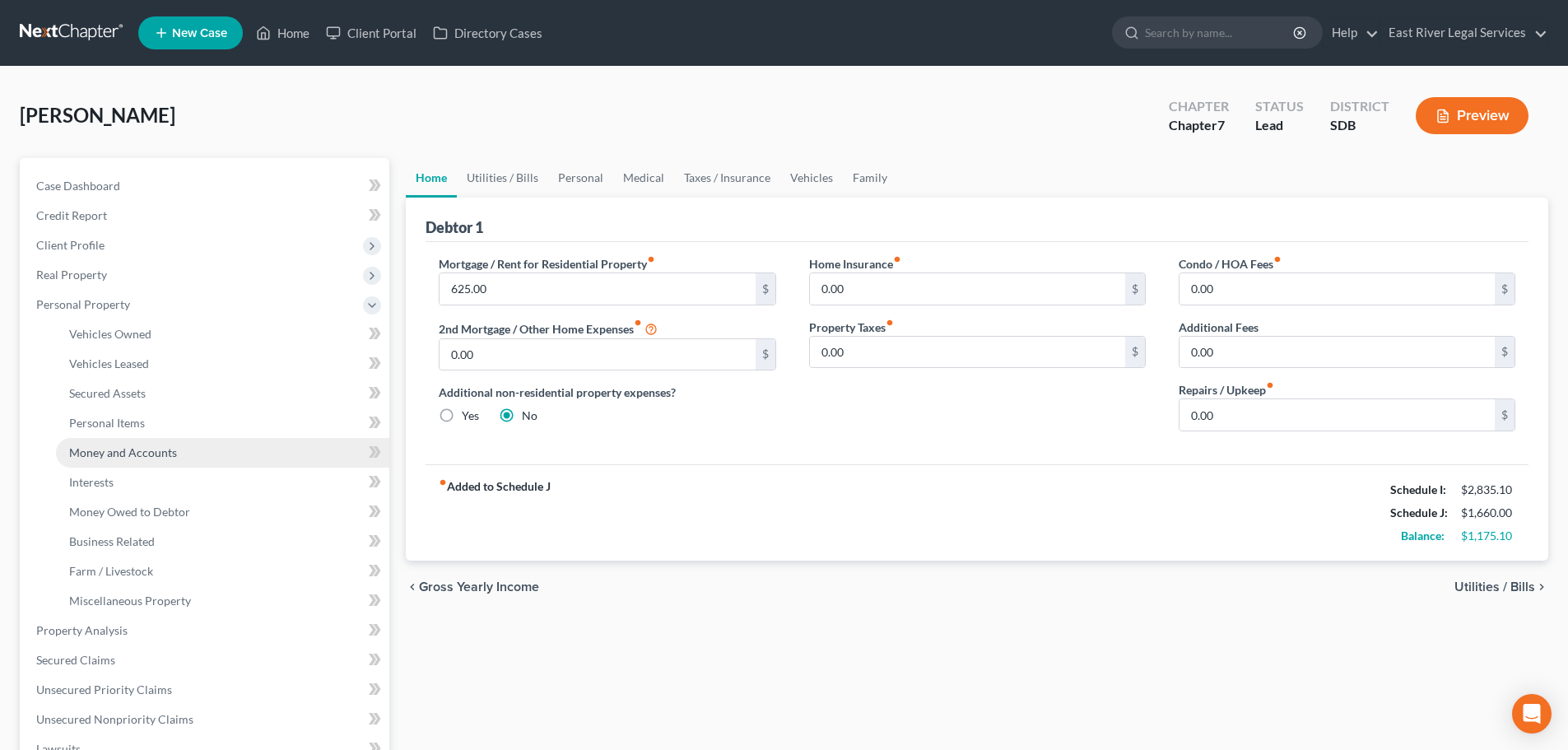
click at [99, 449] on span "Money and Accounts" at bounding box center [123, 452] width 108 height 14
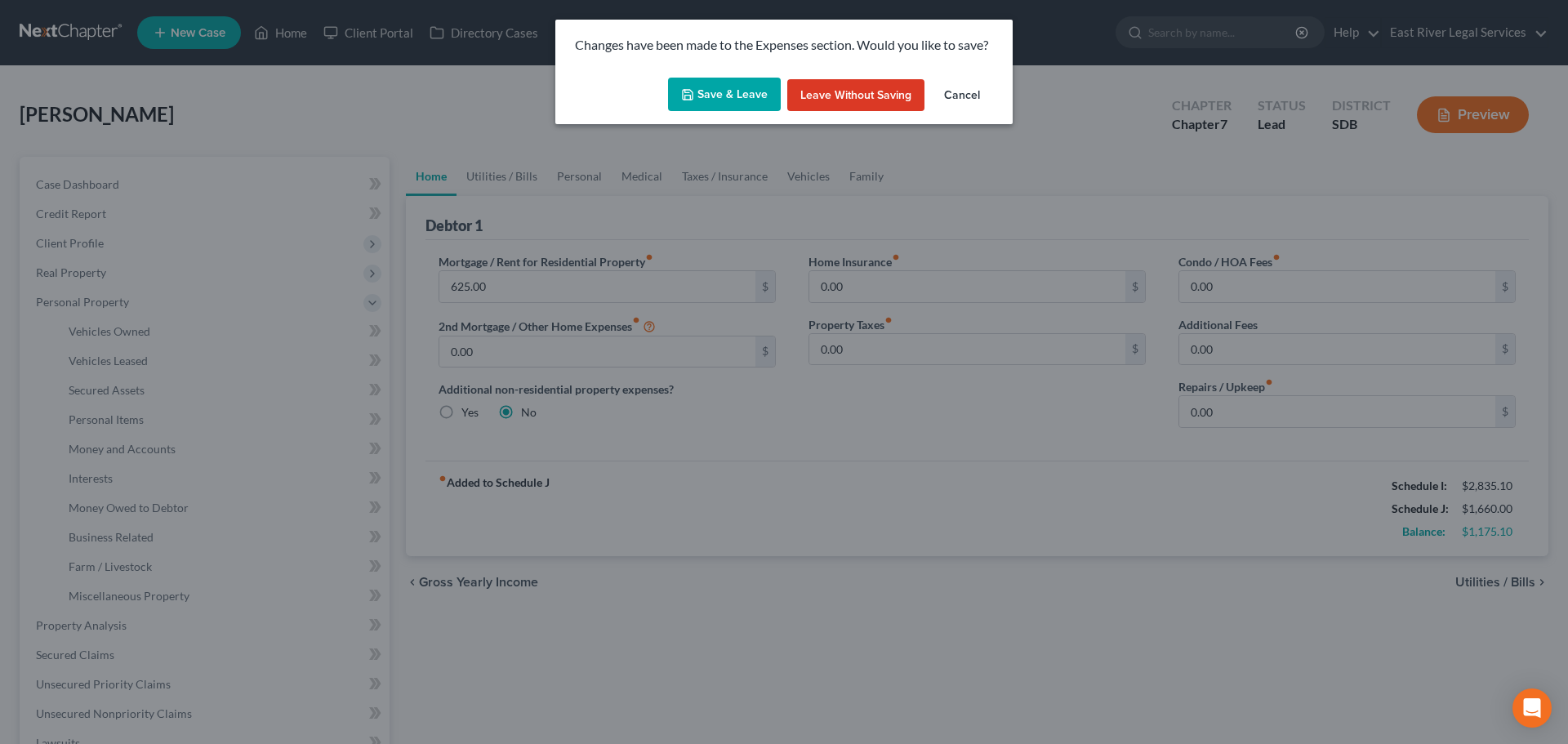
drag, startPoint x: 702, startPoint y: 98, endPoint x: 958, endPoint y: 111, distance: 256.3
click at [955, 113] on div "Save & Leave Leave without Saving Cancel" at bounding box center [784, 98] width 458 height 54
click at [855, 96] on button "Leave without Saving" at bounding box center [855, 95] width 137 height 33
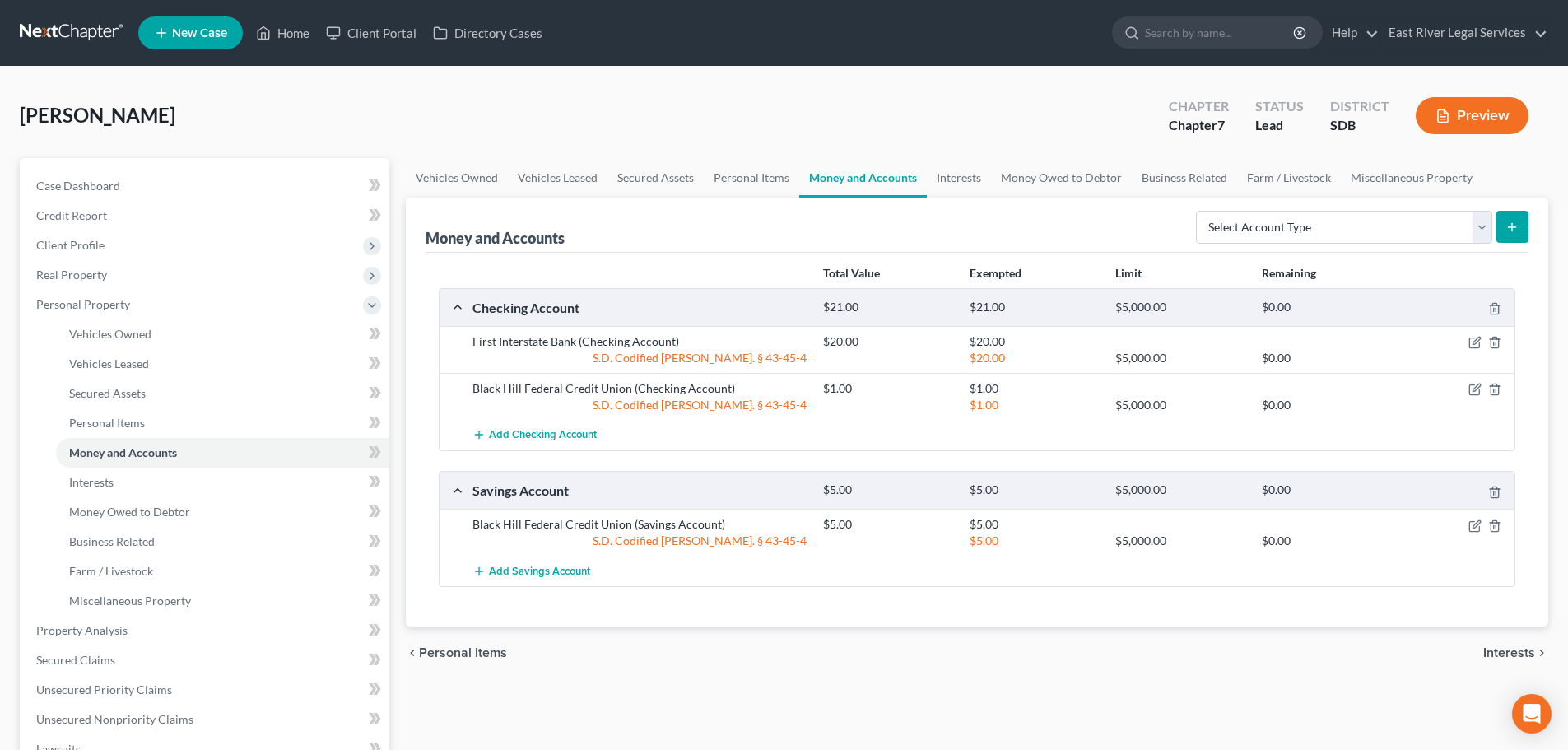
click at [1497, 656] on span "Interests" at bounding box center [1509, 652] width 52 height 13
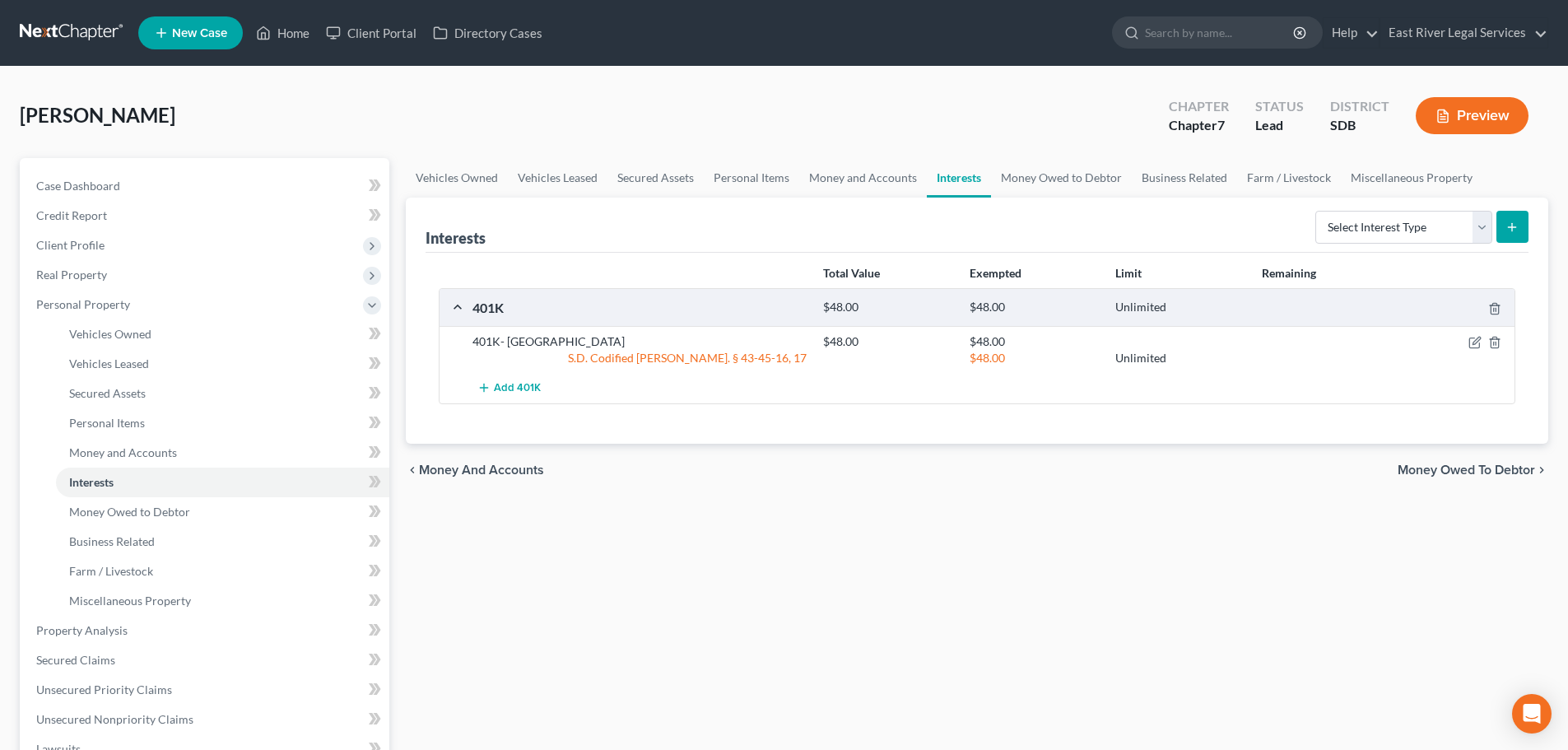
click at [1468, 467] on span "Money Owed to Debtor" at bounding box center [1466, 469] width 137 height 13
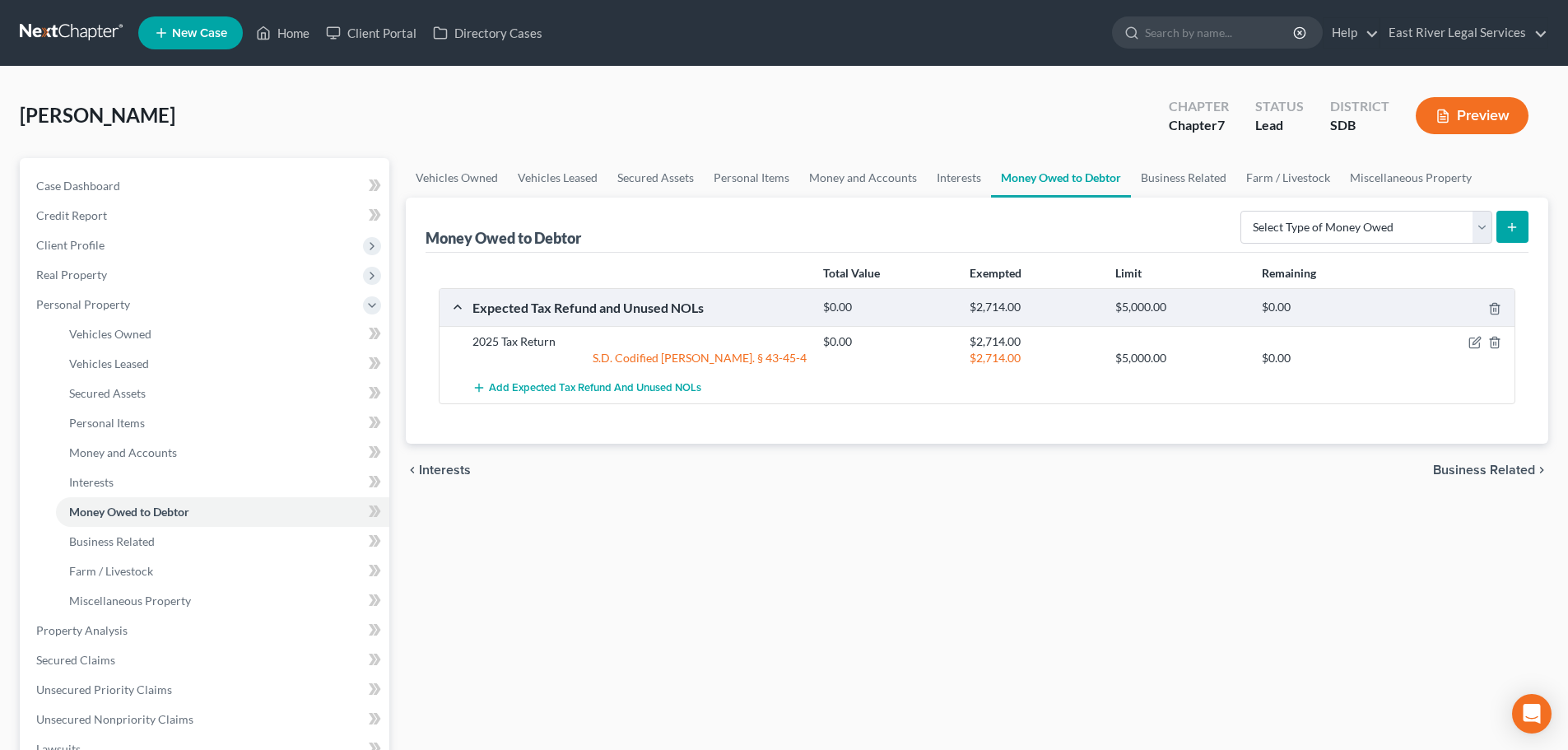
click at [1468, 467] on span "Business Related" at bounding box center [1485, 469] width 102 height 13
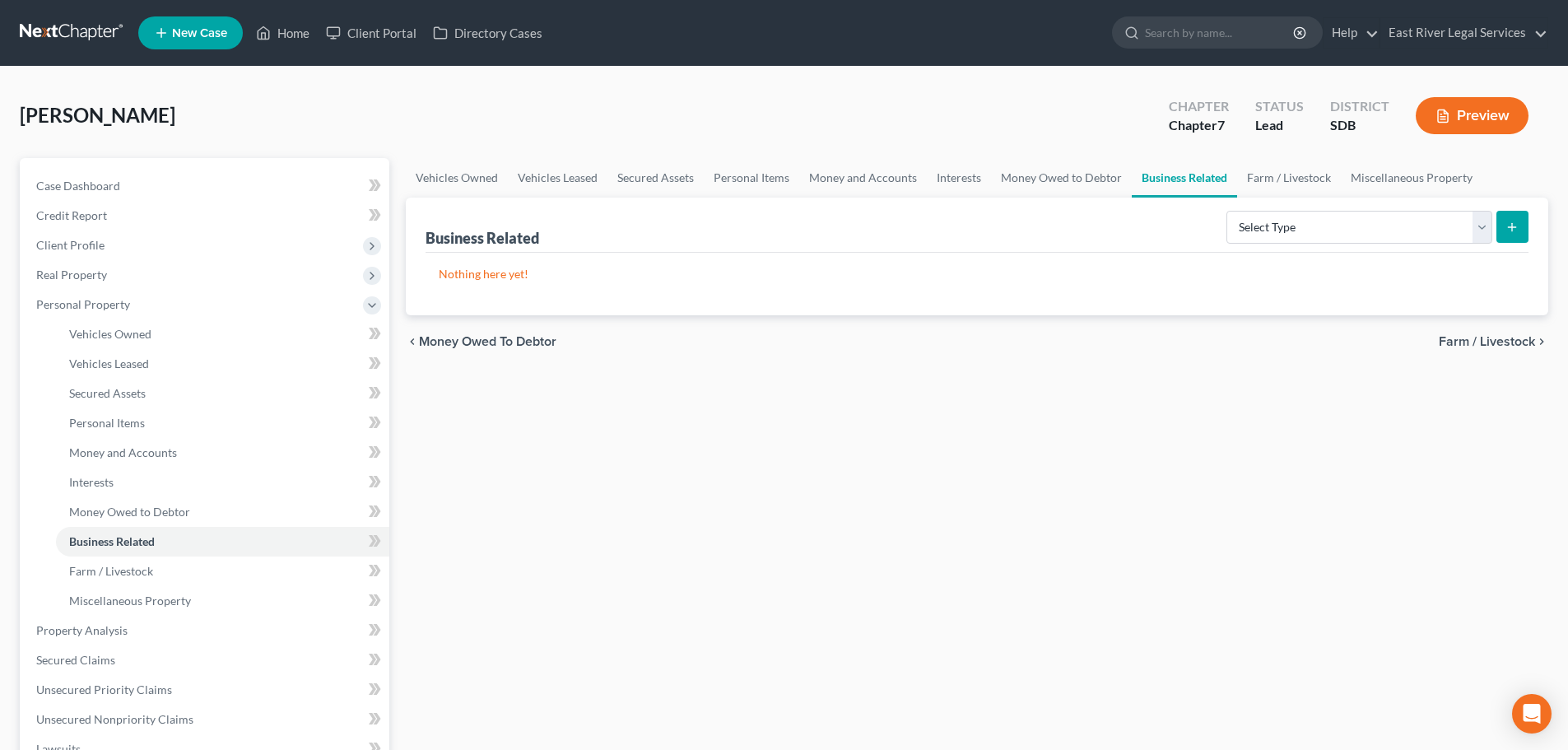
click at [1458, 340] on span "Farm / Livestock" at bounding box center [1486, 341] width 96 height 13
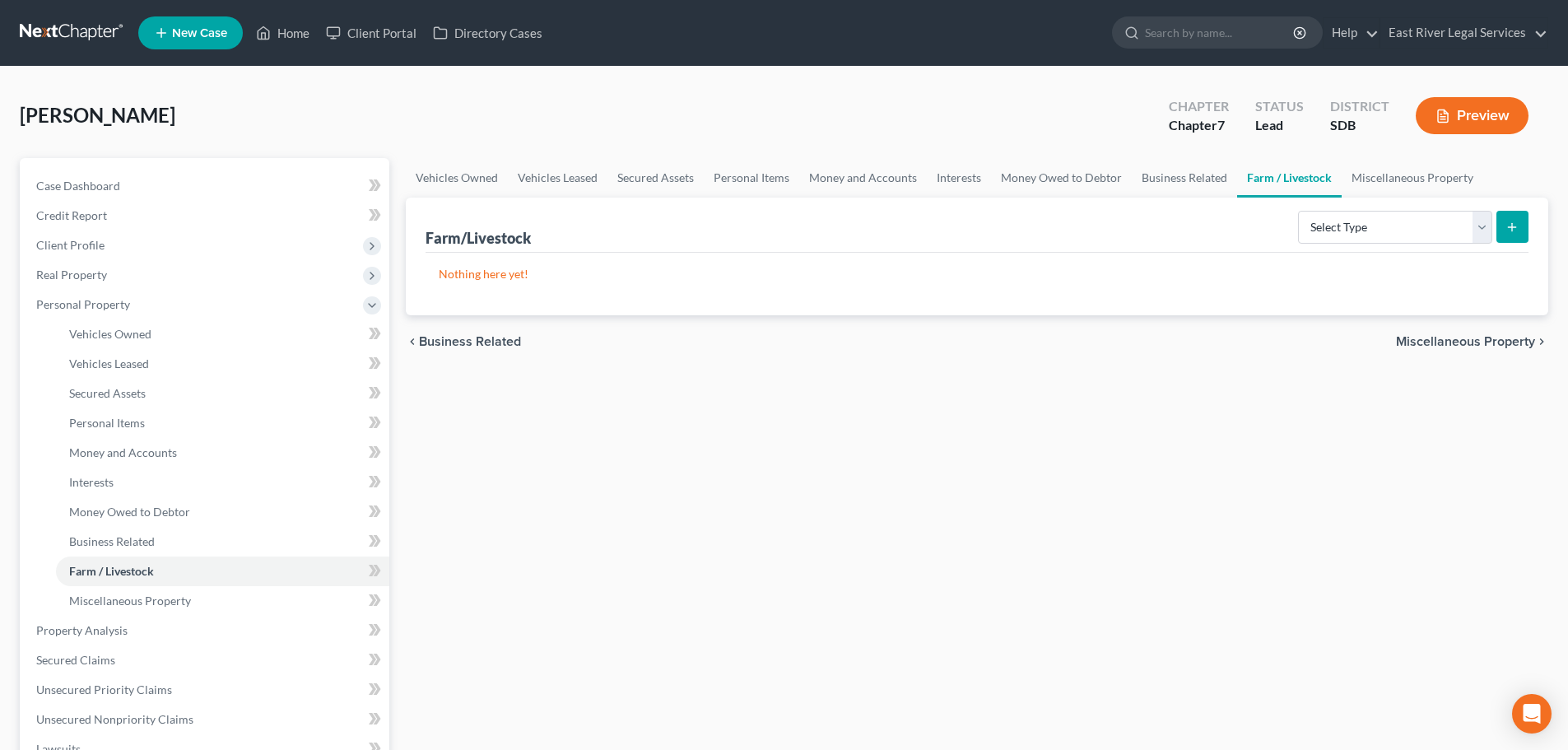
click at [1458, 340] on span "Miscellaneous Property" at bounding box center [1465, 341] width 139 height 13
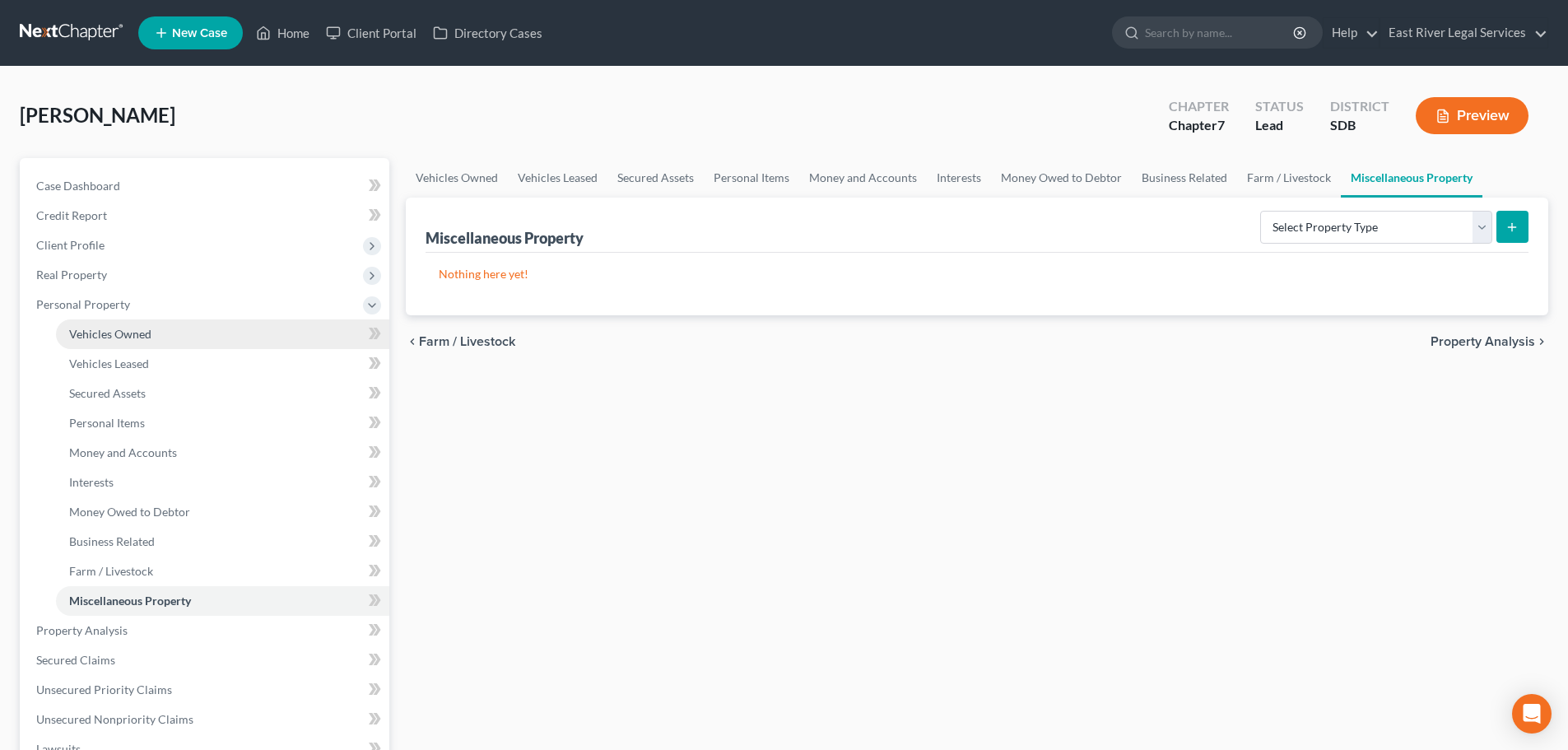
click at [112, 337] on span "Vehicles Owned" at bounding box center [110, 334] width 83 height 14
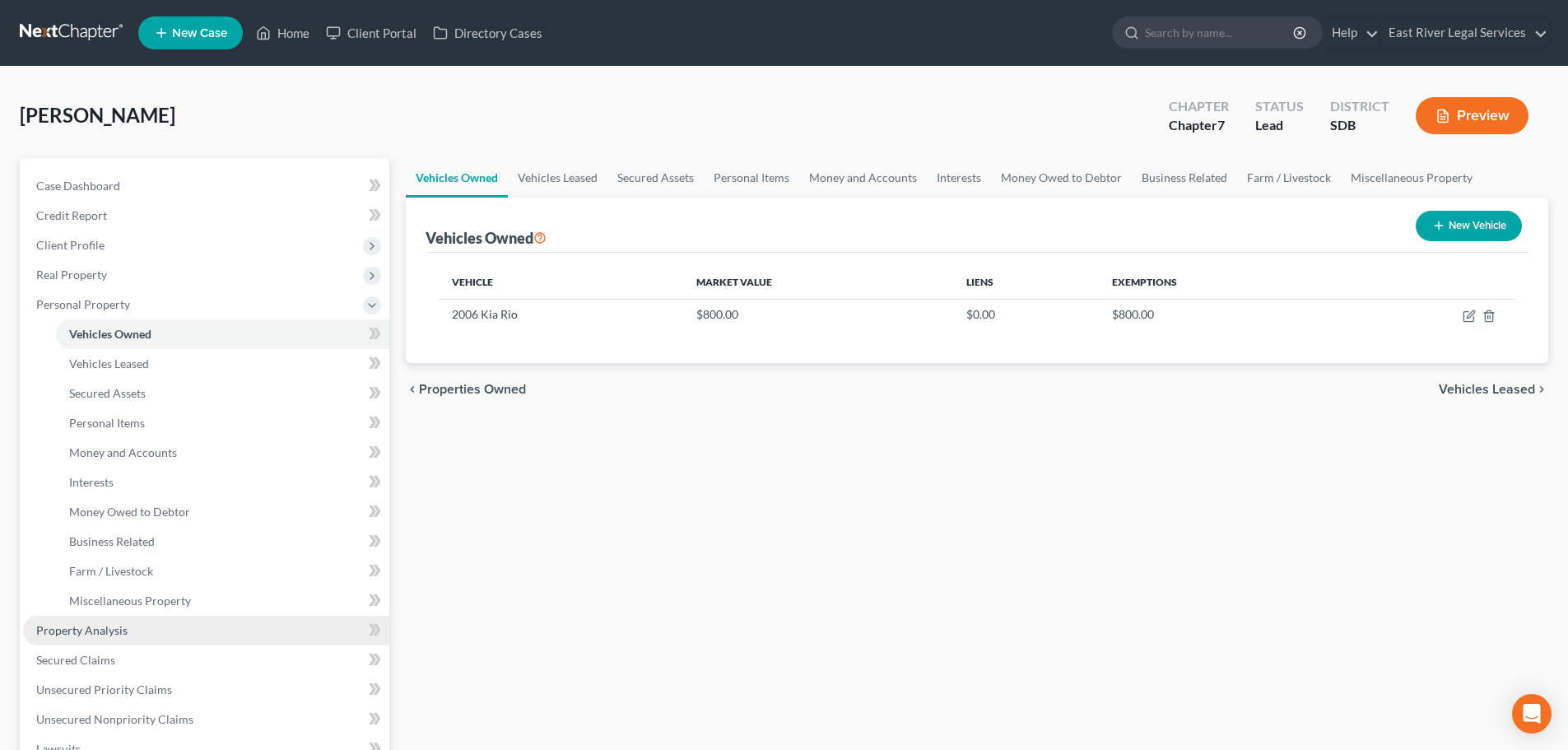
click at [84, 629] on span "Property Analysis" at bounding box center [82, 630] width 91 height 14
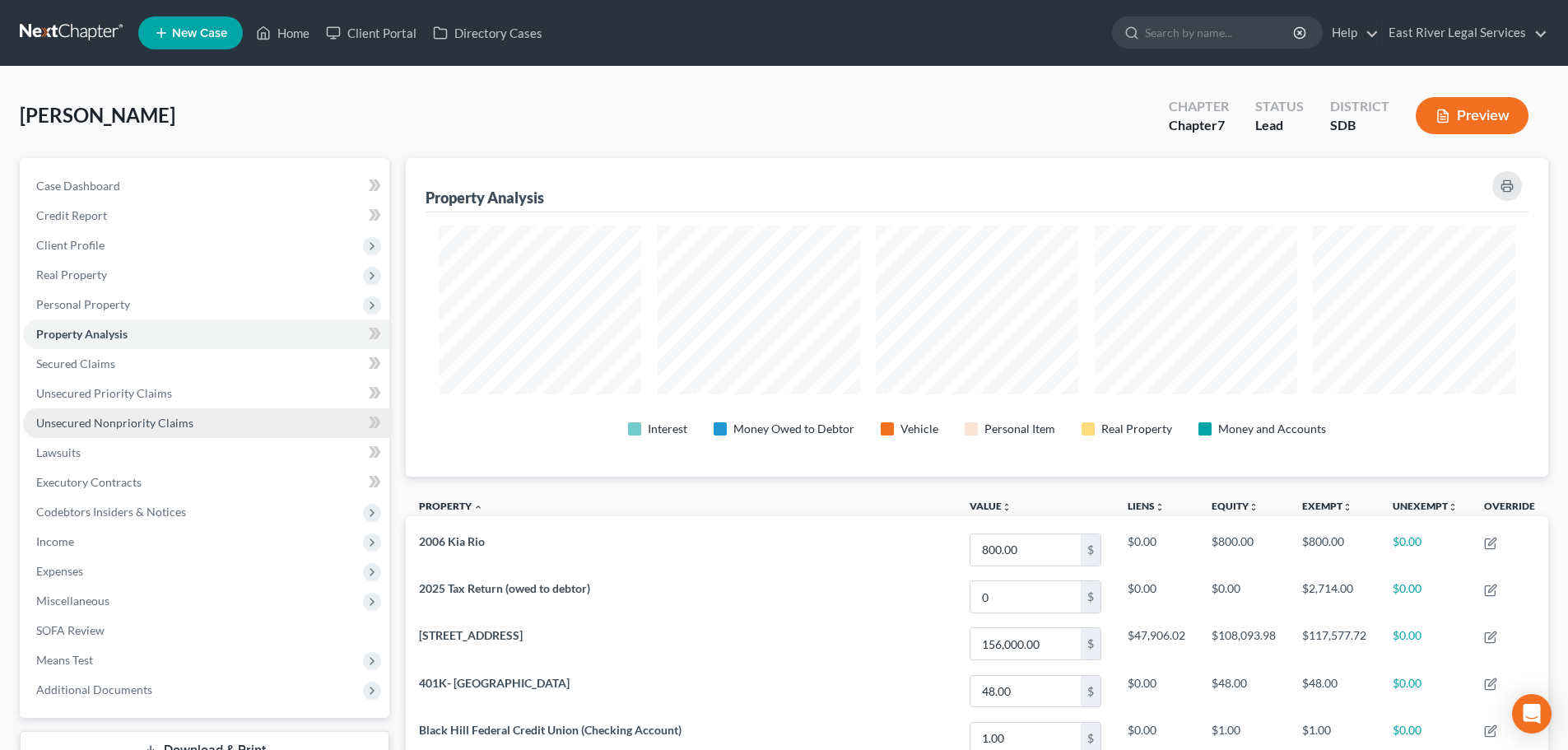
scroll to position [318, 1142]
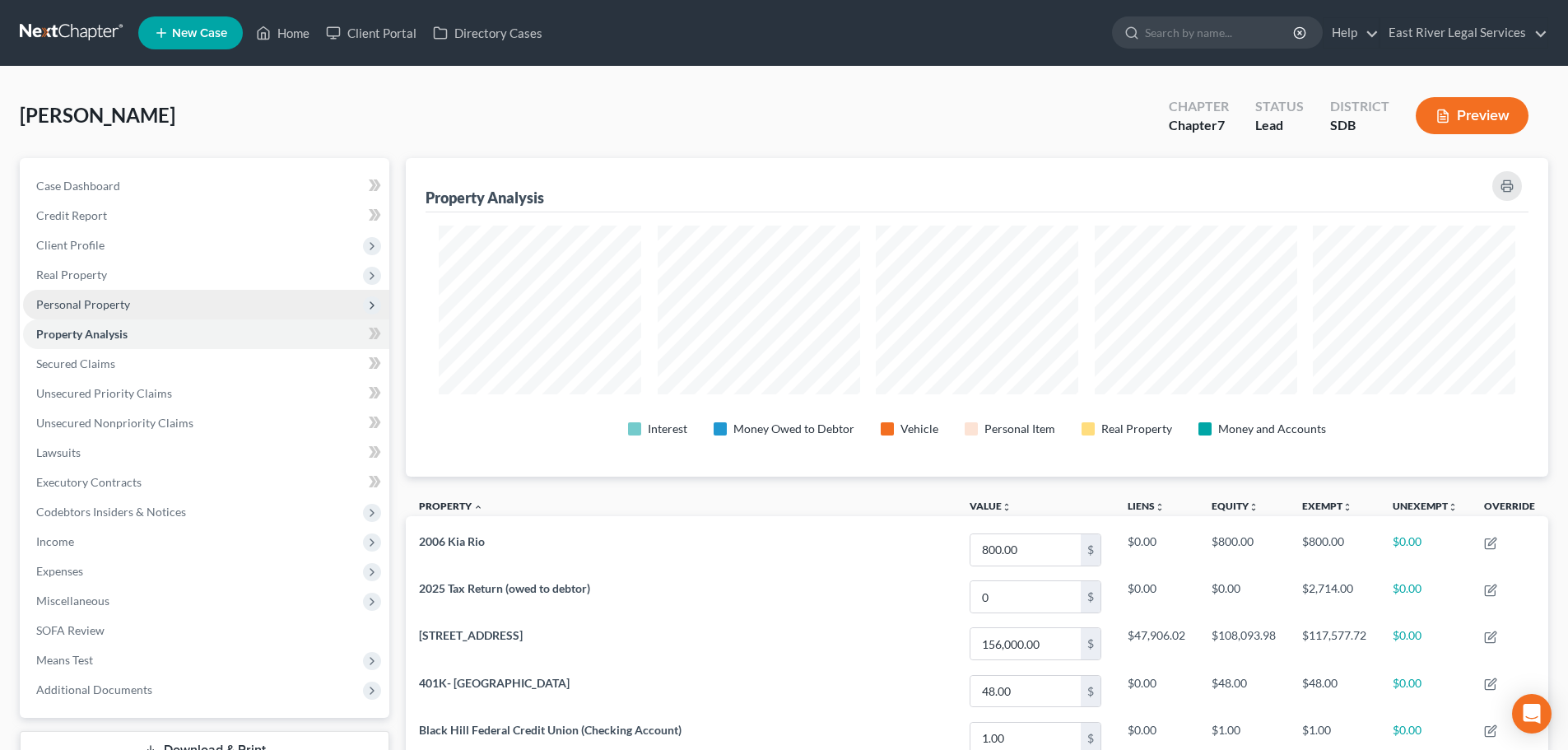
click at [81, 301] on span "Personal Property" at bounding box center [83, 304] width 94 height 14
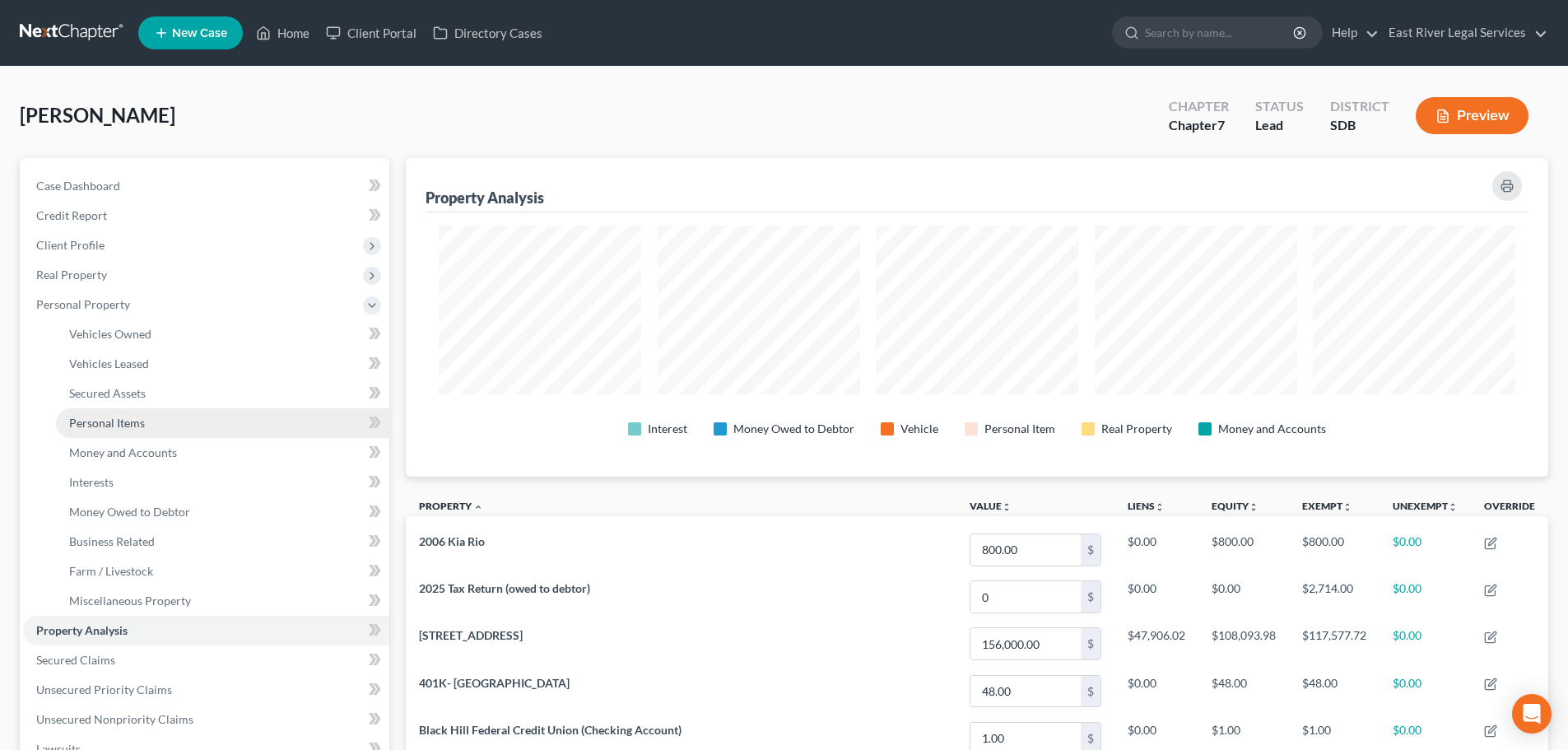
click at [103, 418] on span "Personal Items" at bounding box center [106, 422] width 76 height 14
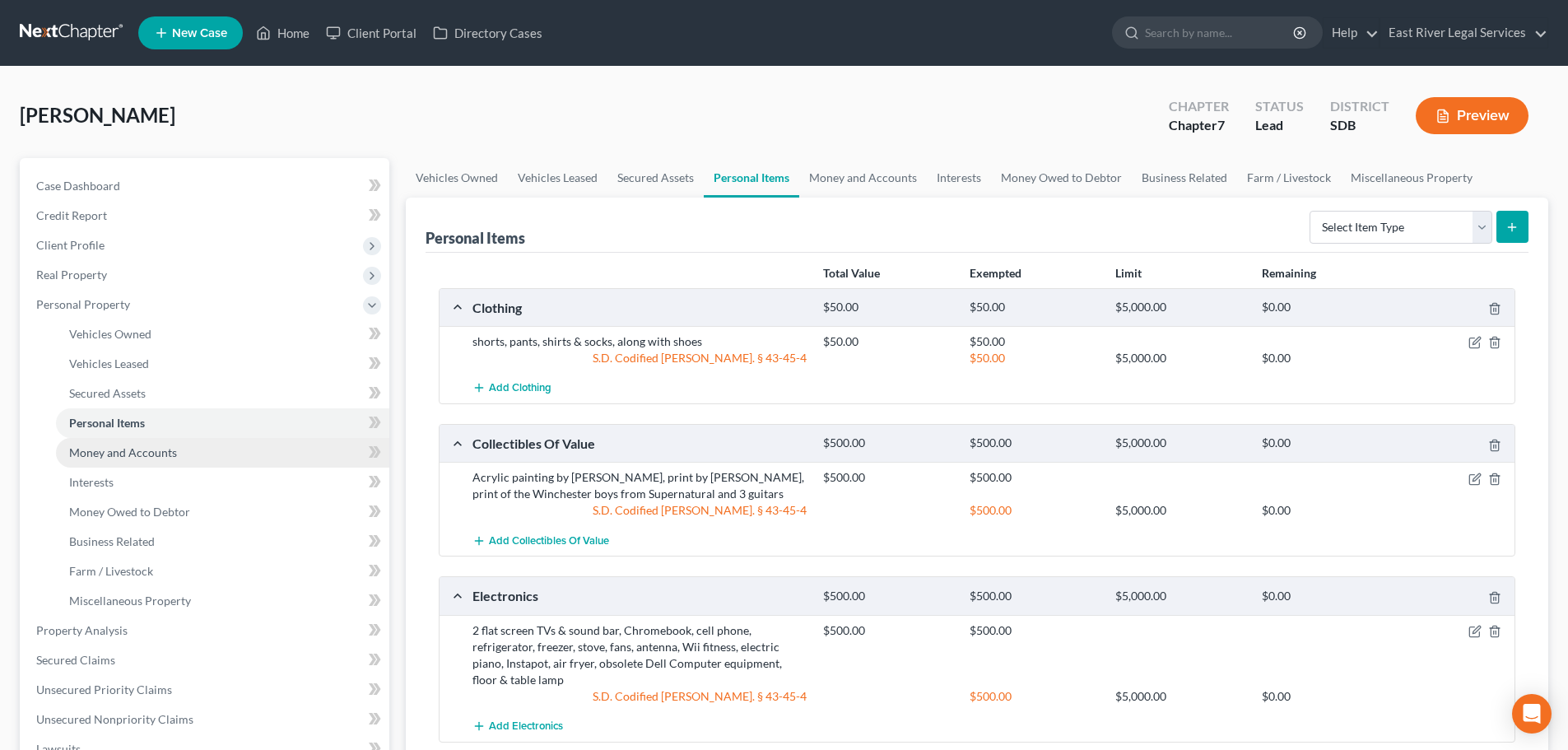
click at [123, 455] on span "Money and Accounts" at bounding box center [123, 452] width 108 height 14
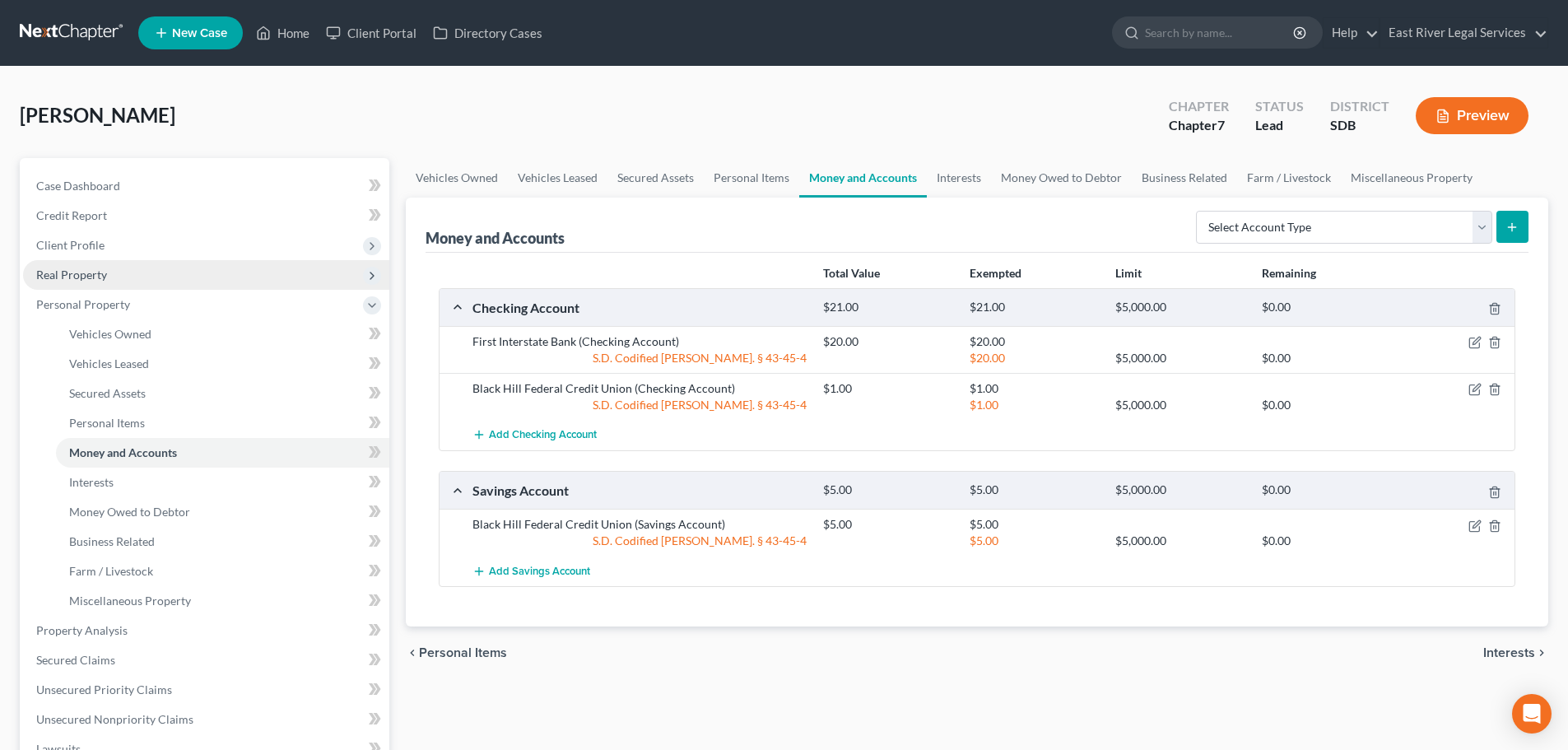
click at [94, 278] on span "Real Property" at bounding box center [72, 274] width 71 height 14
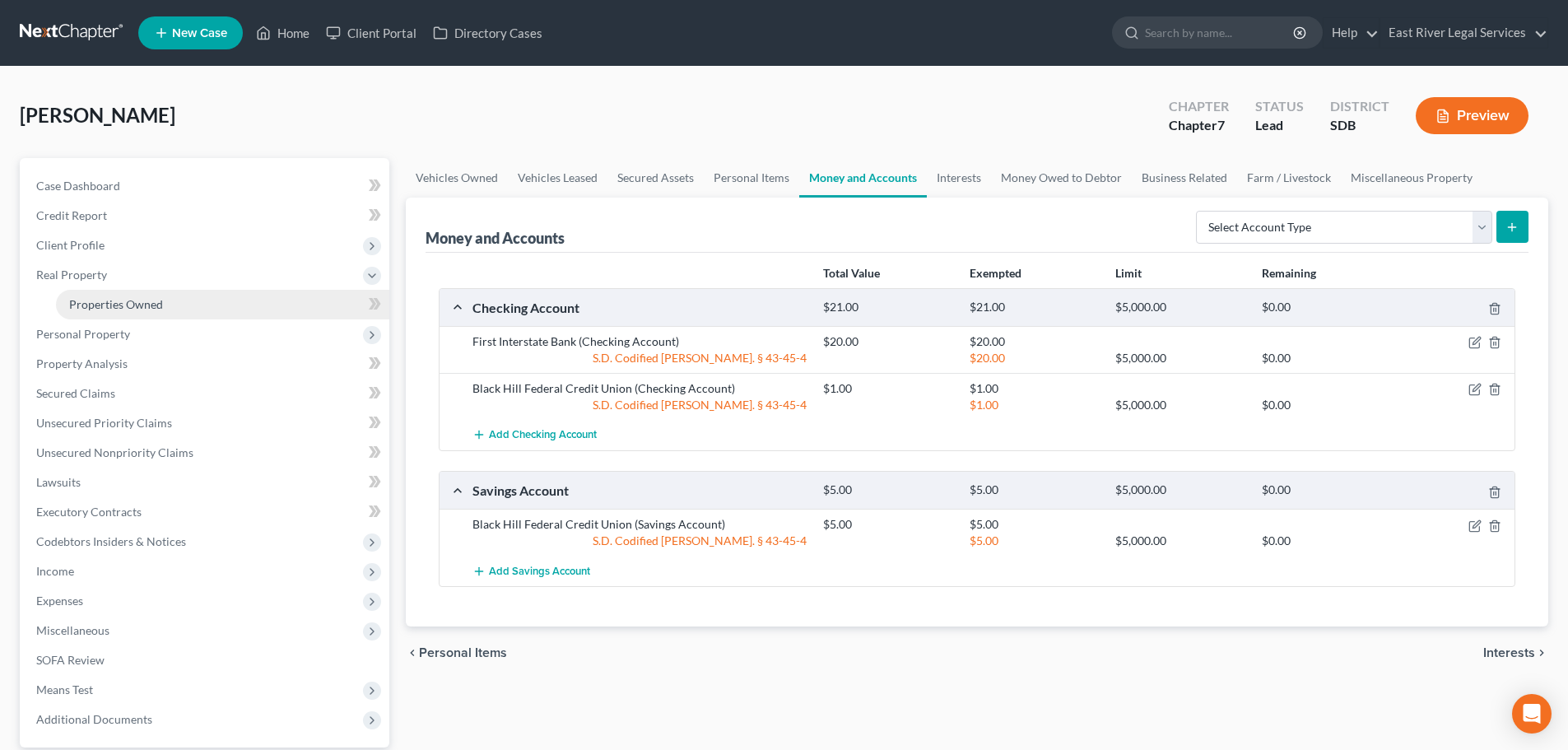
click at [94, 307] on span "Properties Owned" at bounding box center [116, 304] width 94 height 14
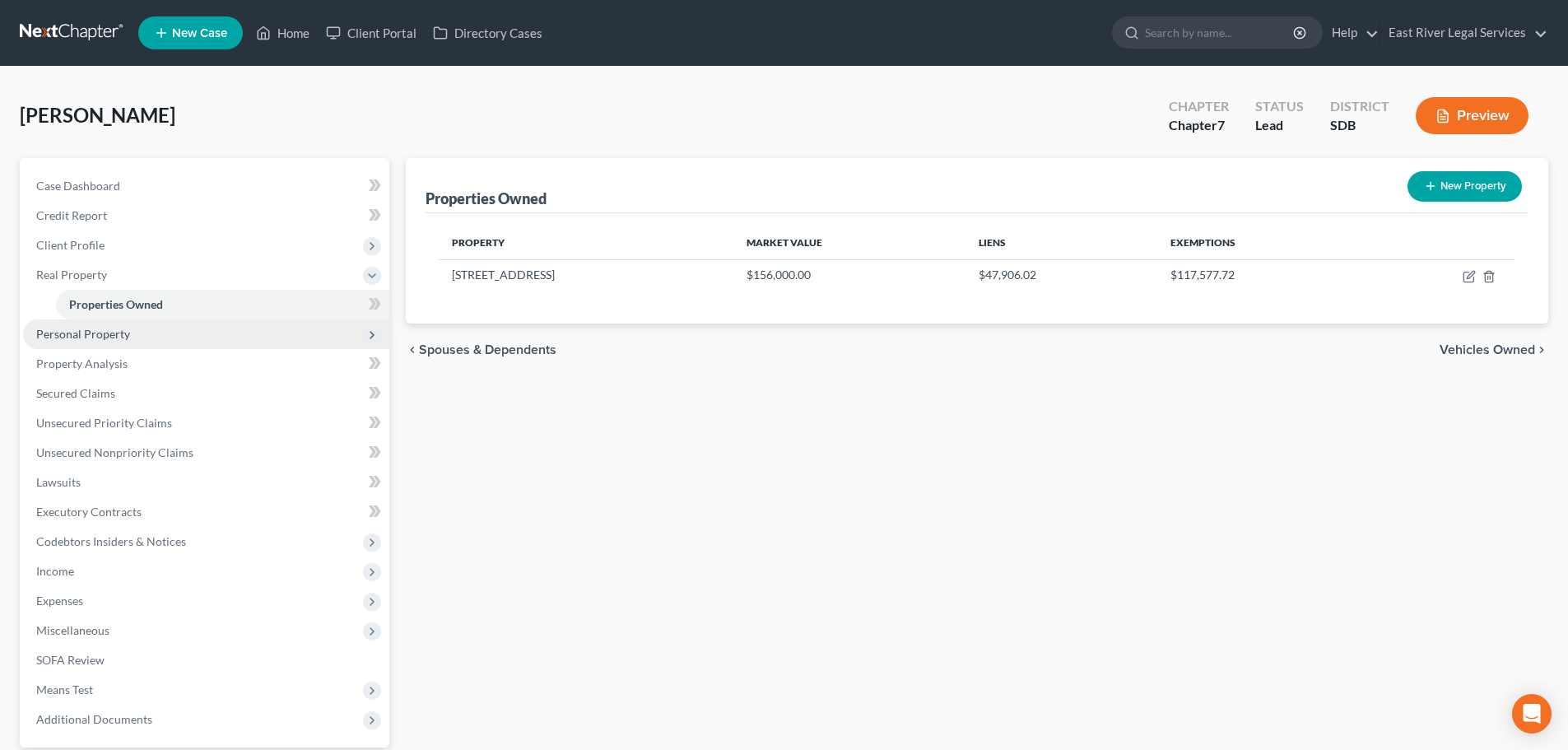
click at [112, 329] on span "Personal Property" at bounding box center [83, 334] width 94 height 14
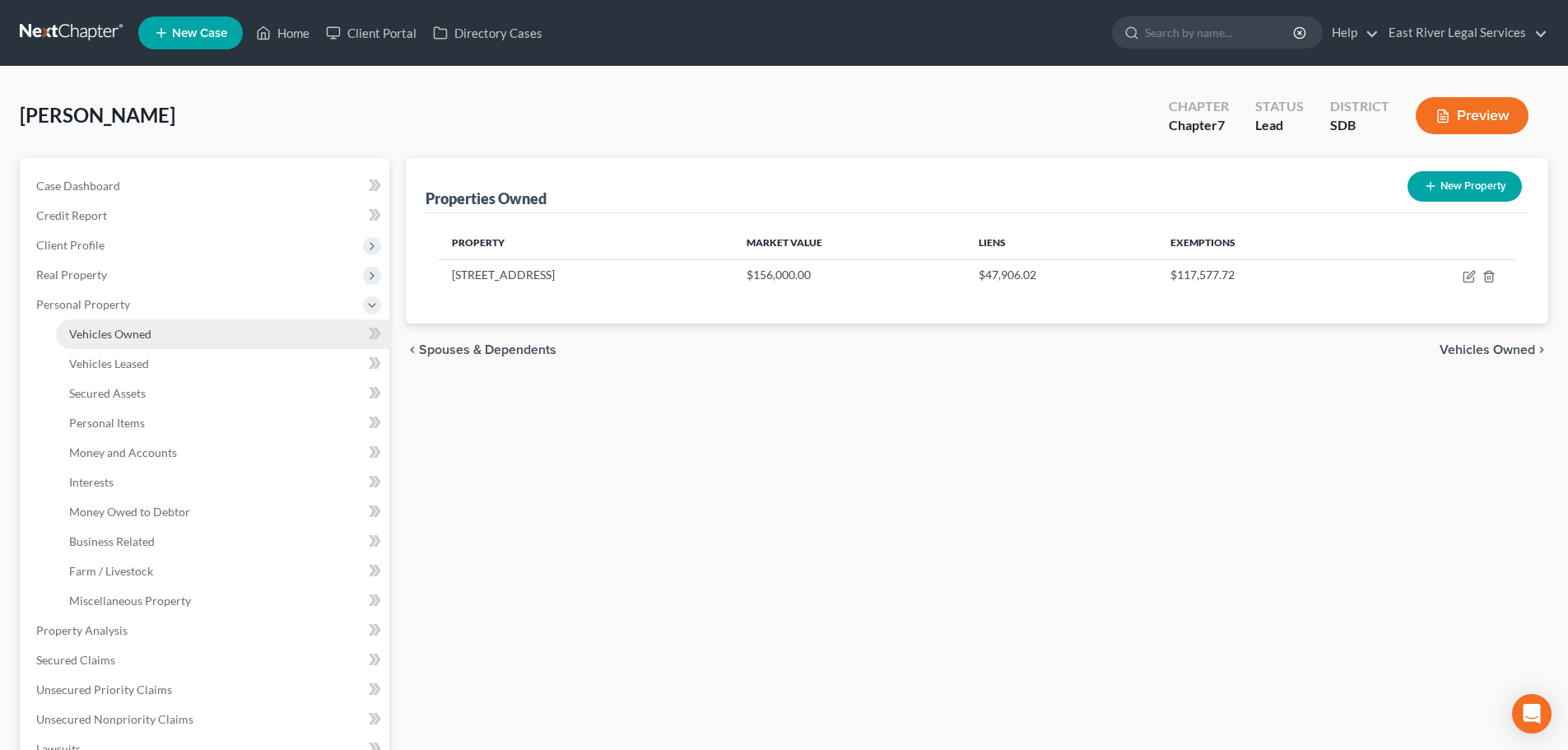
click at [123, 330] on span "Vehicles Owned" at bounding box center [110, 334] width 83 height 14
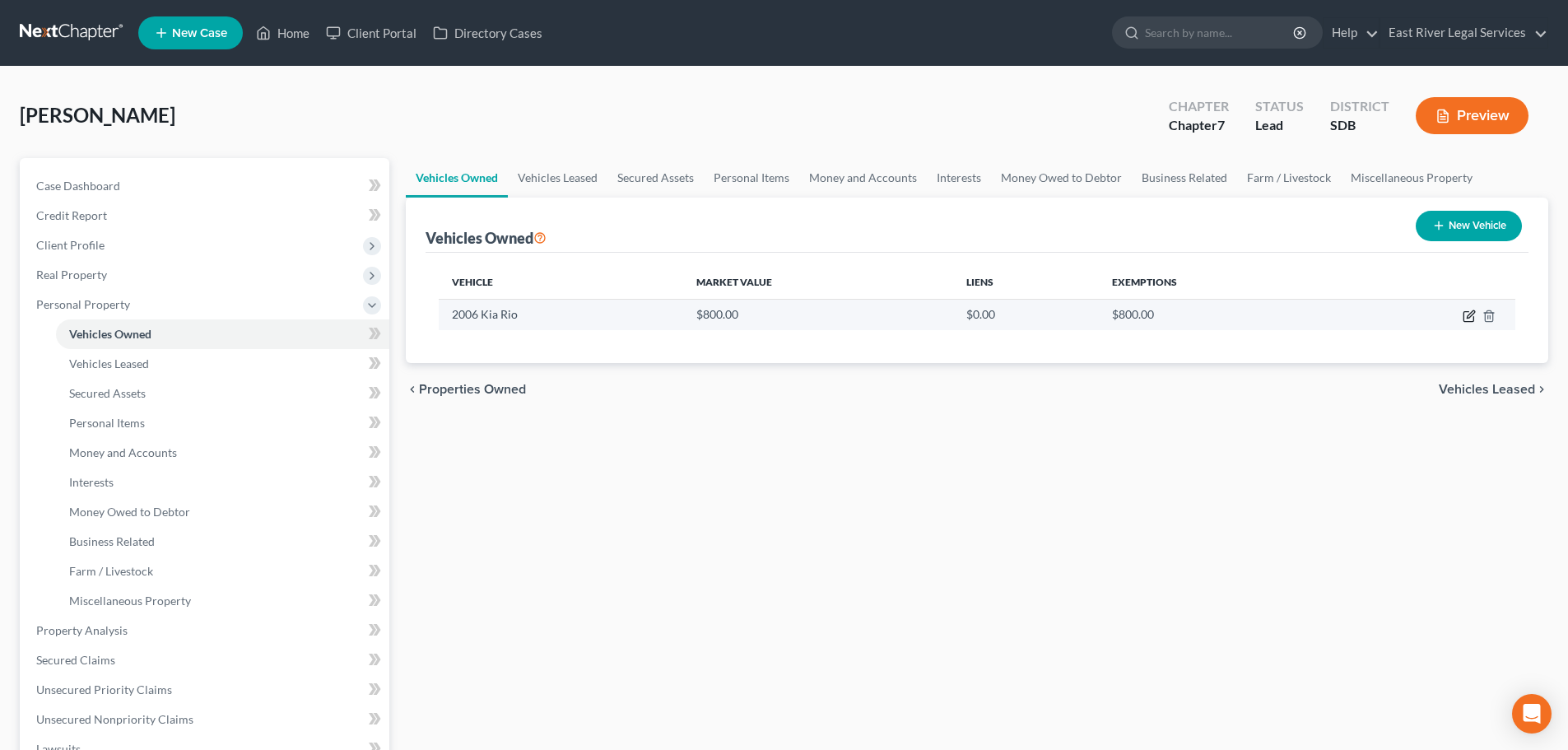
click at [1471, 312] on icon "button" at bounding box center [1470, 314] width 8 height 8
select select "0"
select select "20"
select select "4"
select select "0"
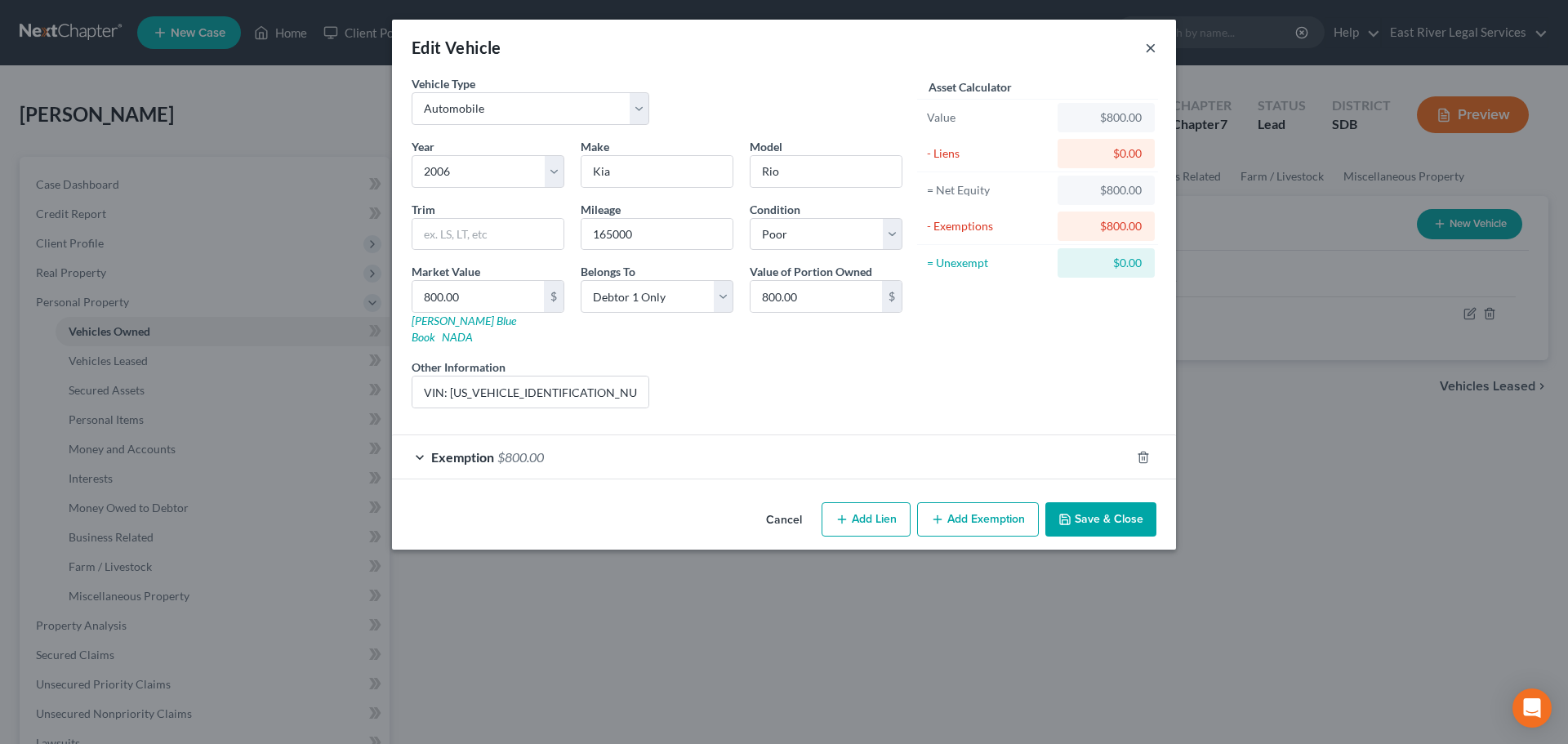
click at [1147, 44] on button "×" at bounding box center [1151, 46] width 12 height 19
